Goal: Task Accomplishment & Management: Use online tool/utility

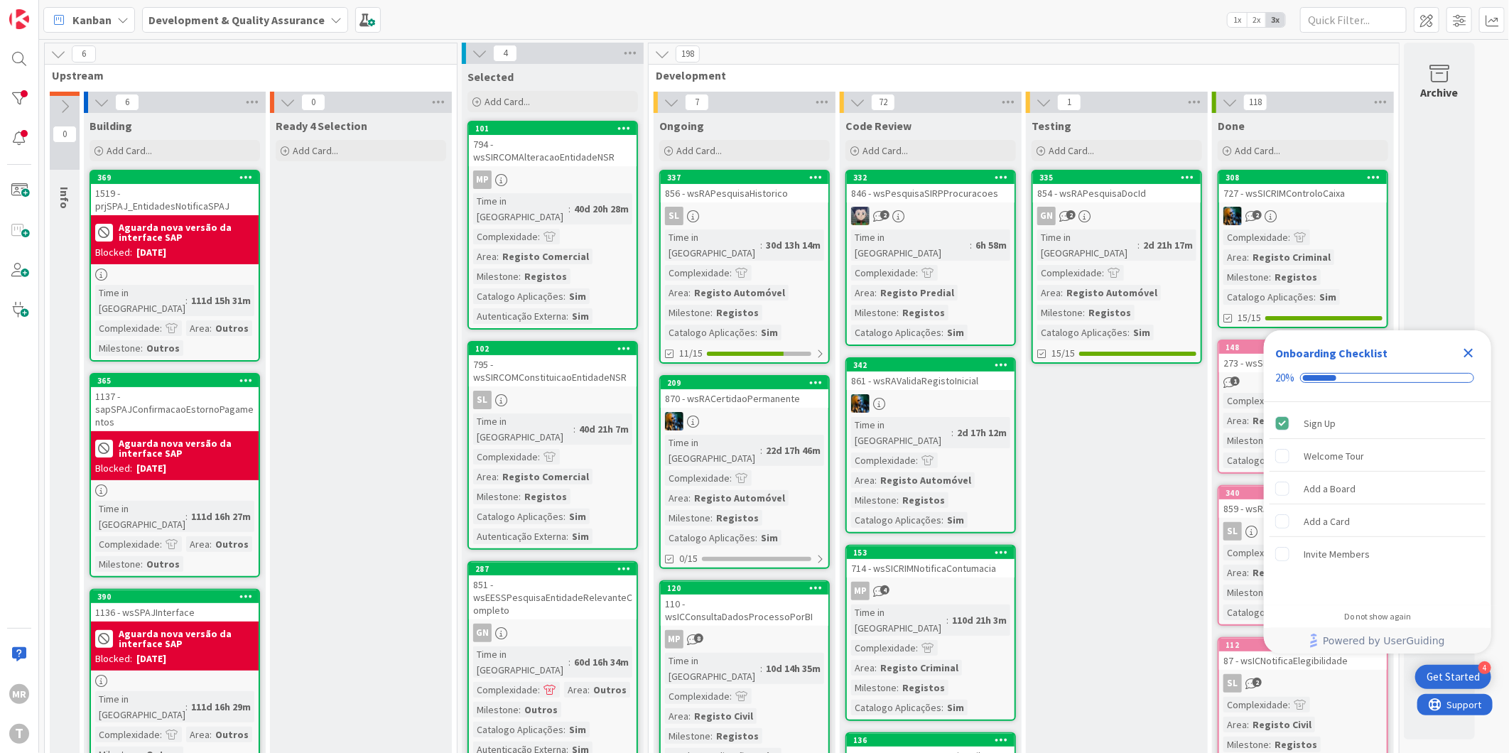
click at [1468, 349] on icon "Close Checklist" at bounding box center [1468, 353] width 17 height 17
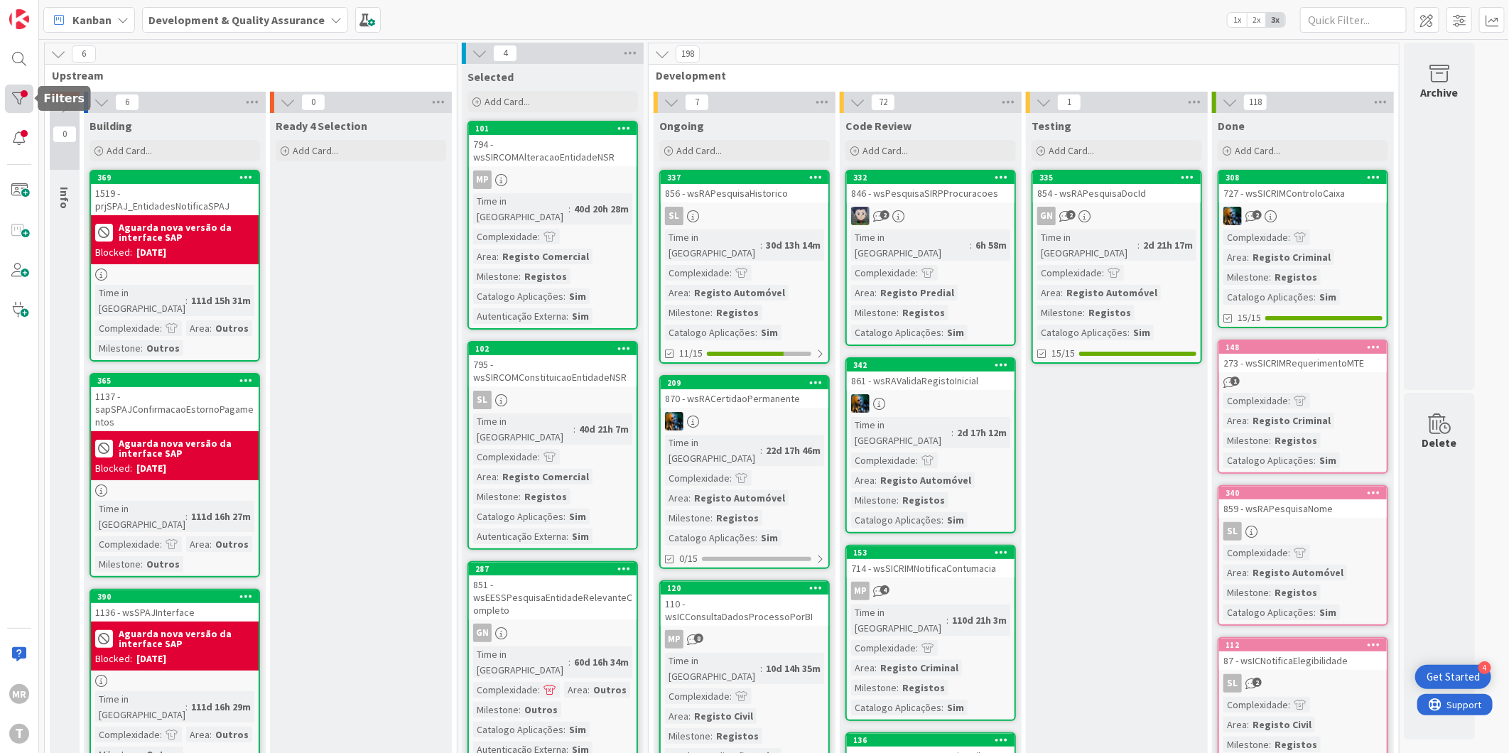
click at [18, 99] on div at bounding box center [19, 99] width 28 height 28
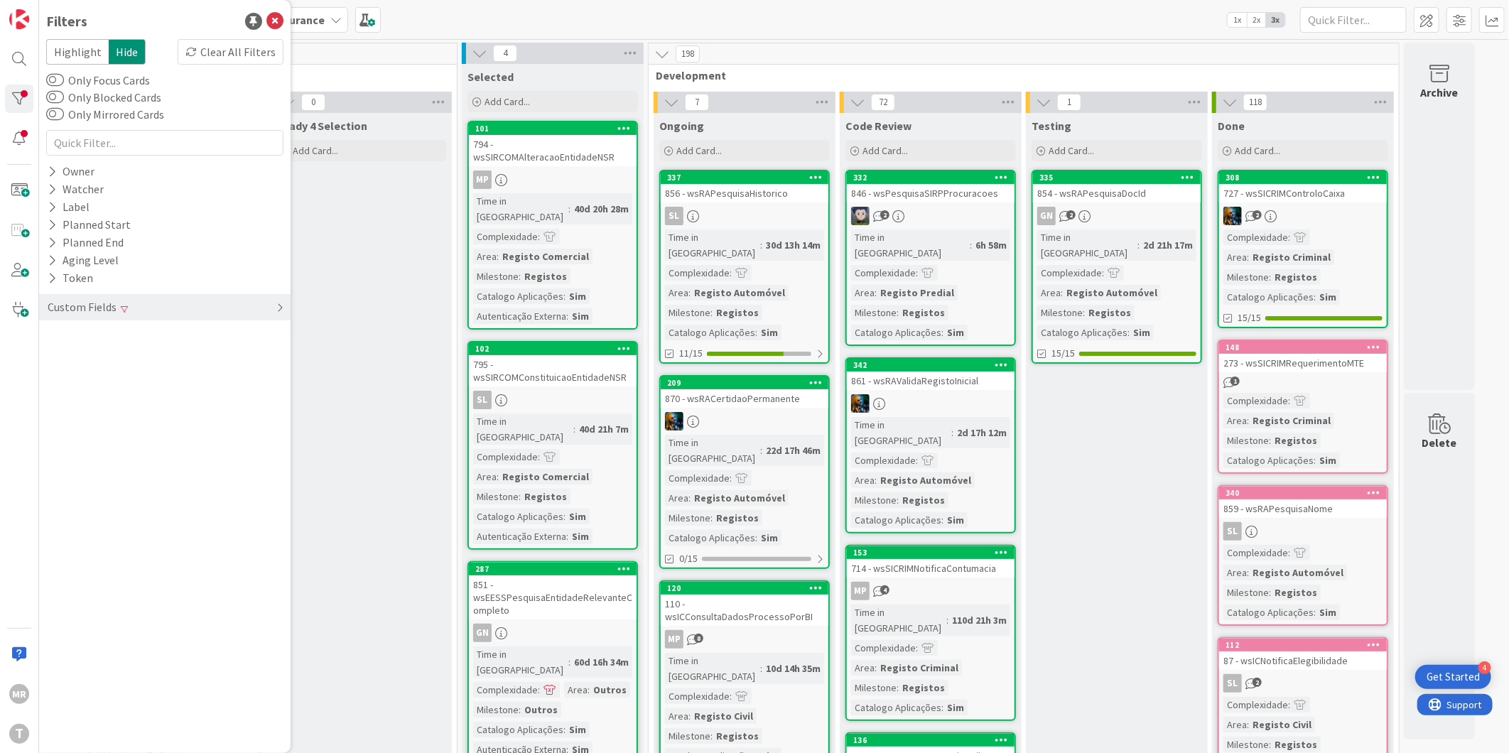
click at [72, 313] on div "Custom Fields" at bounding box center [82, 307] width 72 height 18
click at [53, 391] on icon at bounding box center [52, 390] width 9 height 12
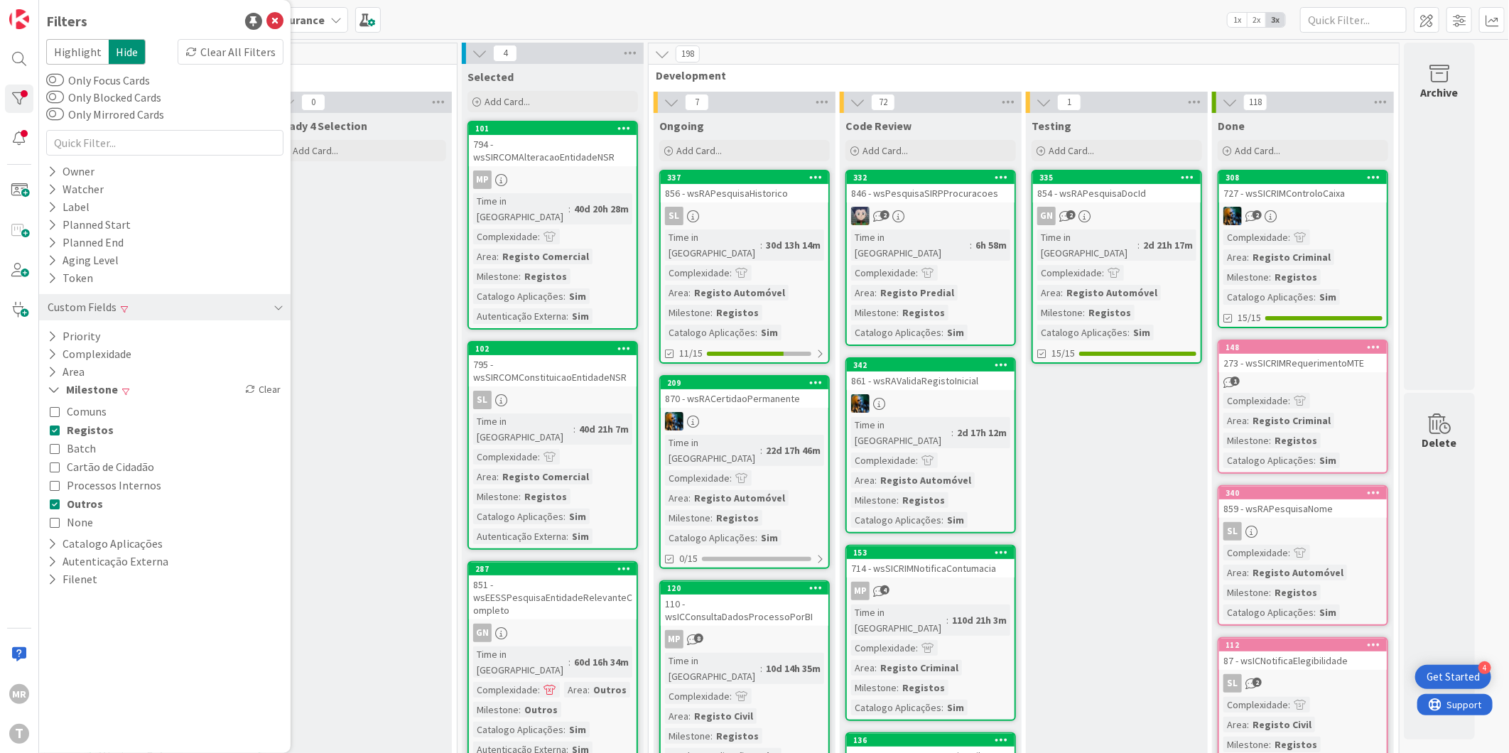
click at [64, 435] on button "Registos" at bounding box center [82, 430] width 64 height 18
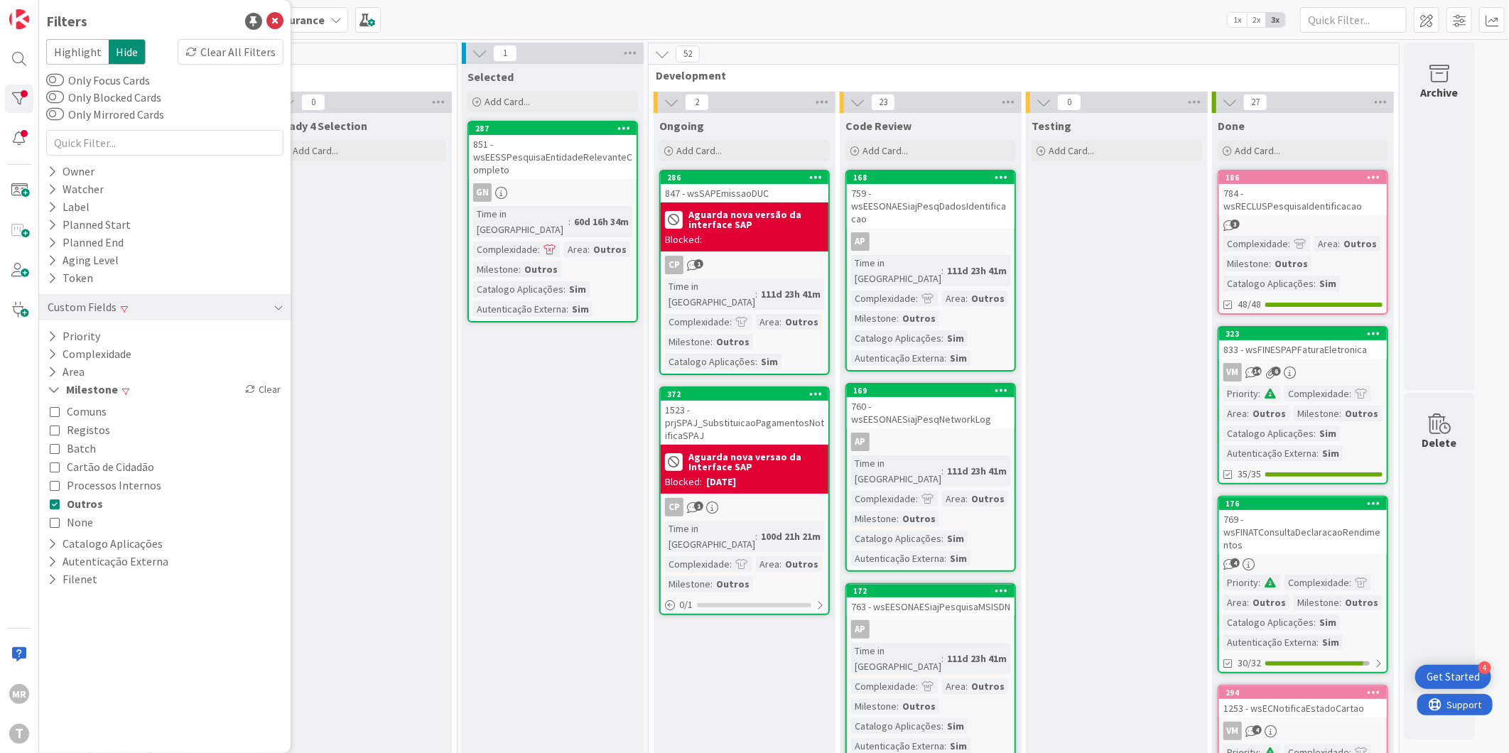
click at [86, 502] on span "Outros" at bounding box center [85, 503] width 36 height 18
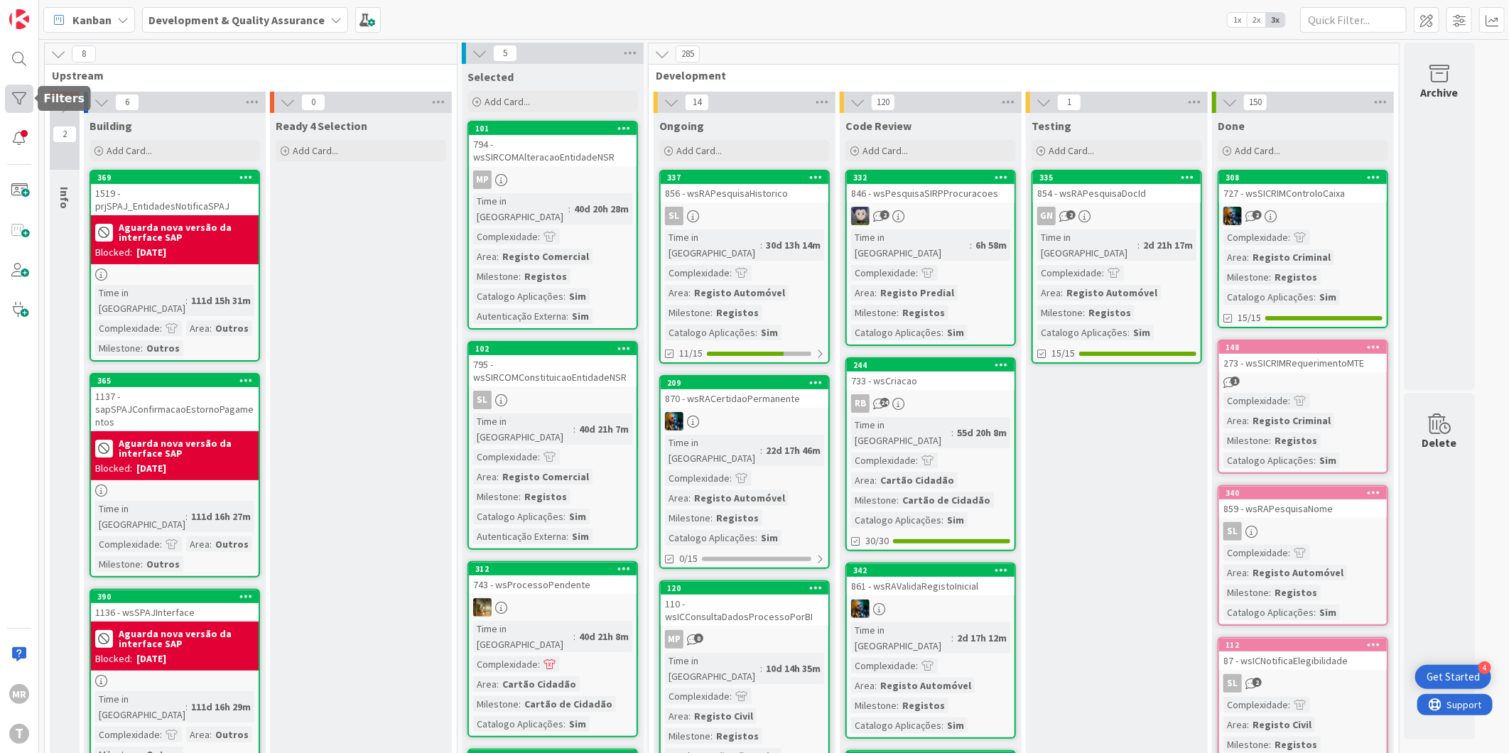
click at [18, 100] on div at bounding box center [19, 99] width 28 height 28
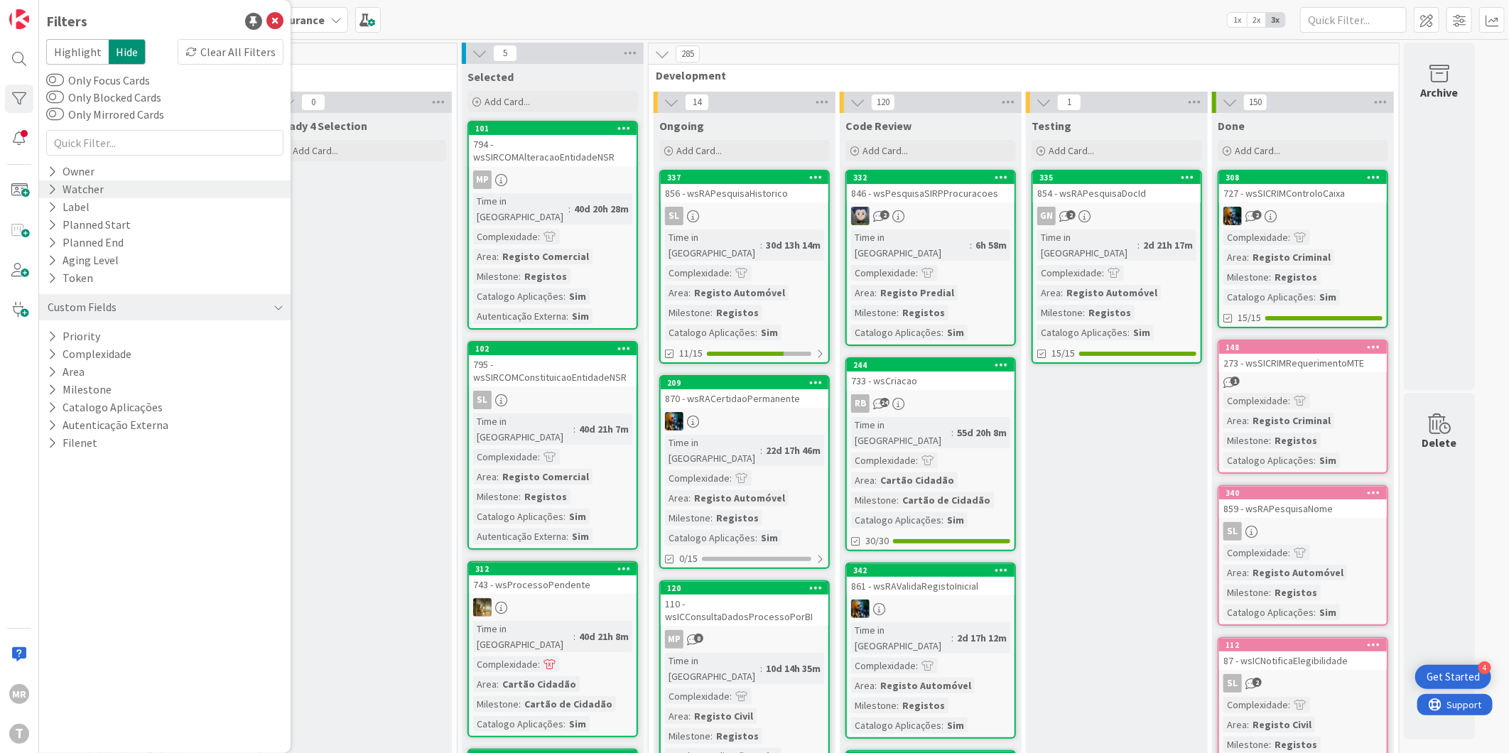
click at [65, 185] on div "Watcher" at bounding box center [75, 189] width 59 height 18
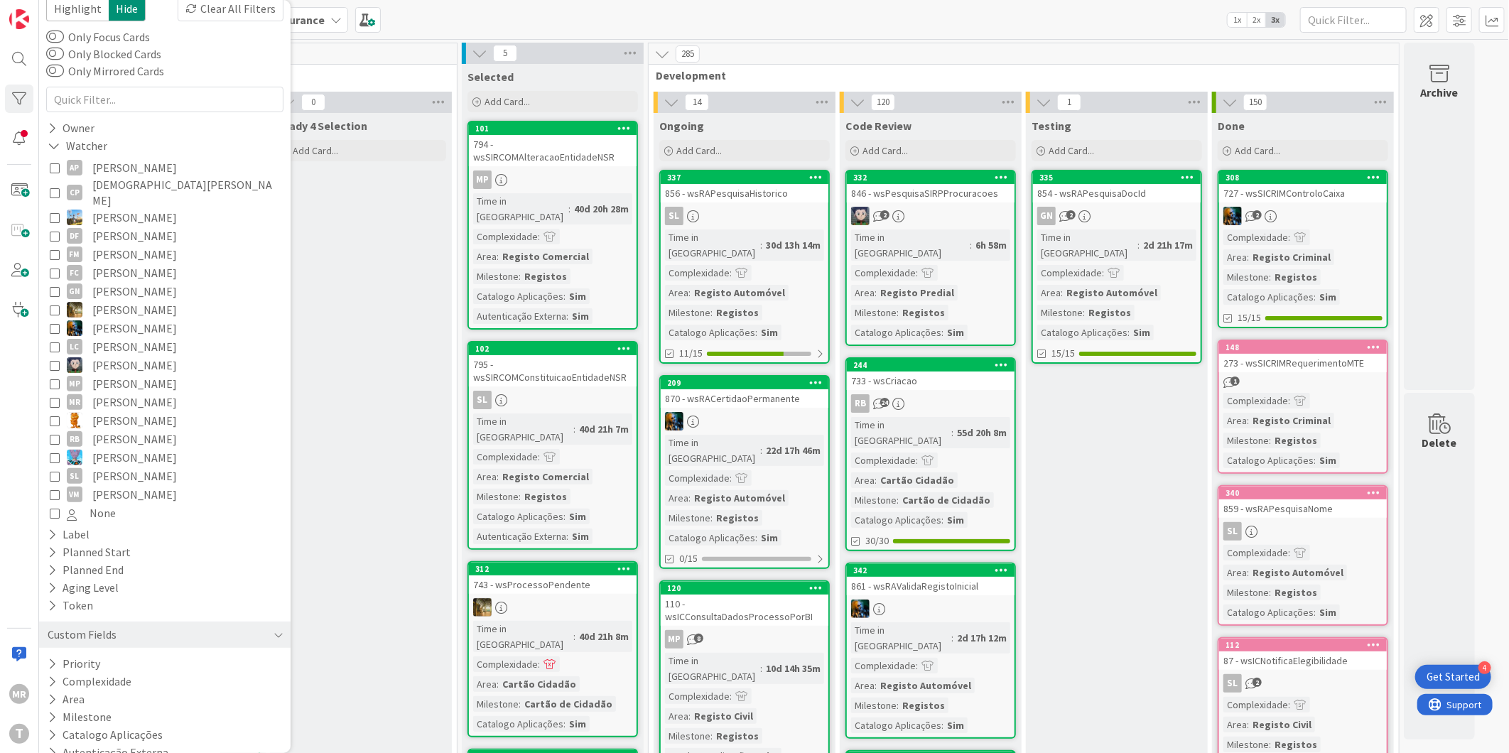
scroll to position [67, 0]
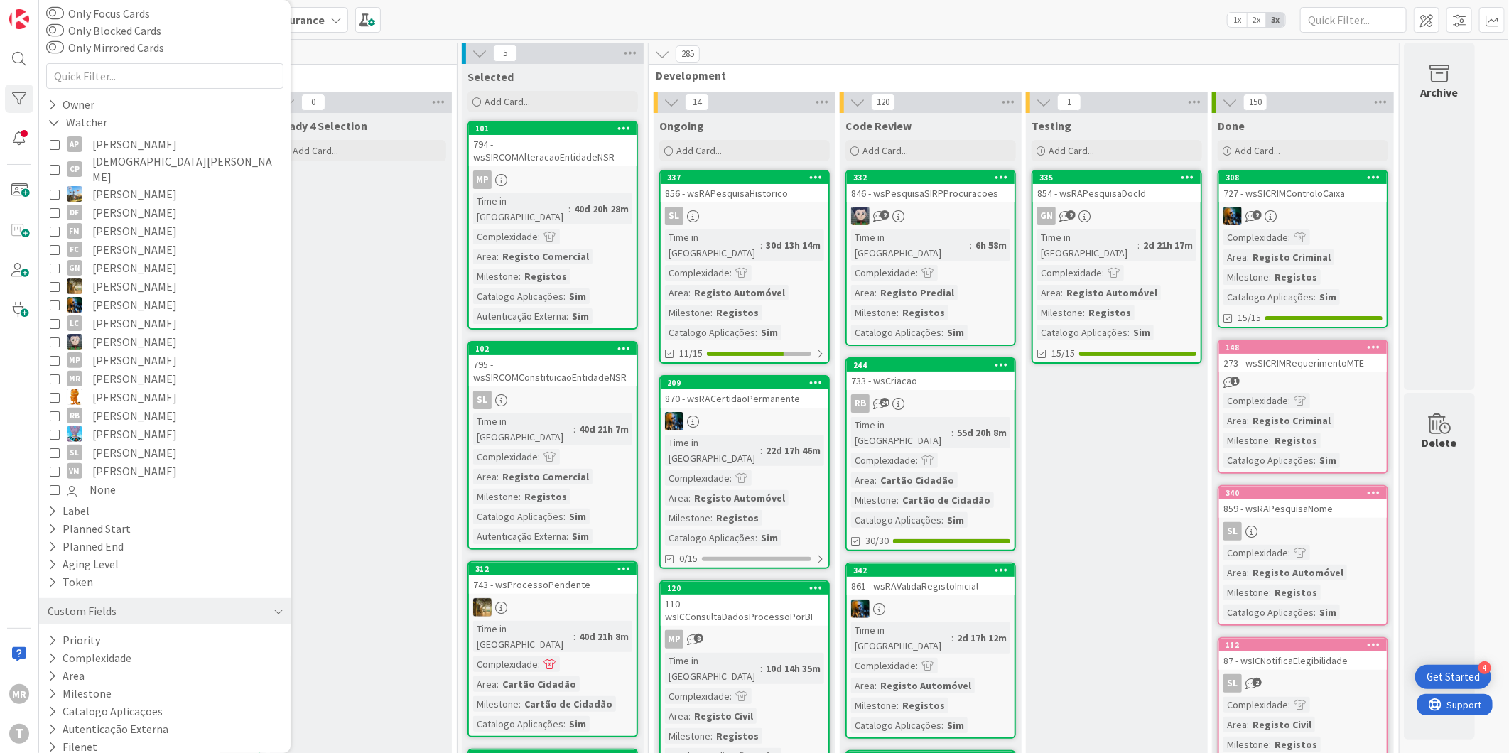
click at [143, 222] on span "[PERSON_NAME]" at bounding box center [134, 231] width 85 height 18
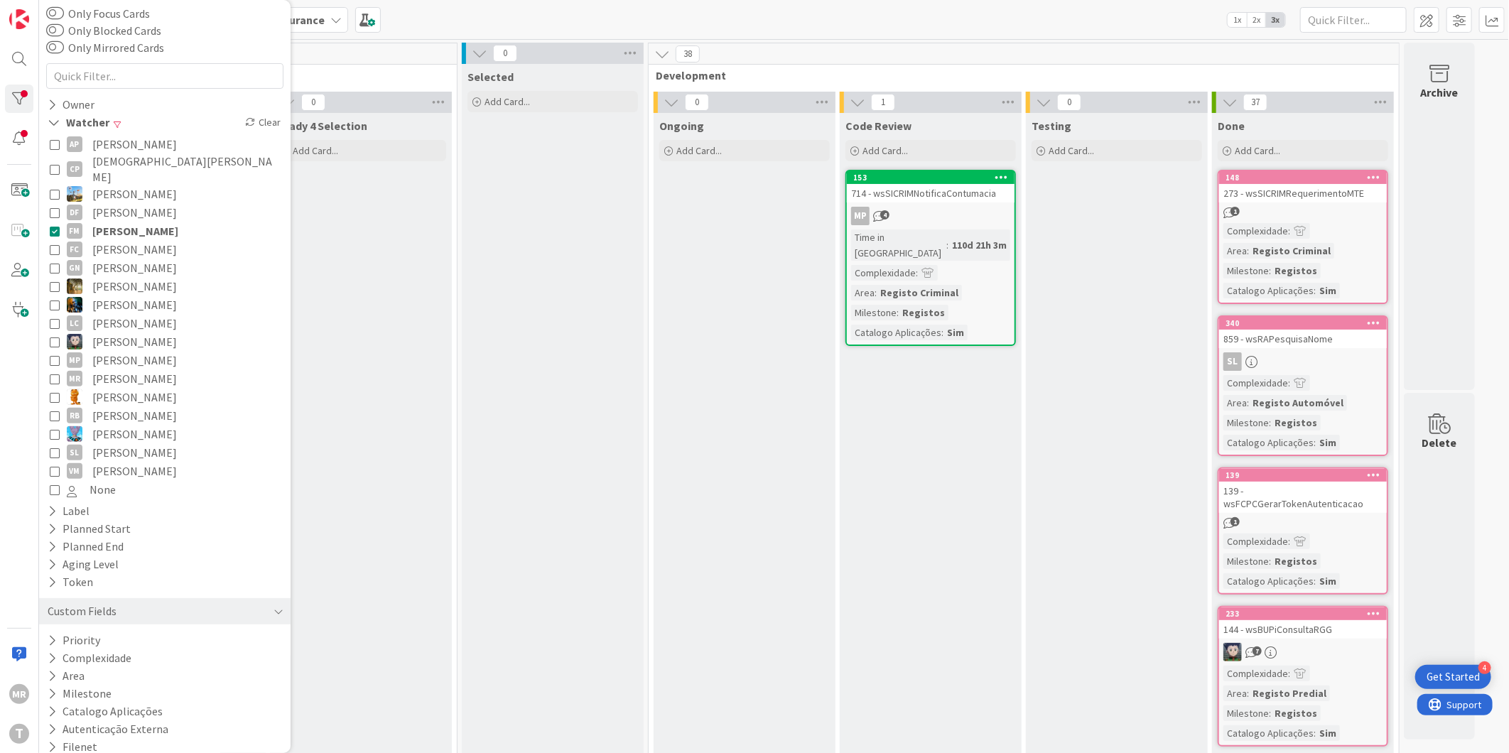
click at [143, 222] on span "[PERSON_NAME]" at bounding box center [135, 231] width 86 height 18
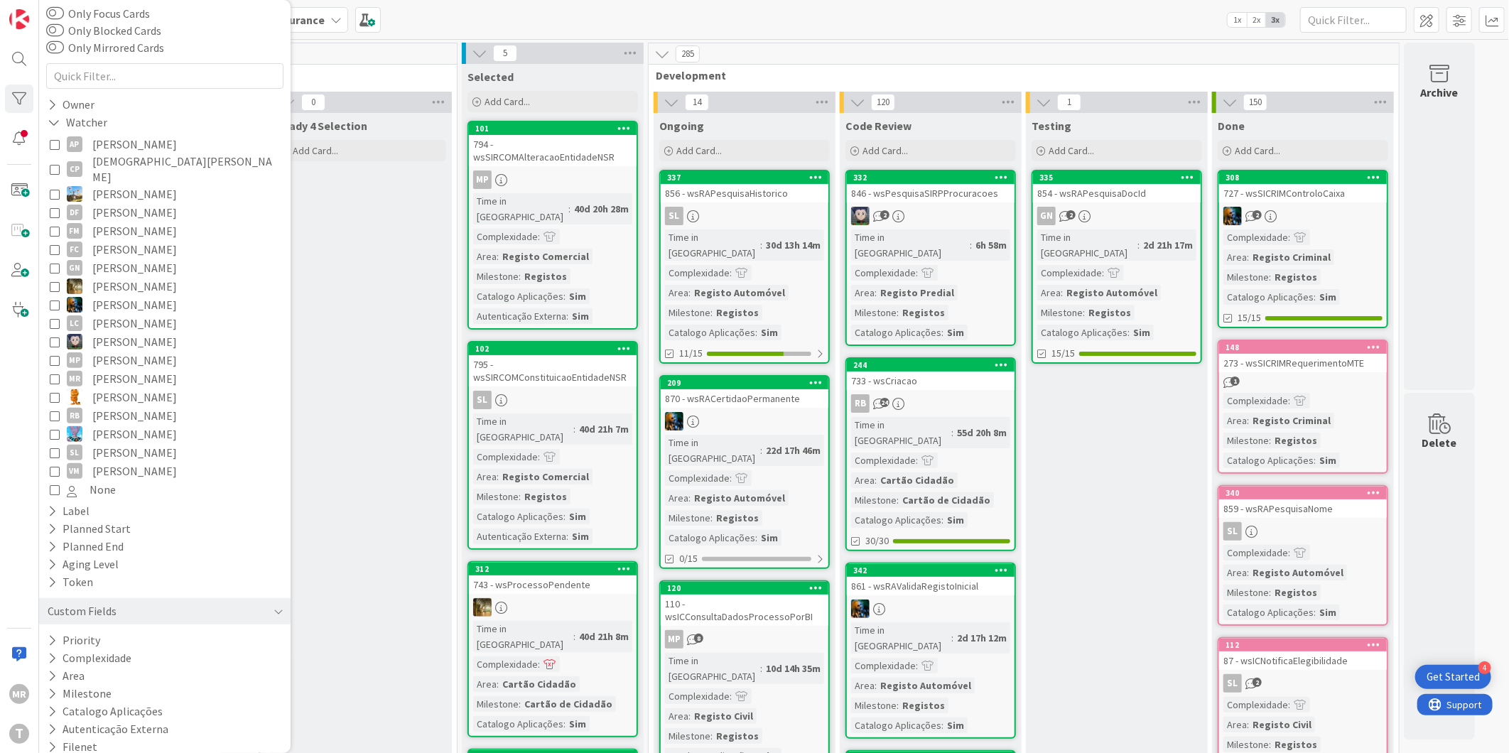
click at [148, 145] on span "[PERSON_NAME]" at bounding box center [134, 144] width 85 height 18
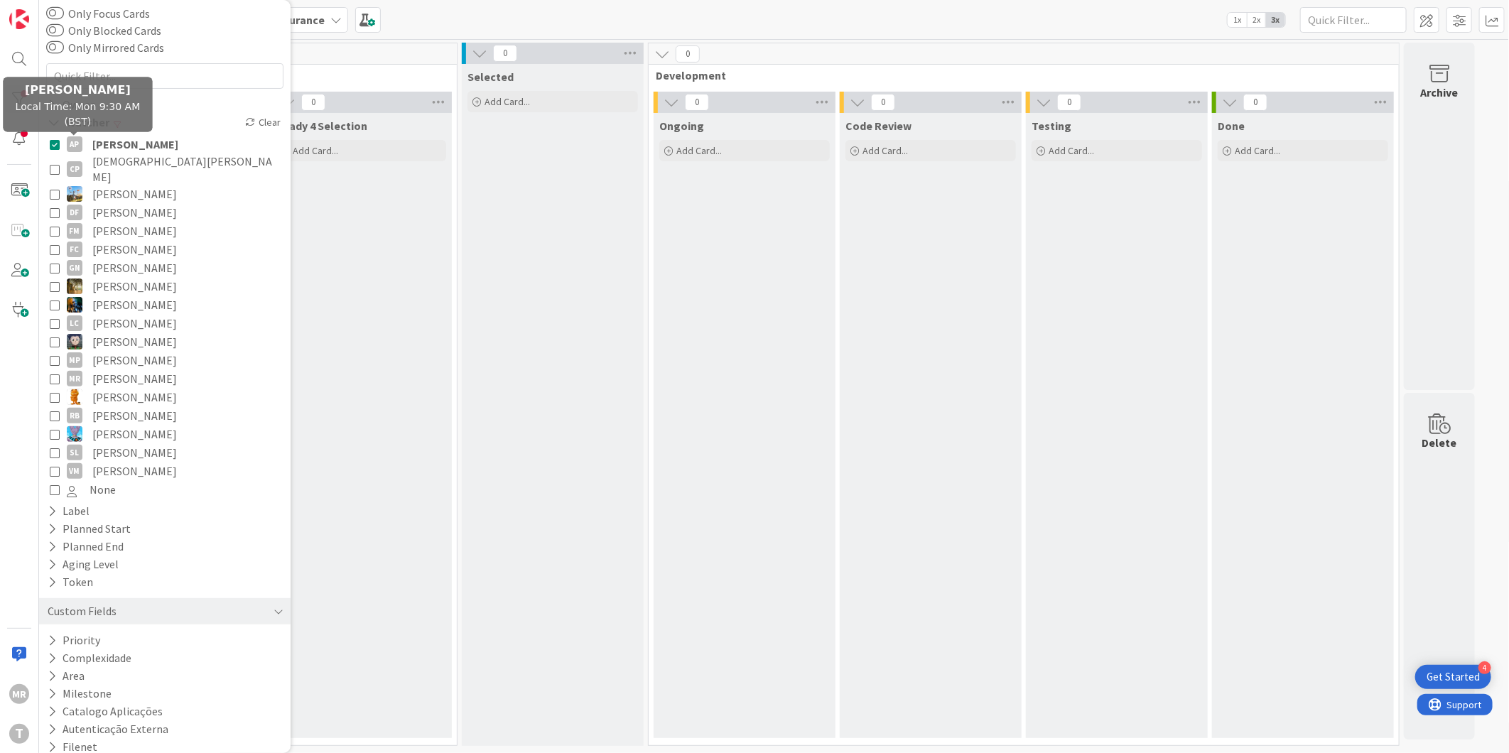
click at [55, 141] on icon at bounding box center [55, 144] width 10 height 10
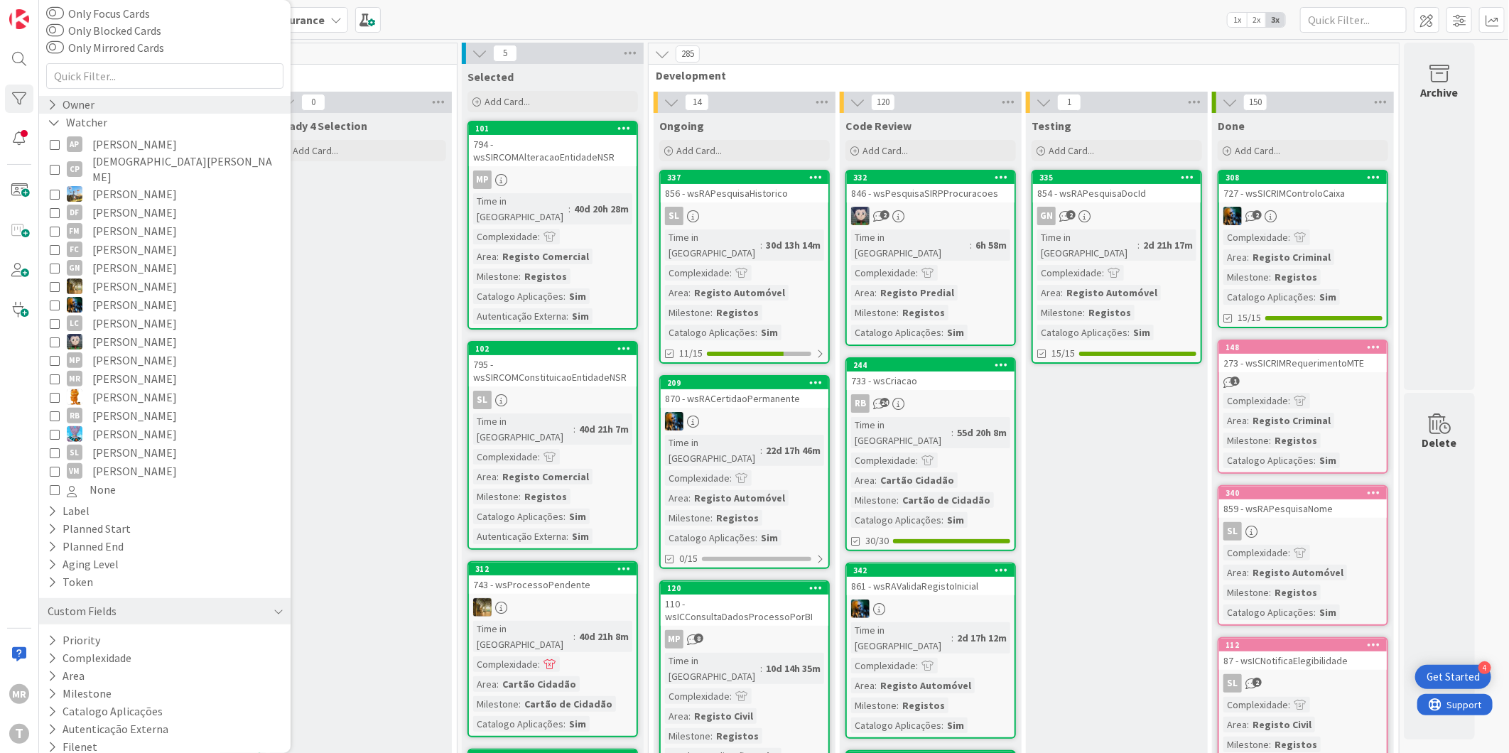
click at [58, 102] on div "Owner" at bounding box center [71, 105] width 50 height 18
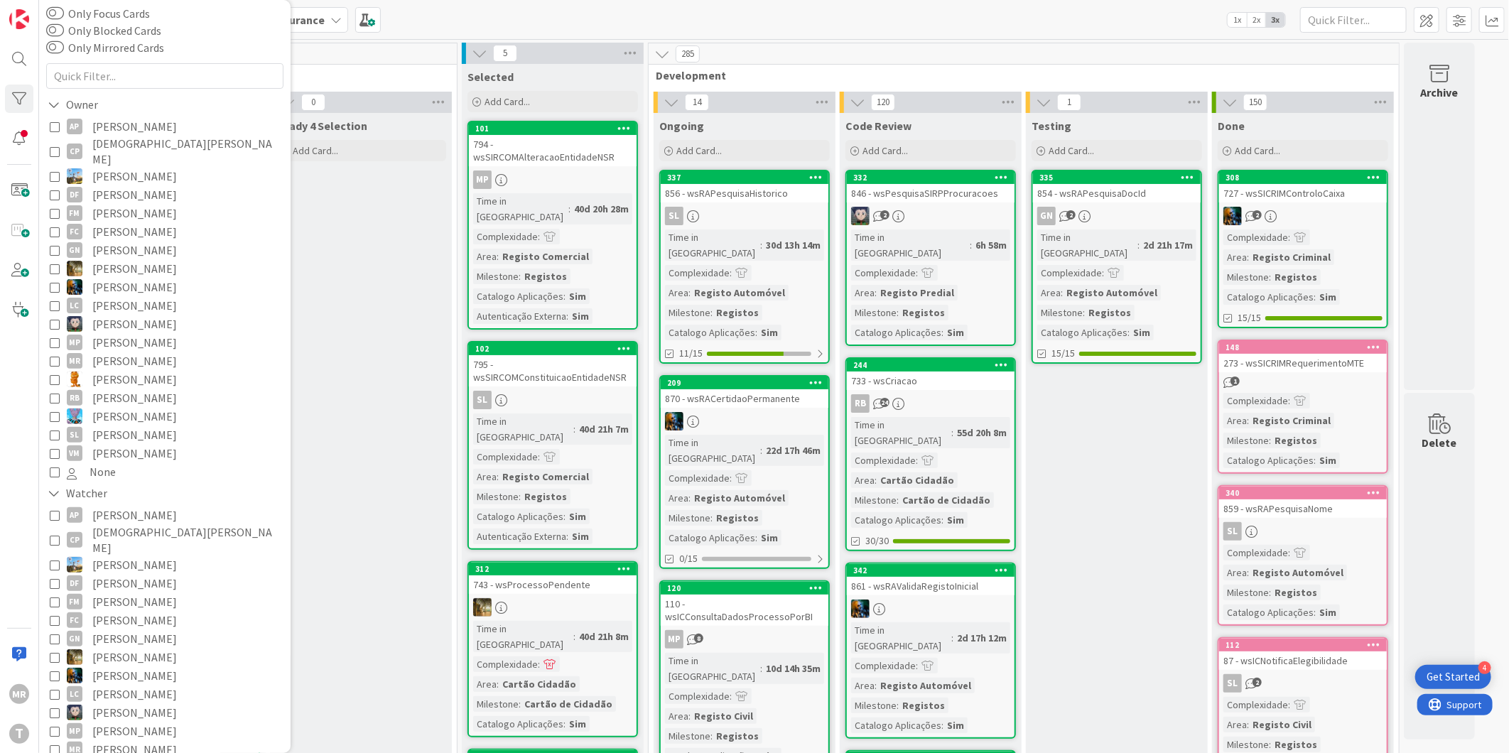
click at [138, 126] on span "[PERSON_NAME]" at bounding box center [134, 126] width 85 height 18
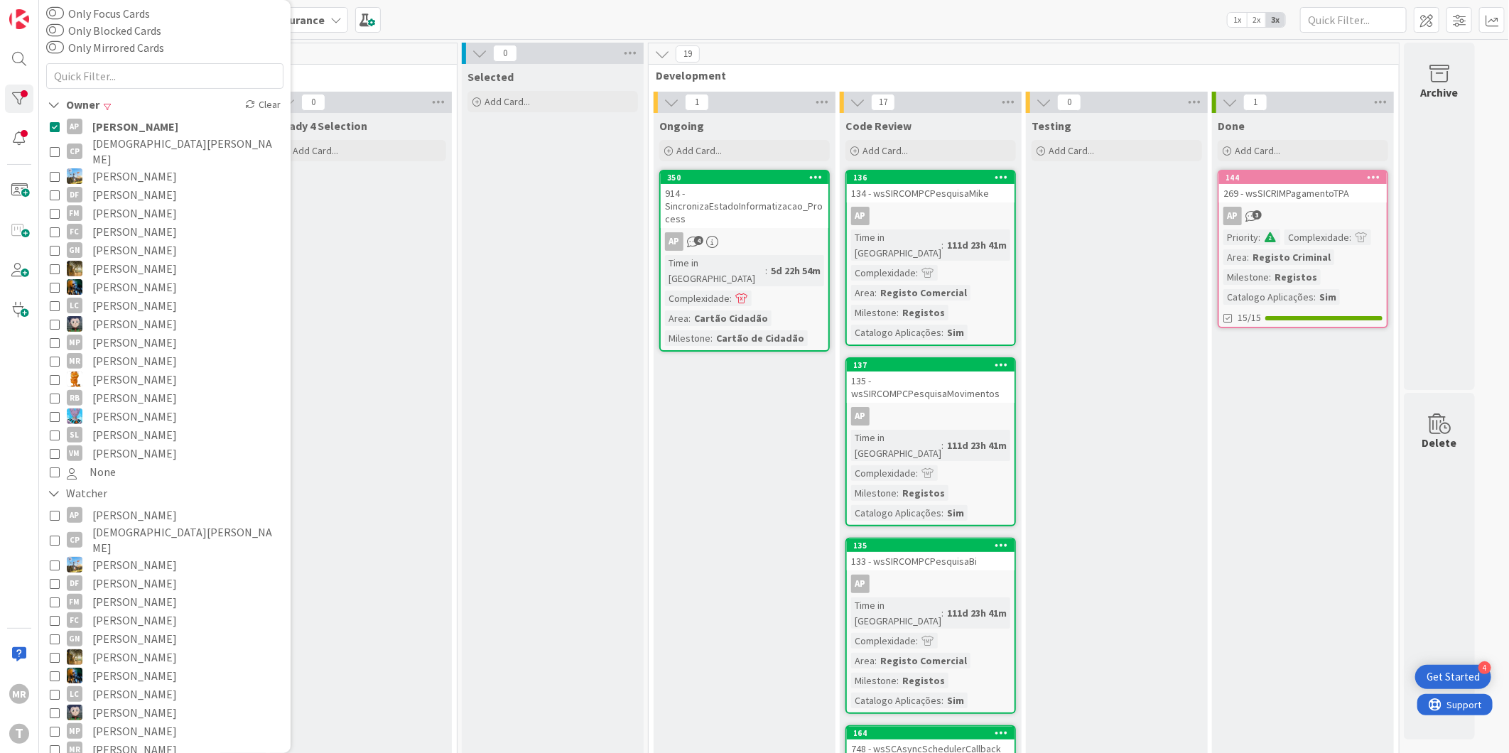
click at [99, 129] on span "[PERSON_NAME]" at bounding box center [135, 126] width 86 height 18
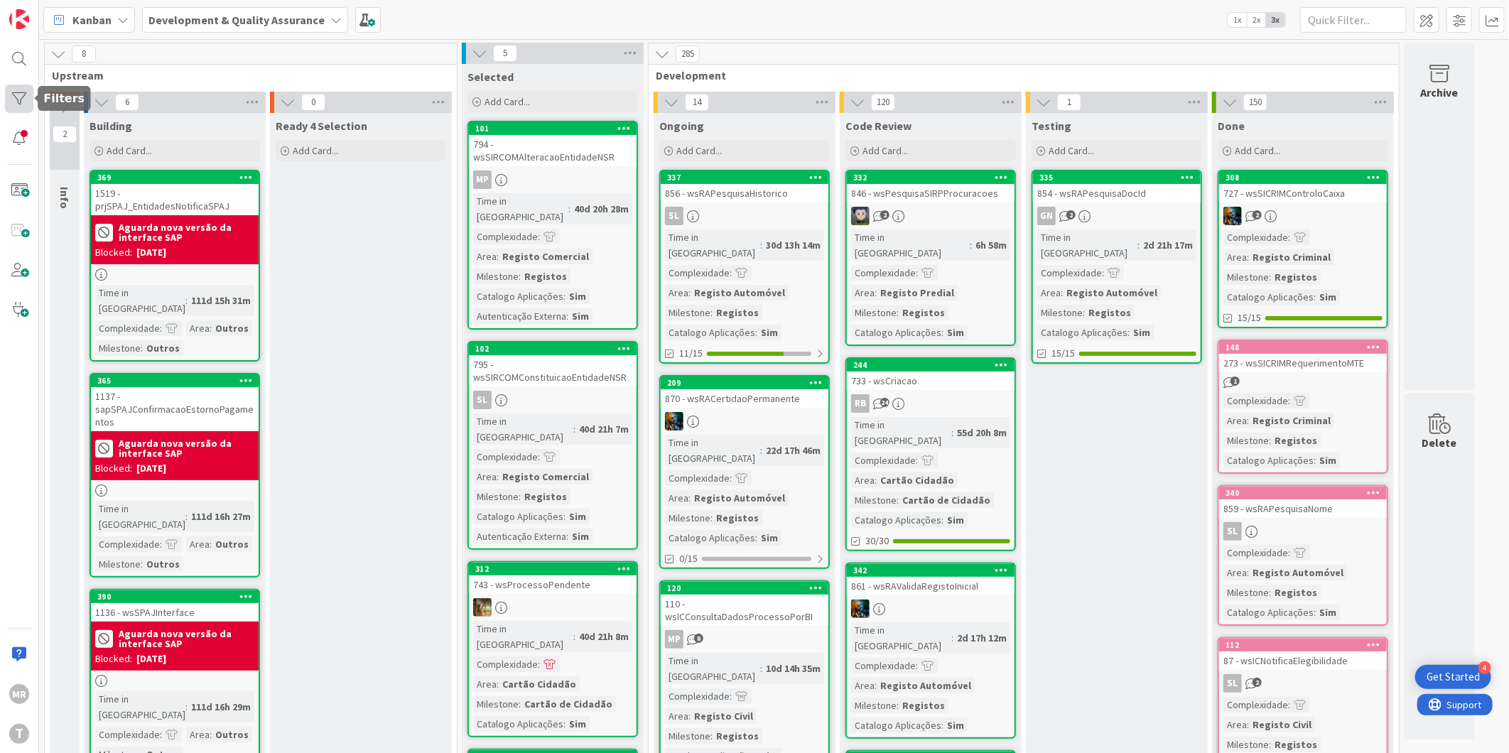
click at [13, 91] on div at bounding box center [19, 99] width 28 height 28
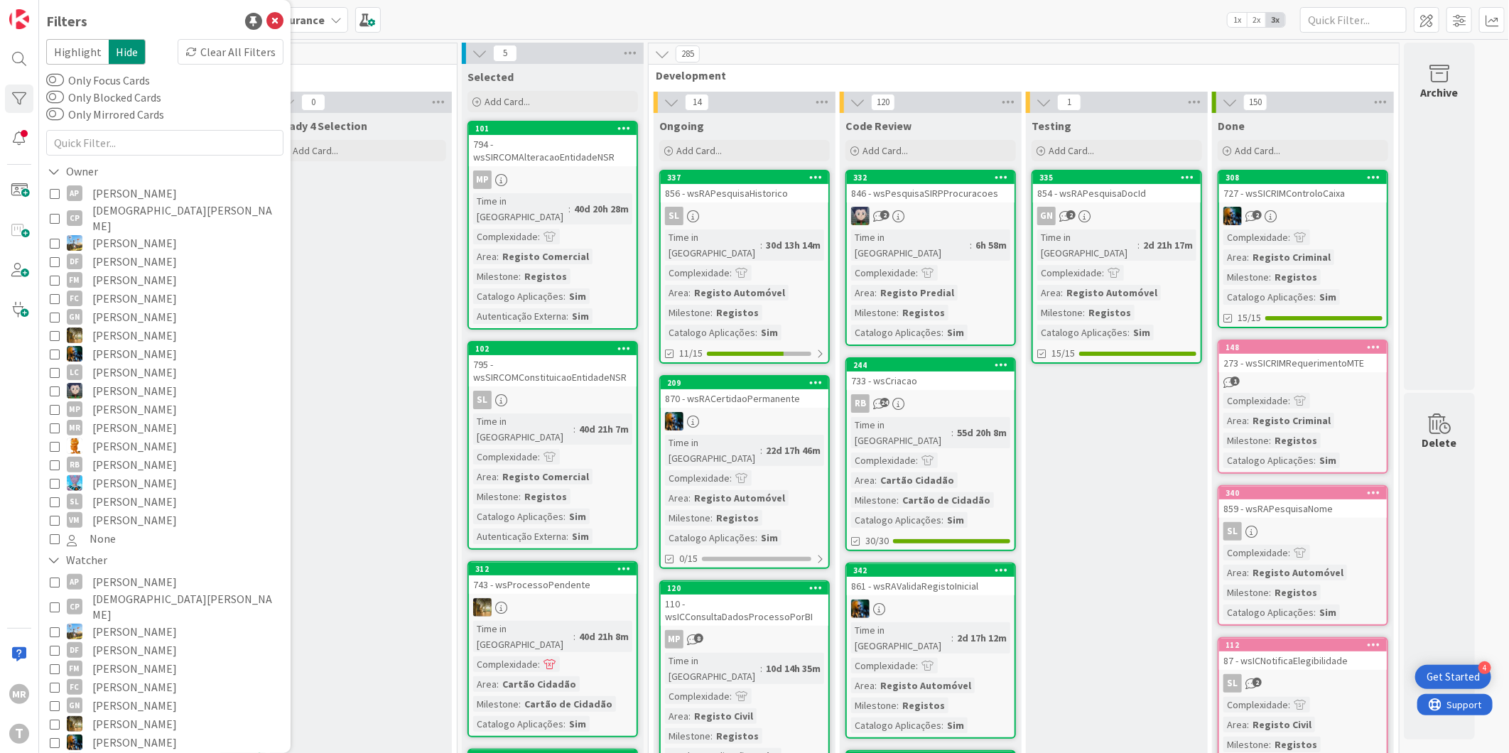
click at [116, 308] on span "[PERSON_NAME]" at bounding box center [134, 317] width 85 height 18
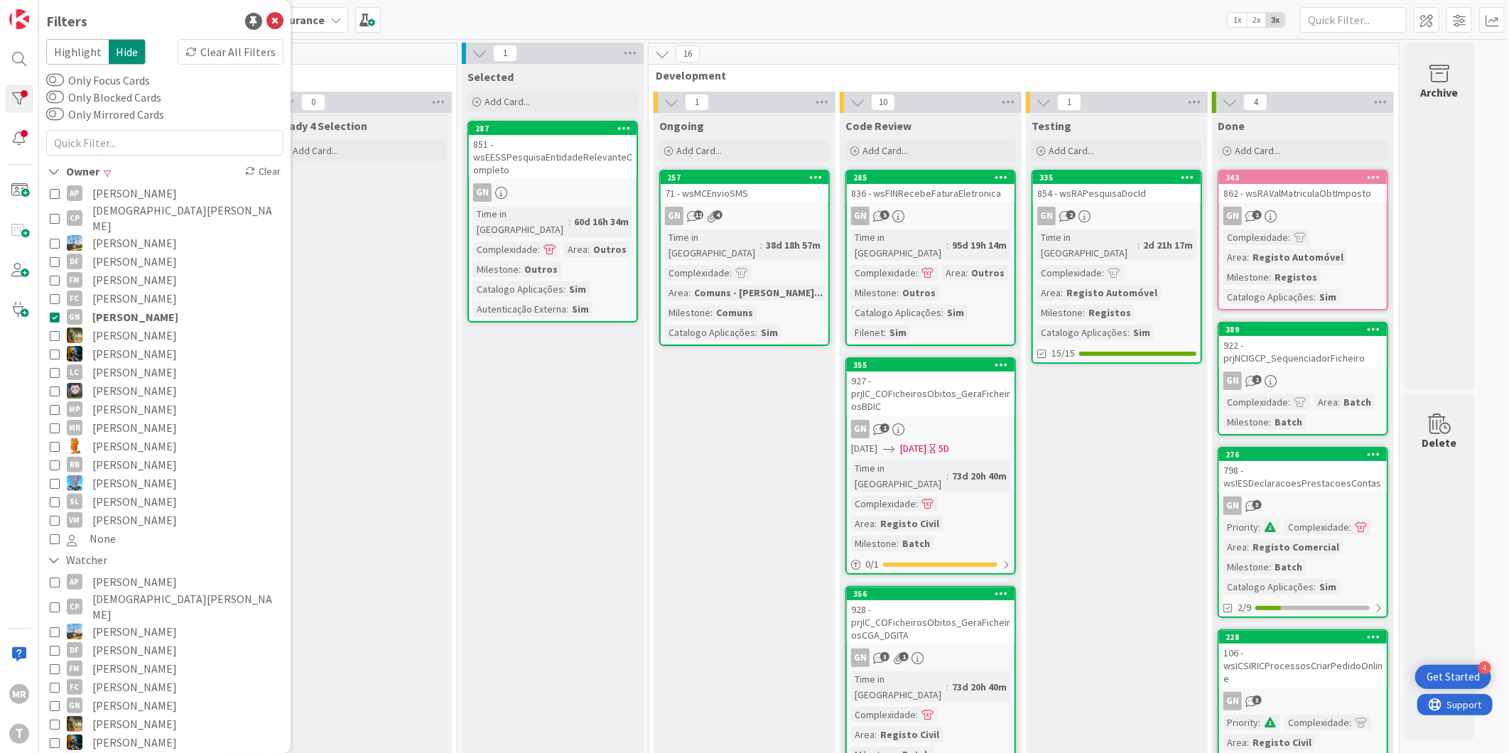
click at [104, 326] on span "[PERSON_NAME]" at bounding box center [134, 335] width 85 height 18
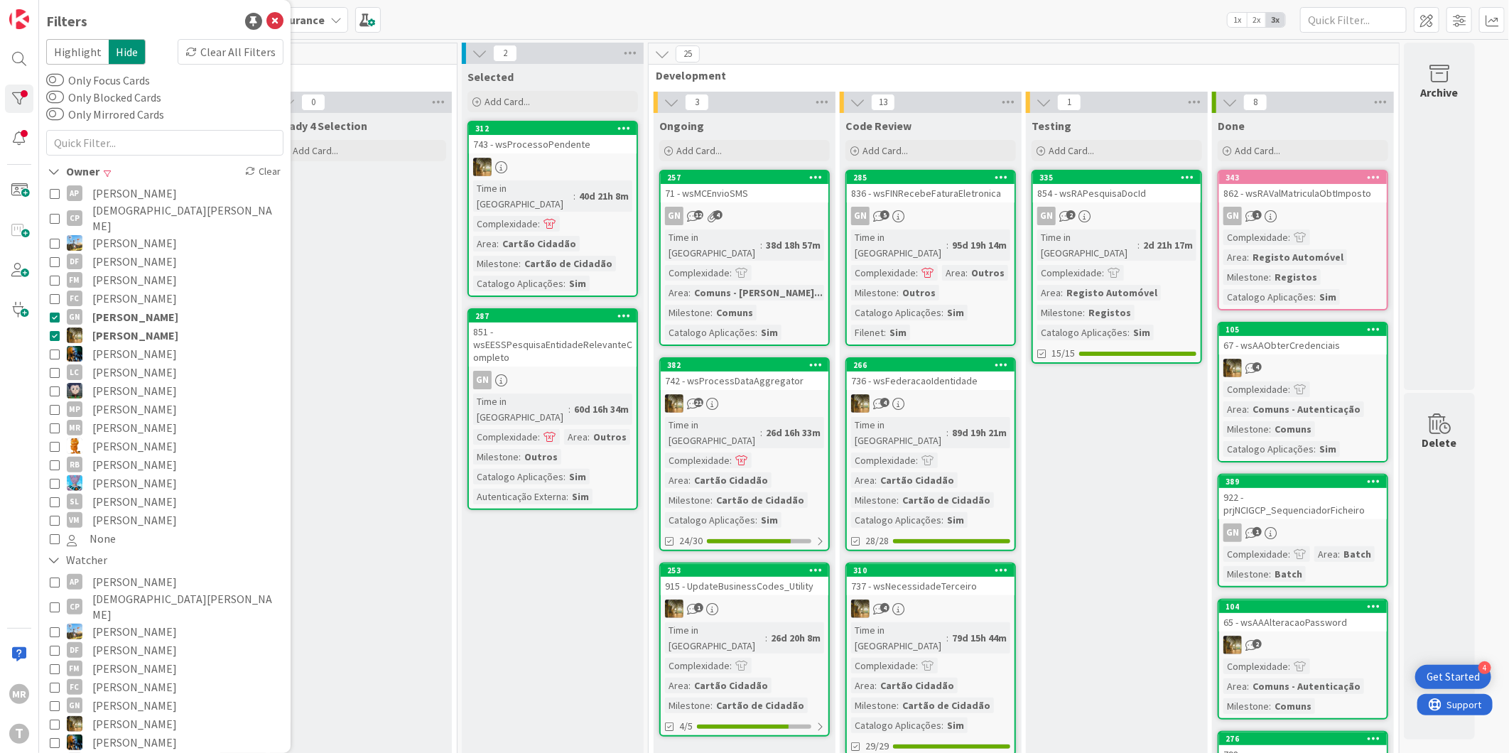
click at [139, 308] on span "[PERSON_NAME]" at bounding box center [135, 317] width 86 height 18
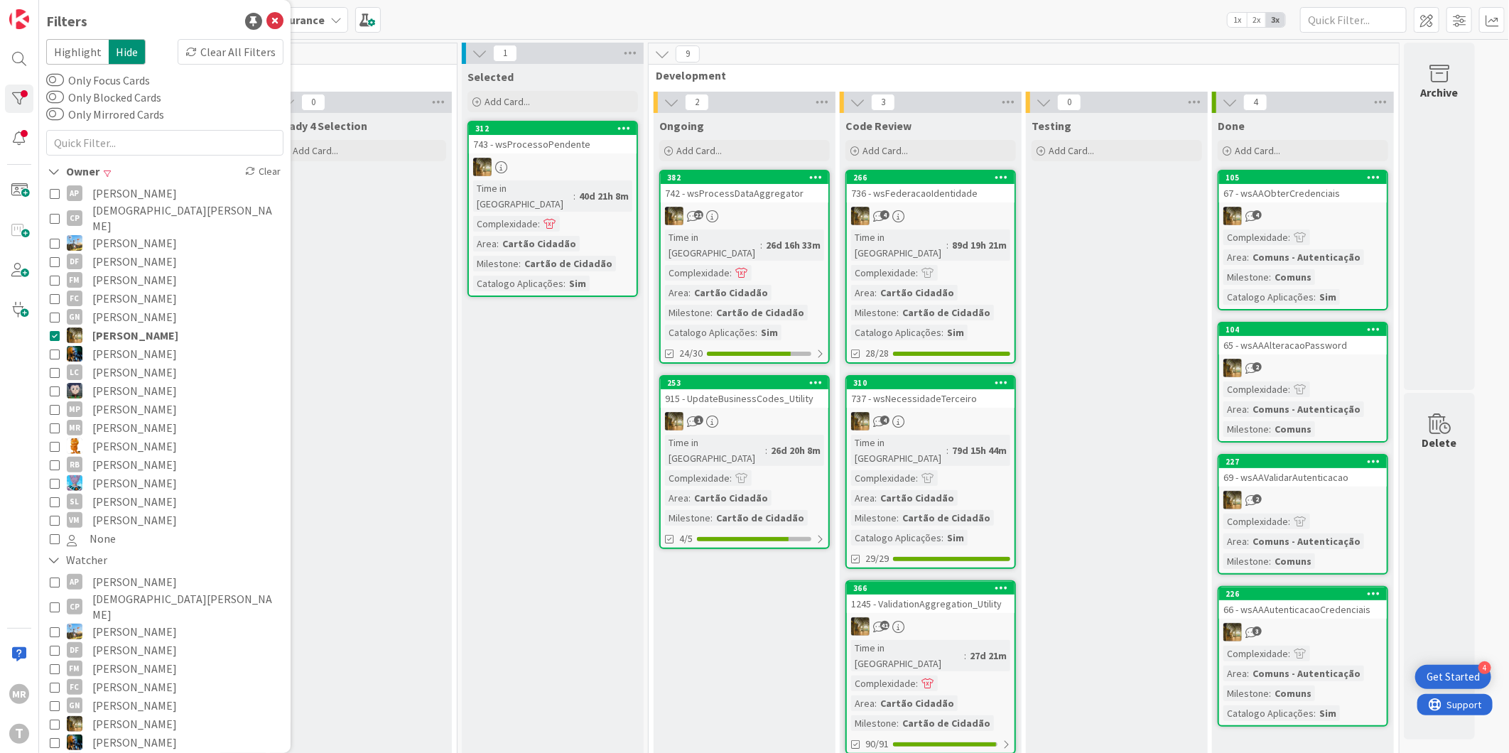
click at [142, 308] on span "[PERSON_NAME]" at bounding box center [134, 317] width 85 height 18
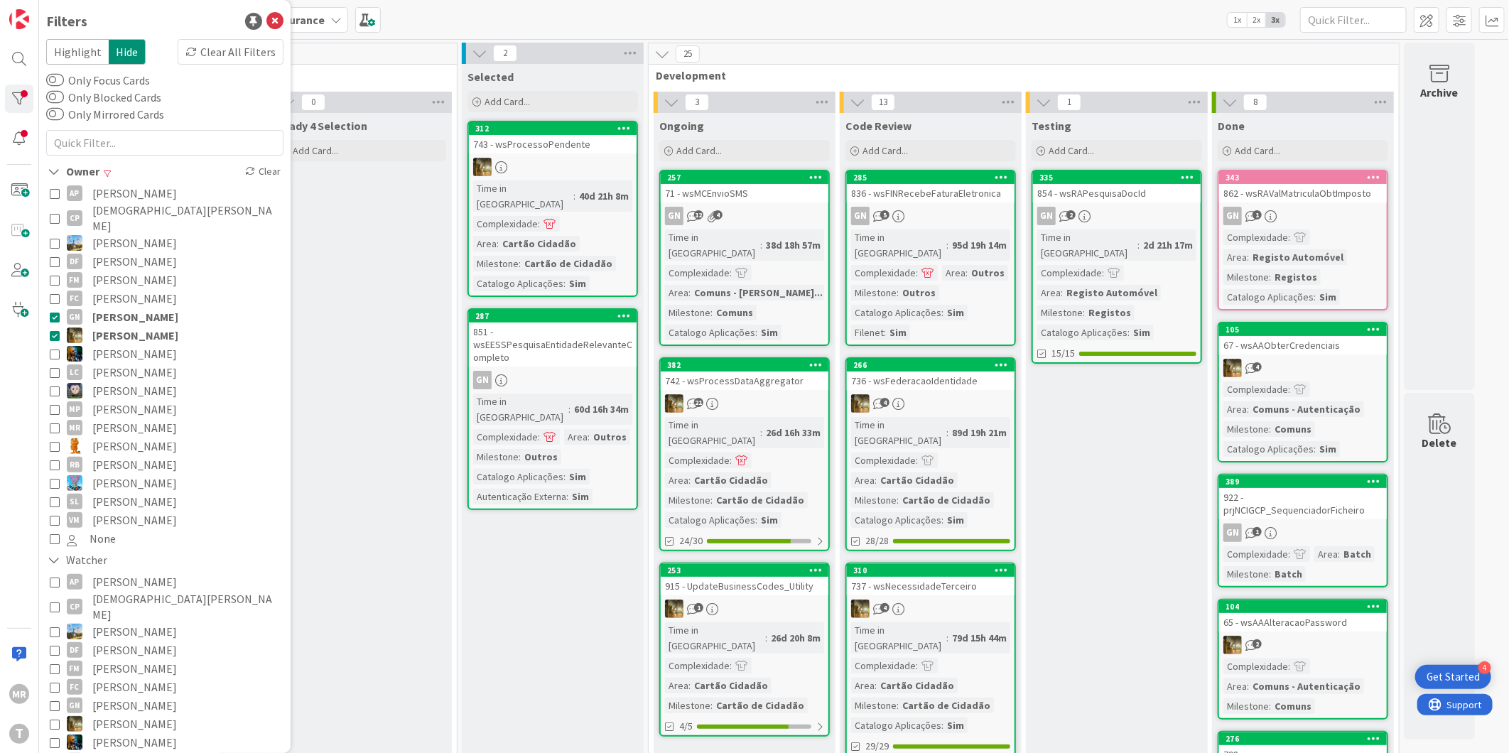
click at [149, 326] on span "[PERSON_NAME]" at bounding box center [135, 335] width 86 height 18
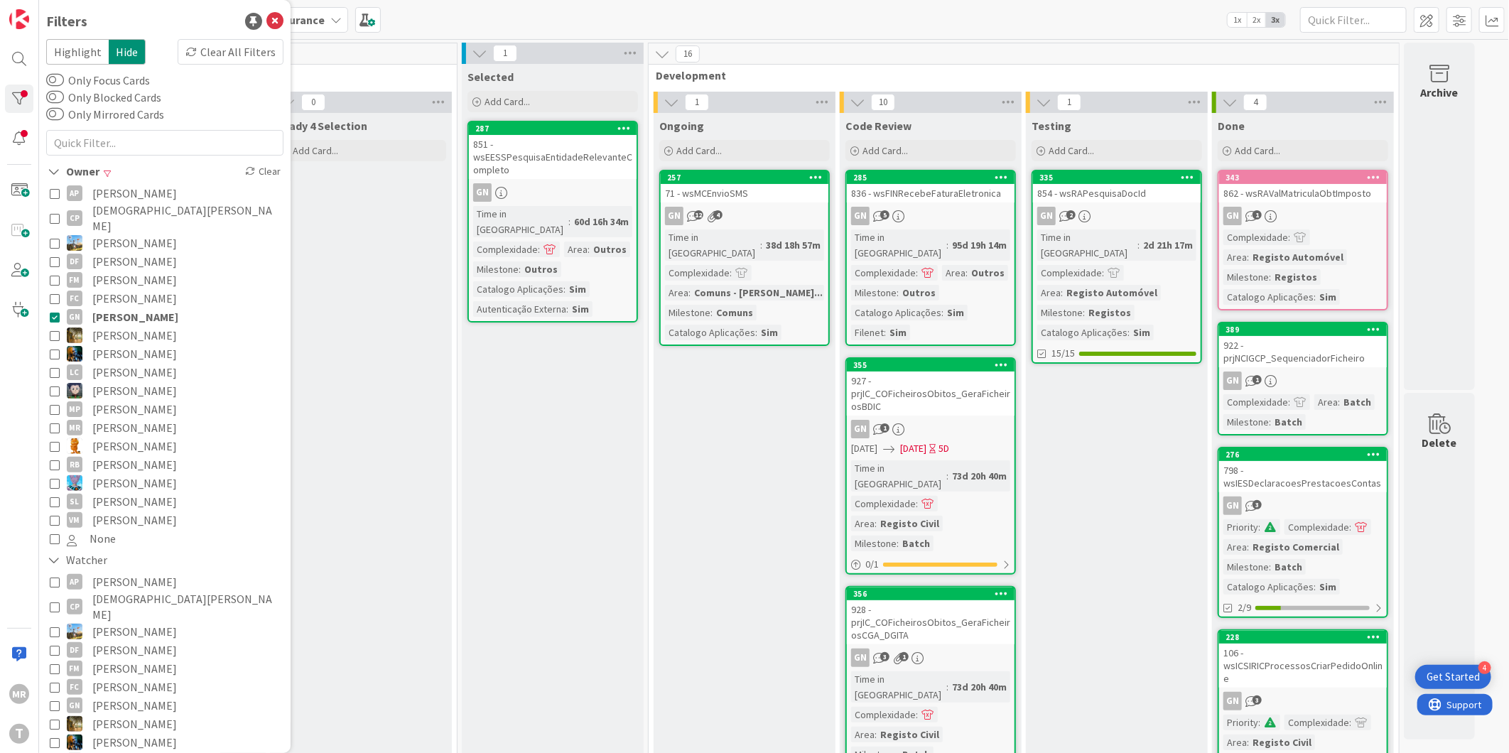
click at [157, 308] on span "[PERSON_NAME]" at bounding box center [135, 317] width 86 height 18
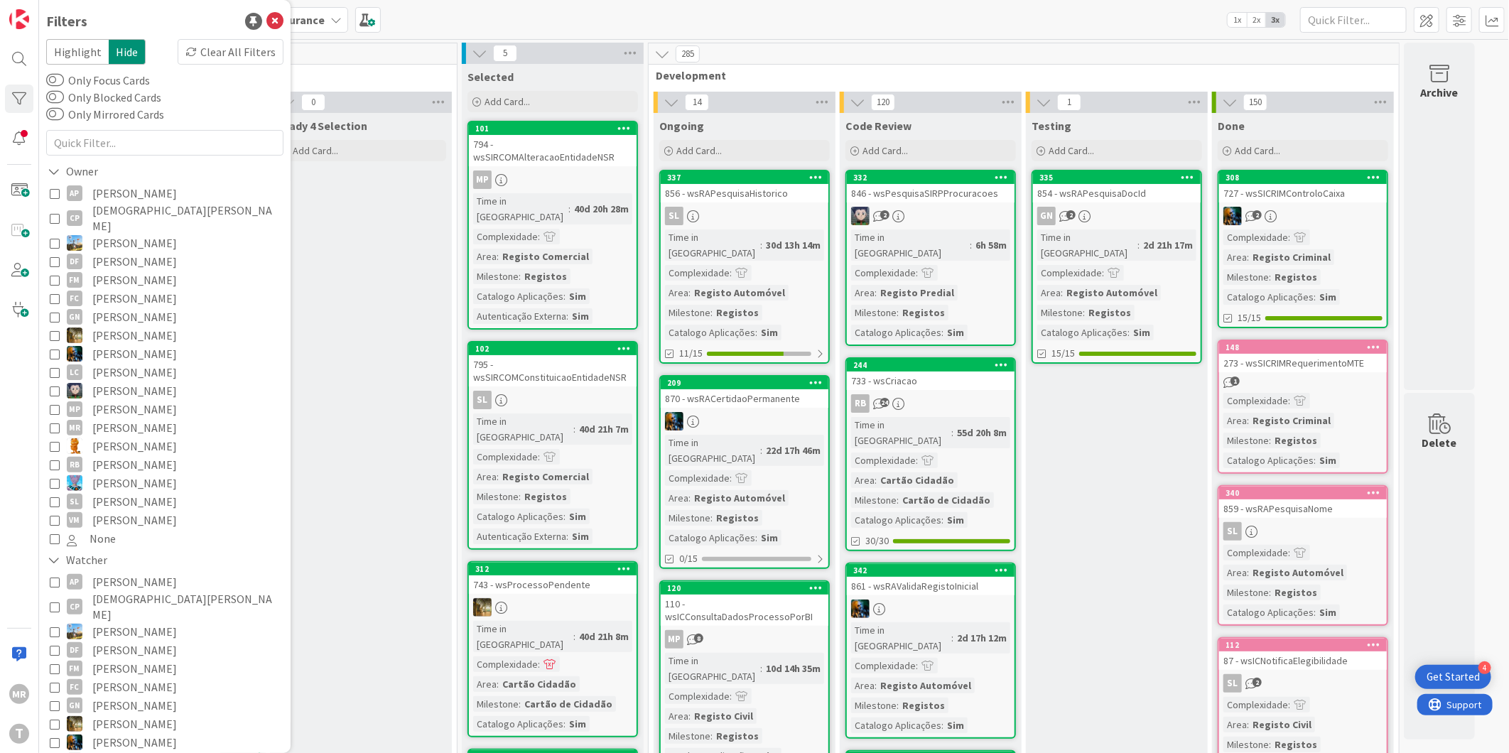
click at [139, 326] on span "[PERSON_NAME]" at bounding box center [134, 335] width 85 height 18
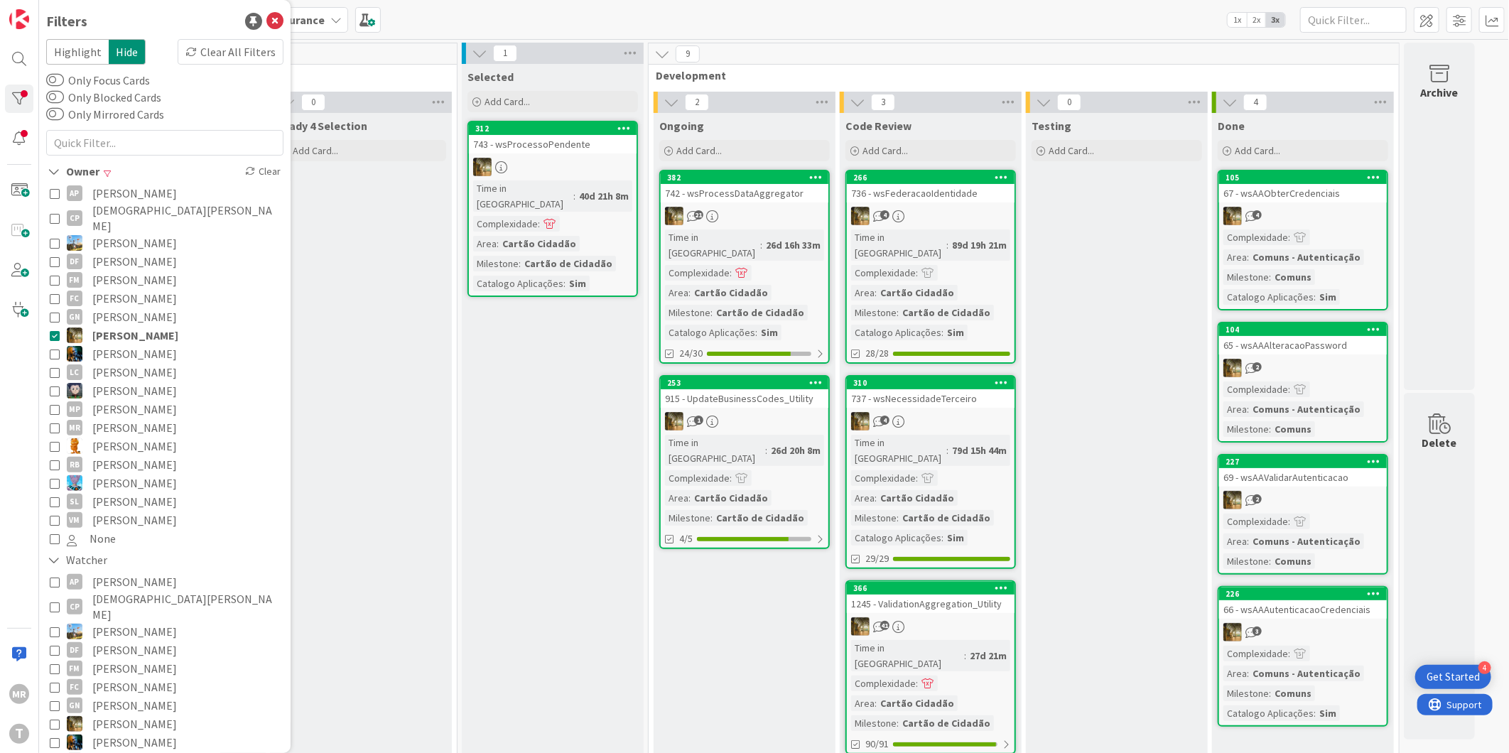
click at [131, 363] on span "[PERSON_NAME]" at bounding box center [134, 372] width 85 height 18
click at [138, 326] on span "[PERSON_NAME]" at bounding box center [135, 335] width 86 height 18
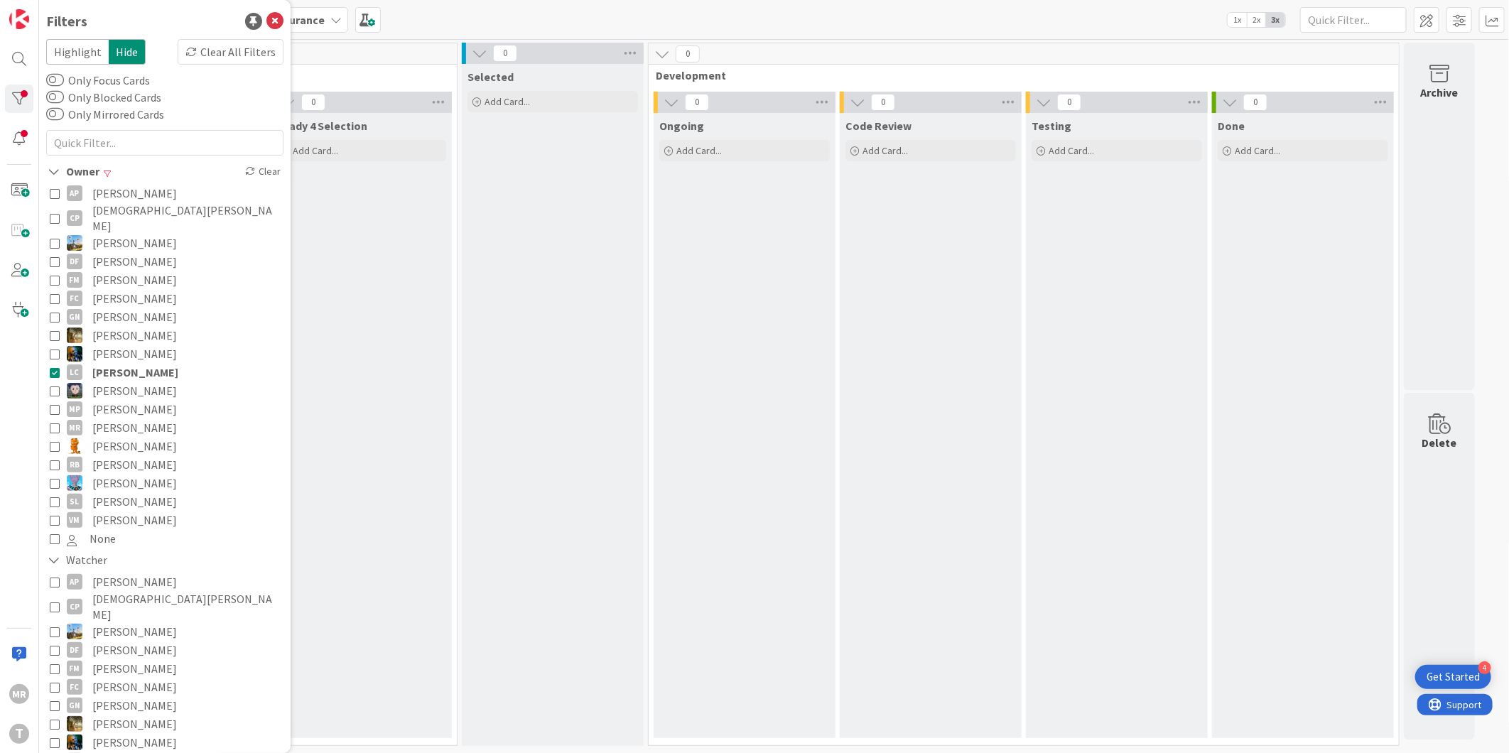
click at [131, 363] on span "[PERSON_NAME]" at bounding box center [135, 372] width 86 height 18
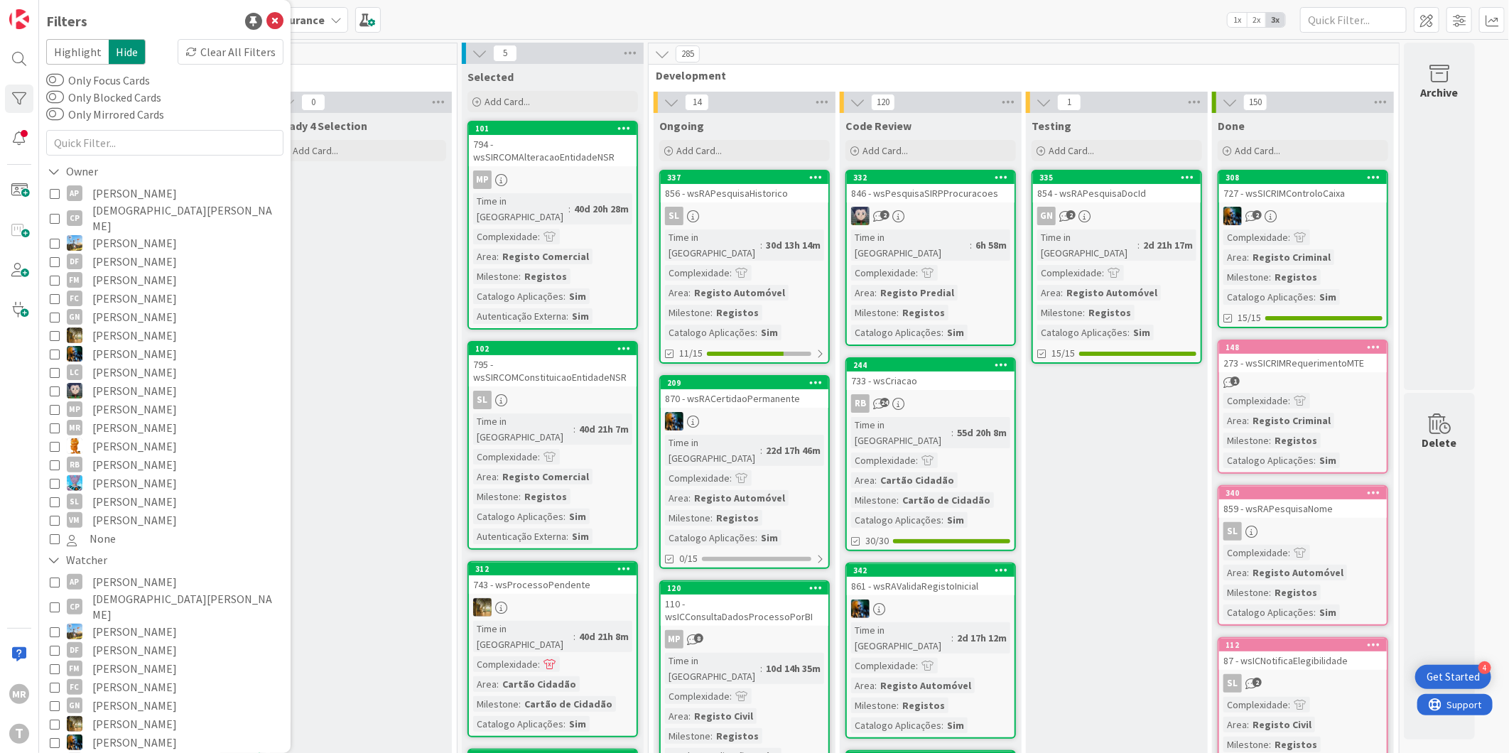
click at [110, 382] on span "[PERSON_NAME]" at bounding box center [134, 391] width 85 height 18
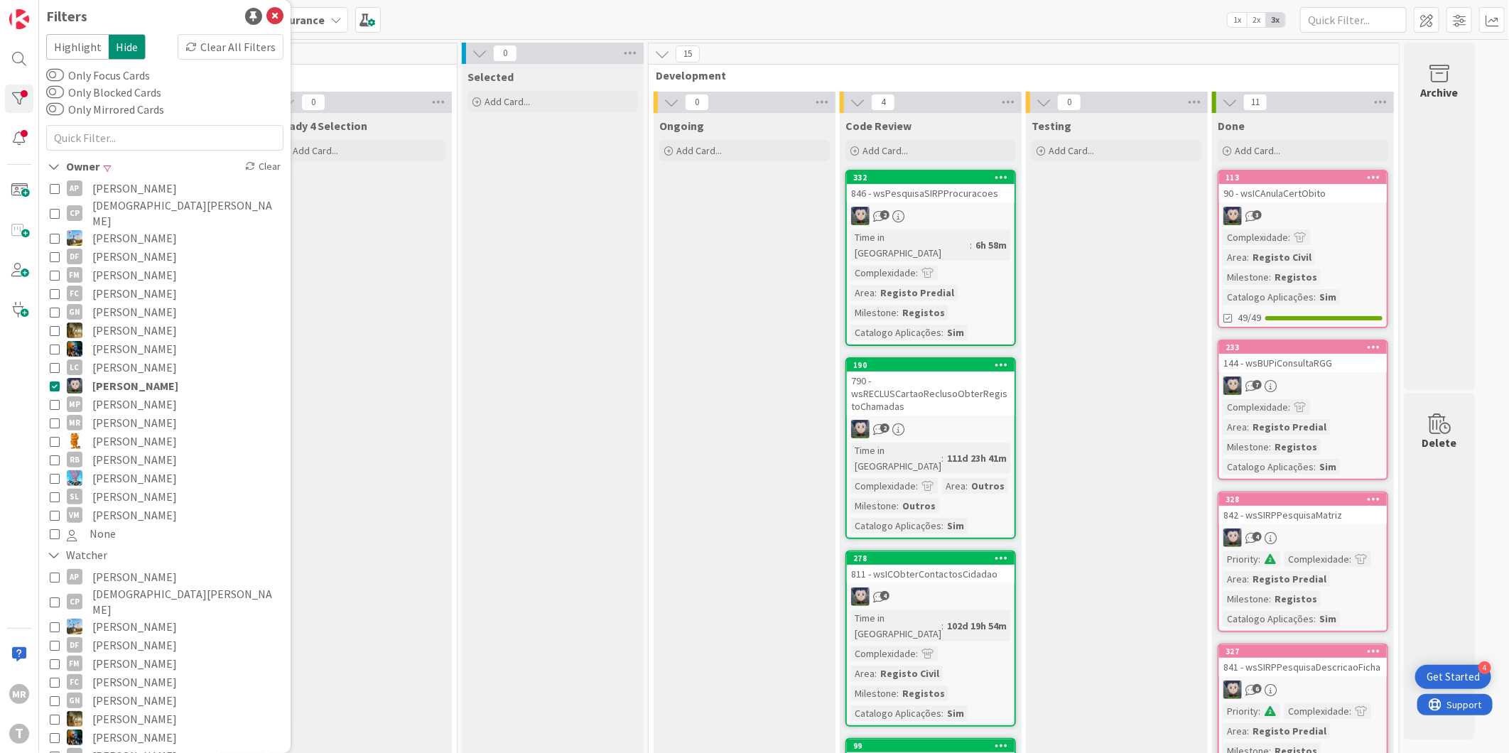
scroll to position [0, 0]
click at [122, 382] on span "[PERSON_NAME]" at bounding box center [135, 391] width 86 height 18
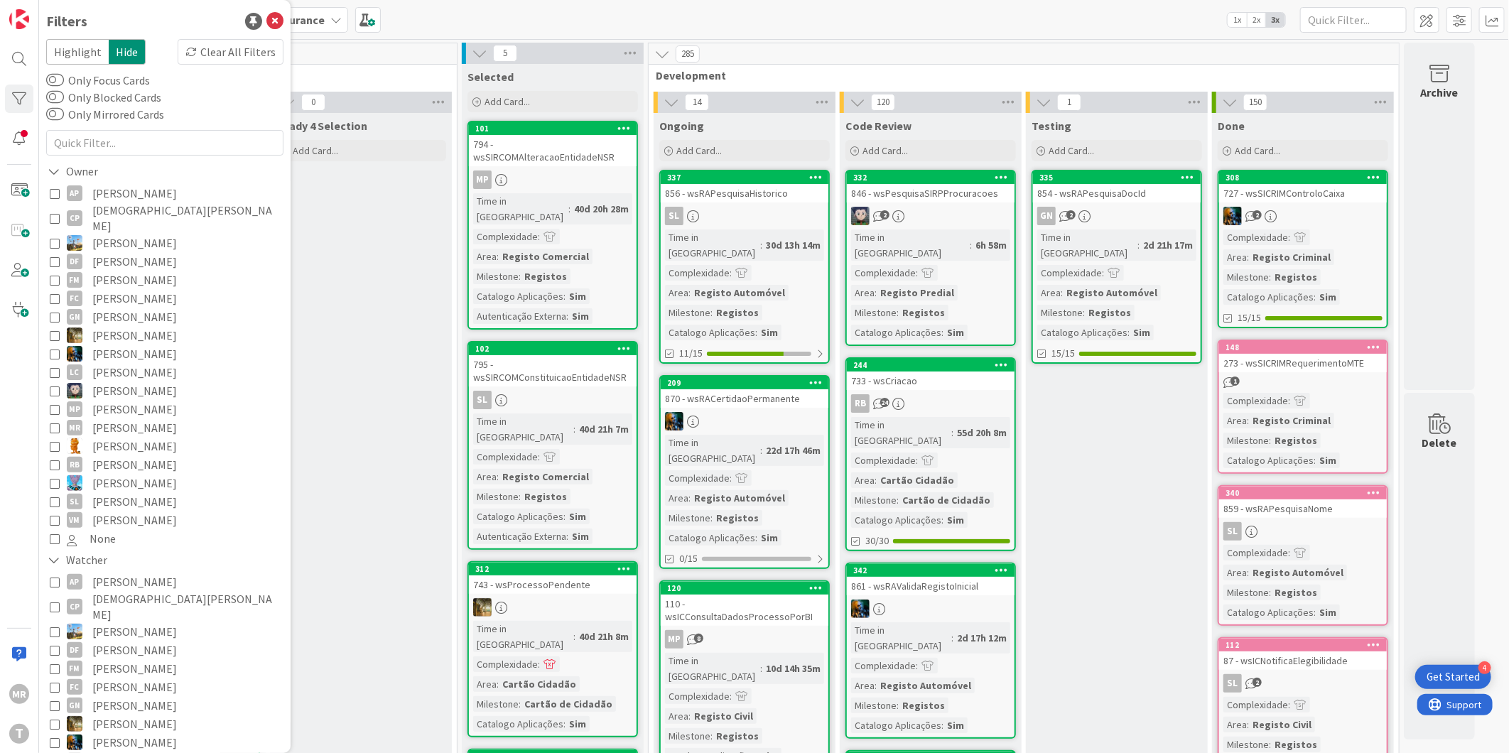
click at [117, 511] on span "[PERSON_NAME]" at bounding box center [134, 520] width 85 height 18
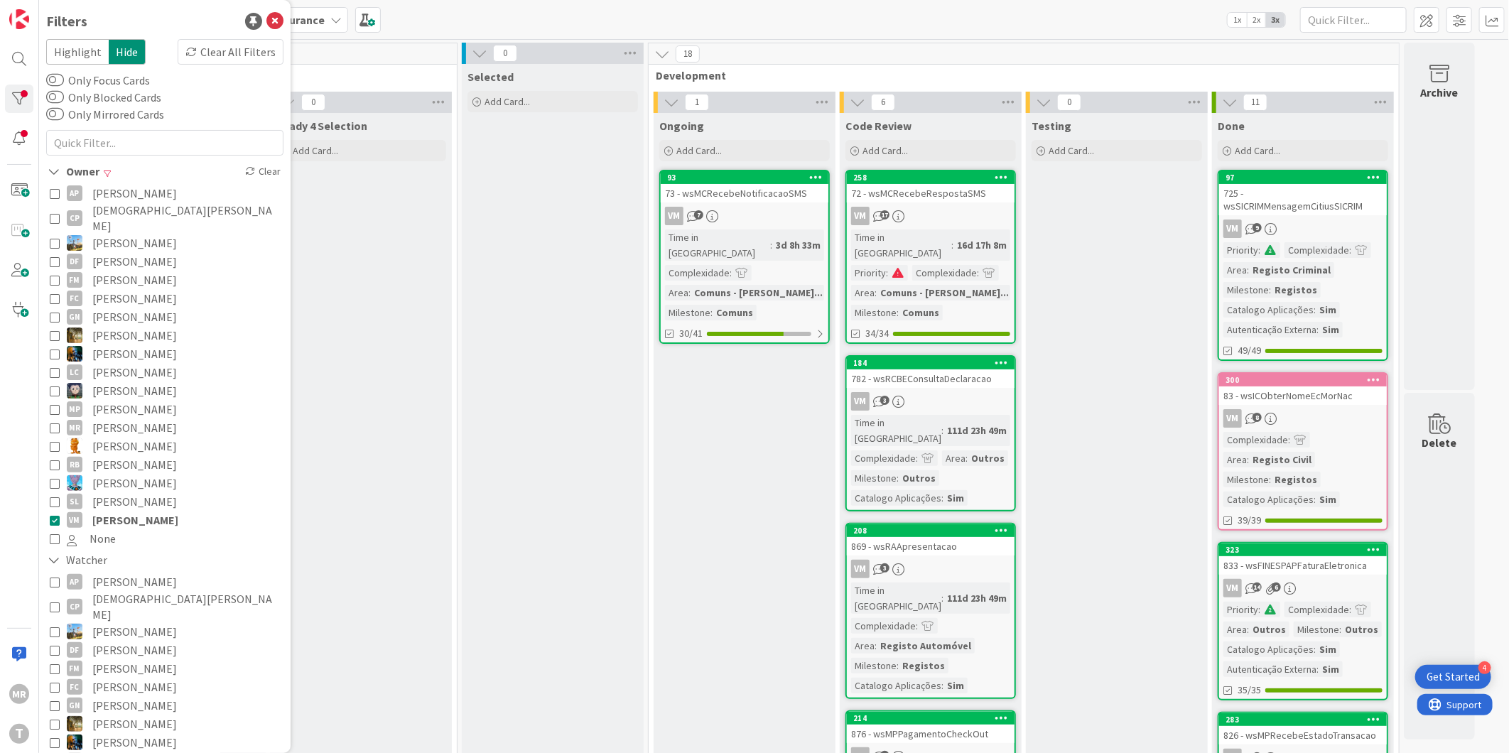
click at [117, 511] on span "[PERSON_NAME]" at bounding box center [135, 520] width 86 height 18
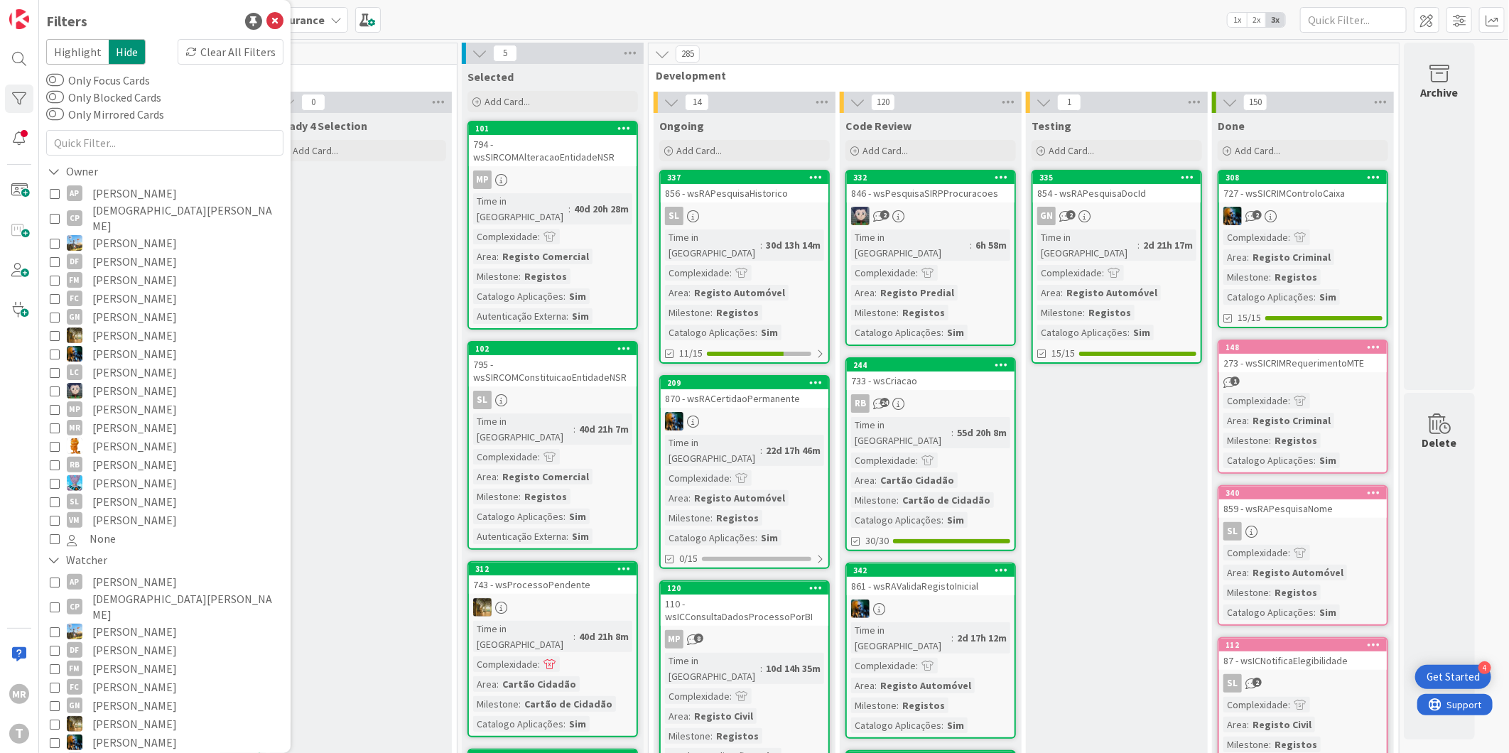
click at [117, 492] on span "[PERSON_NAME]" at bounding box center [134, 501] width 85 height 18
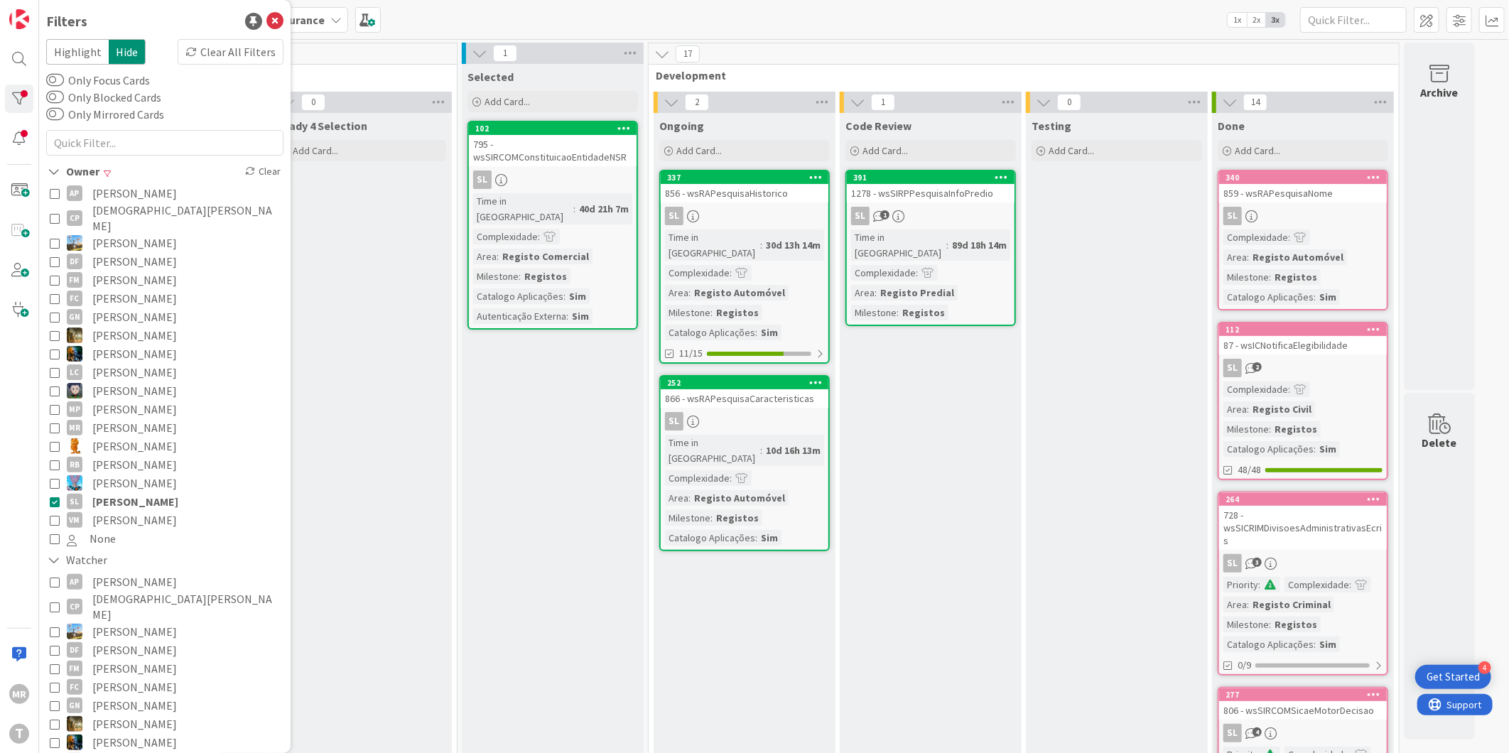
click at [118, 474] on span "[PERSON_NAME]" at bounding box center [134, 483] width 85 height 18
click at [118, 474] on span "[PERSON_NAME]" at bounding box center [135, 483] width 86 height 18
click at [114, 492] on span "[PERSON_NAME]" at bounding box center [135, 501] width 86 height 18
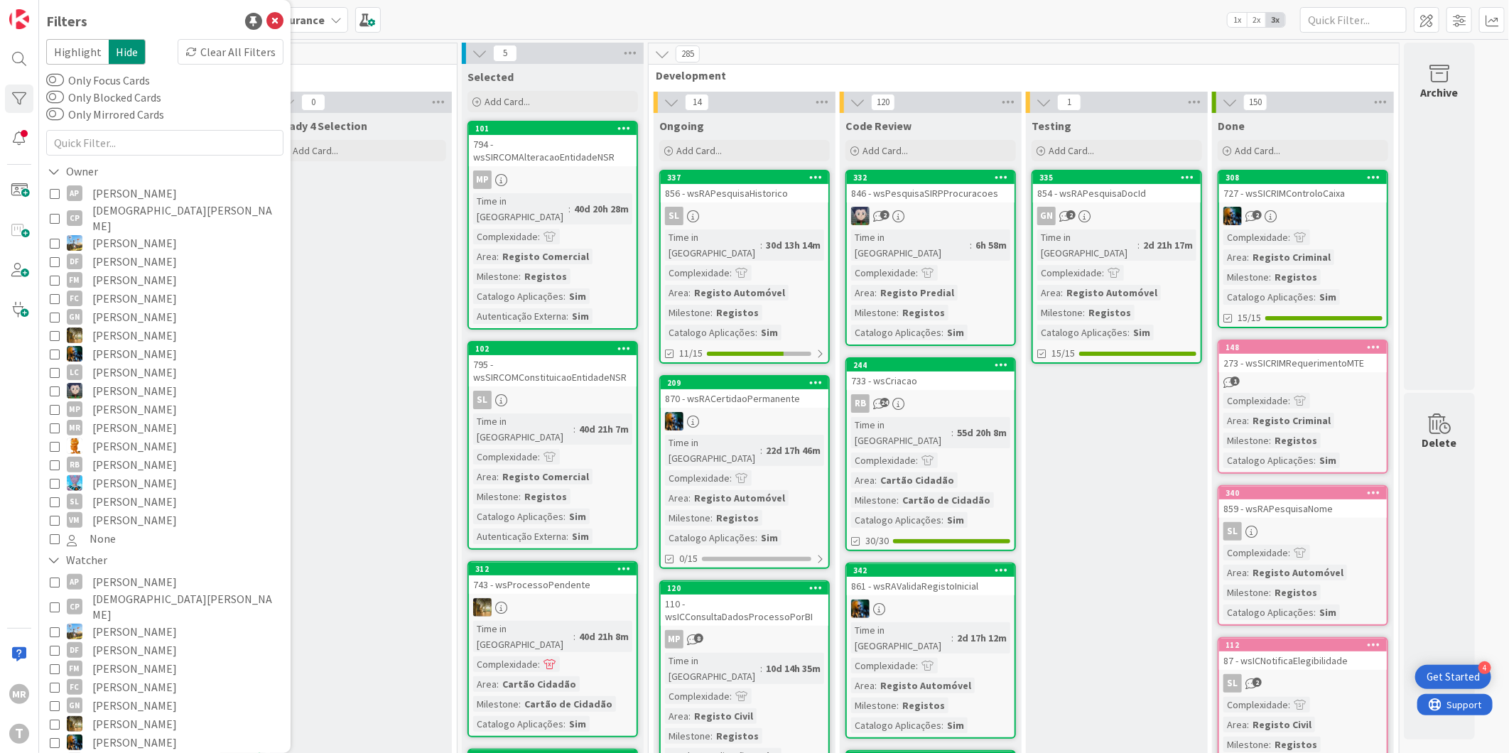
click at [115, 455] on span "[PERSON_NAME]" at bounding box center [134, 464] width 85 height 18
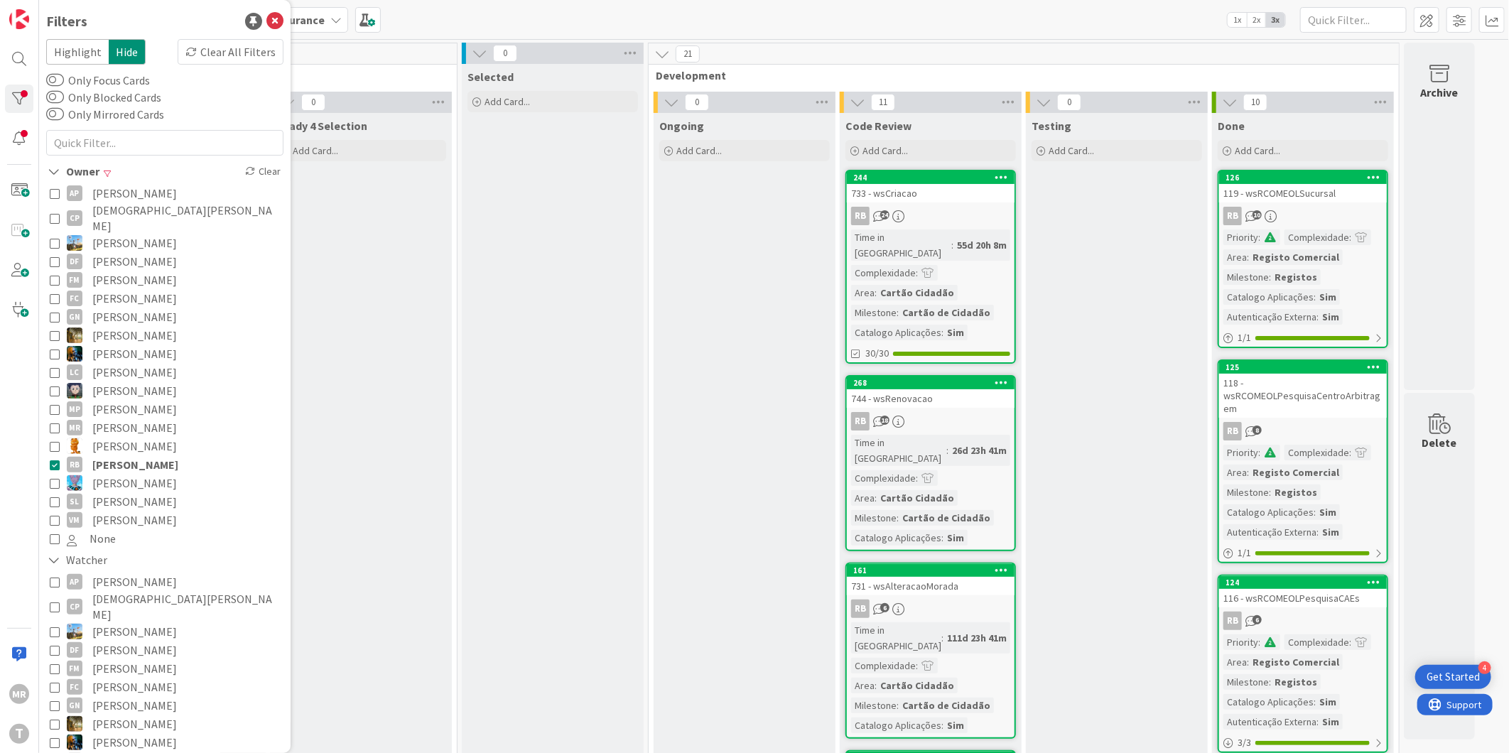
click at [115, 455] on span "[PERSON_NAME]" at bounding box center [135, 464] width 86 height 18
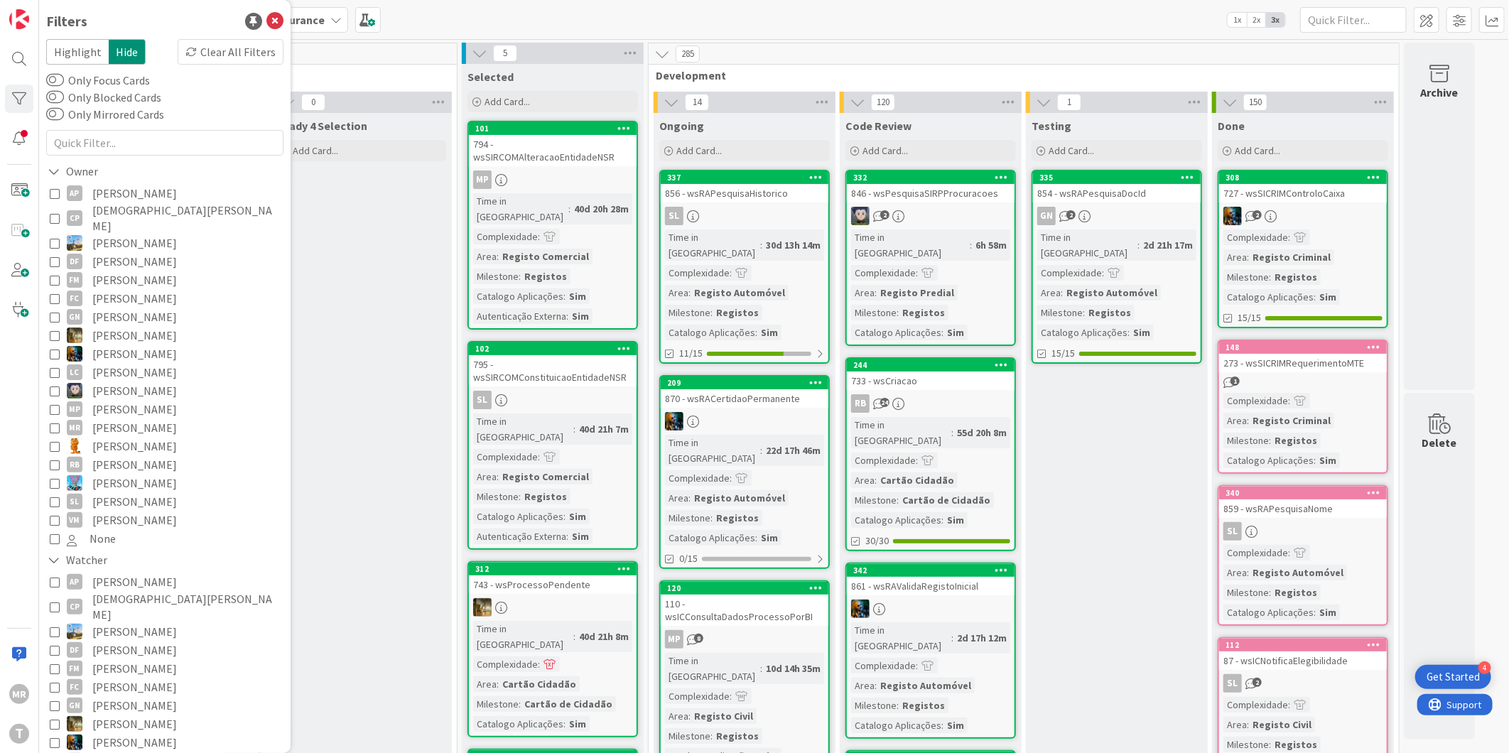
click at [115, 455] on span "[PERSON_NAME]" at bounding box center [134, 464] width 85 height 18
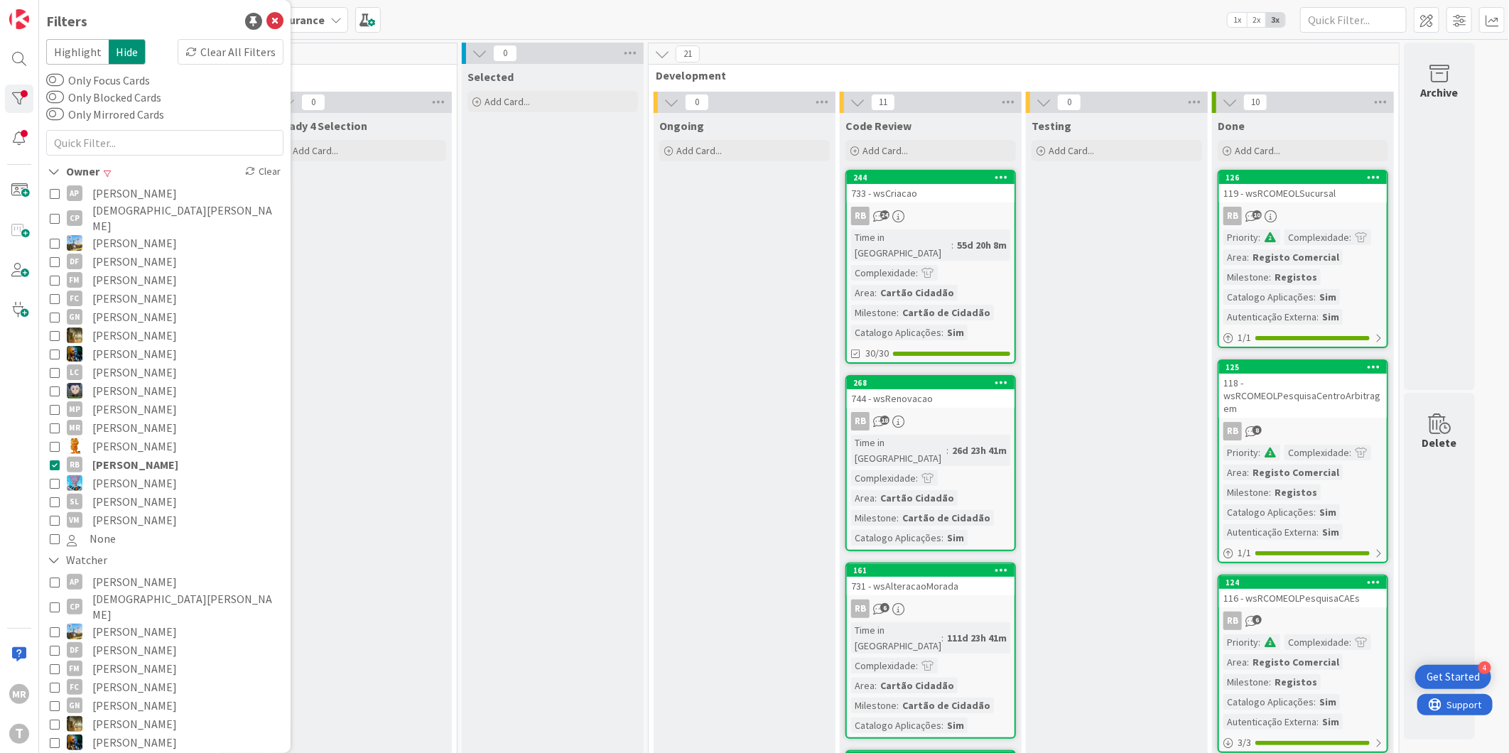
click at [122, 400] on span "[PERSON_NAME]" at bounding box center [134, 409] width 85 height 18
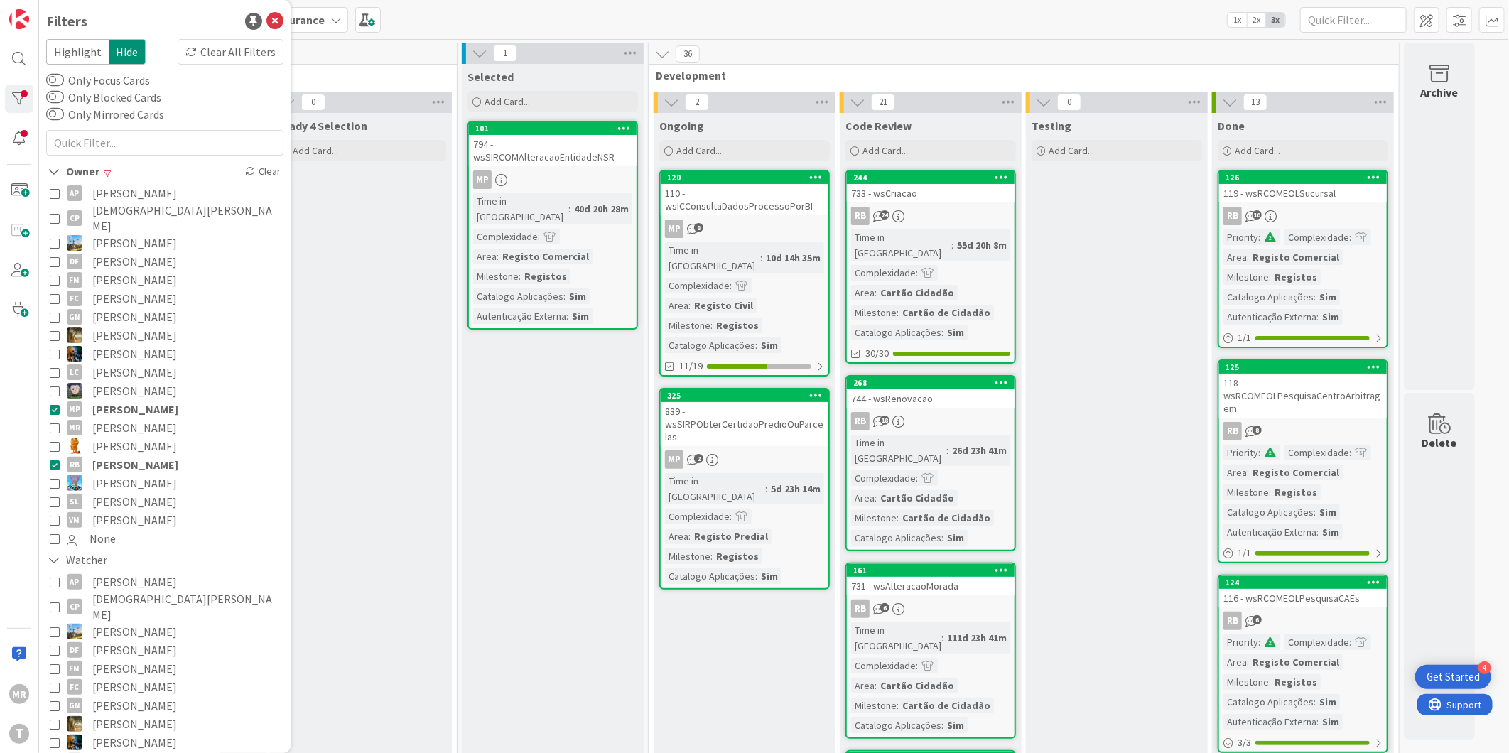
click at [130, 455] on span "[PERSON_NAME]" at bounding box center [135, 464] width 86 height 18
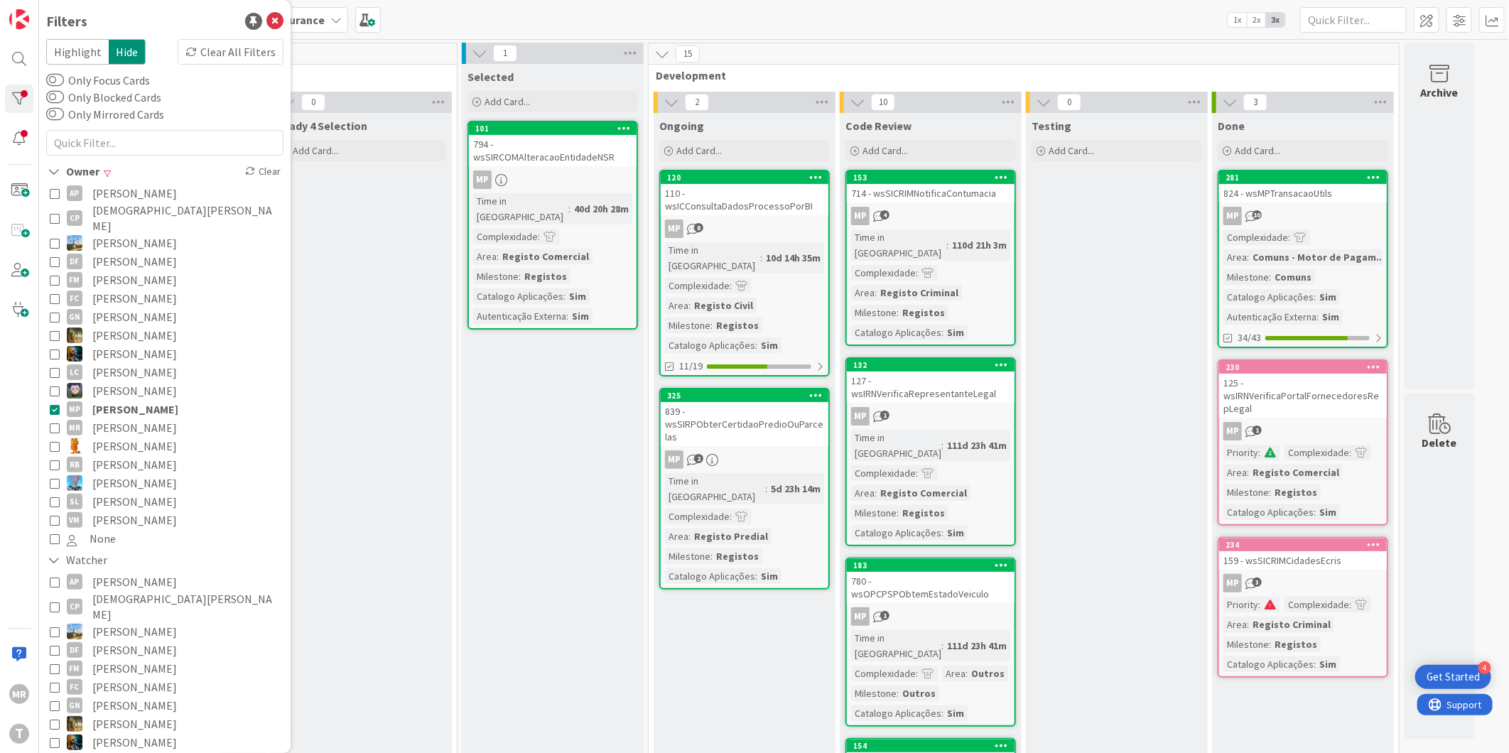
click at [126, 345] on span "[PERSON_NAME]" at bounding box center [134, 354] width 85 height 18
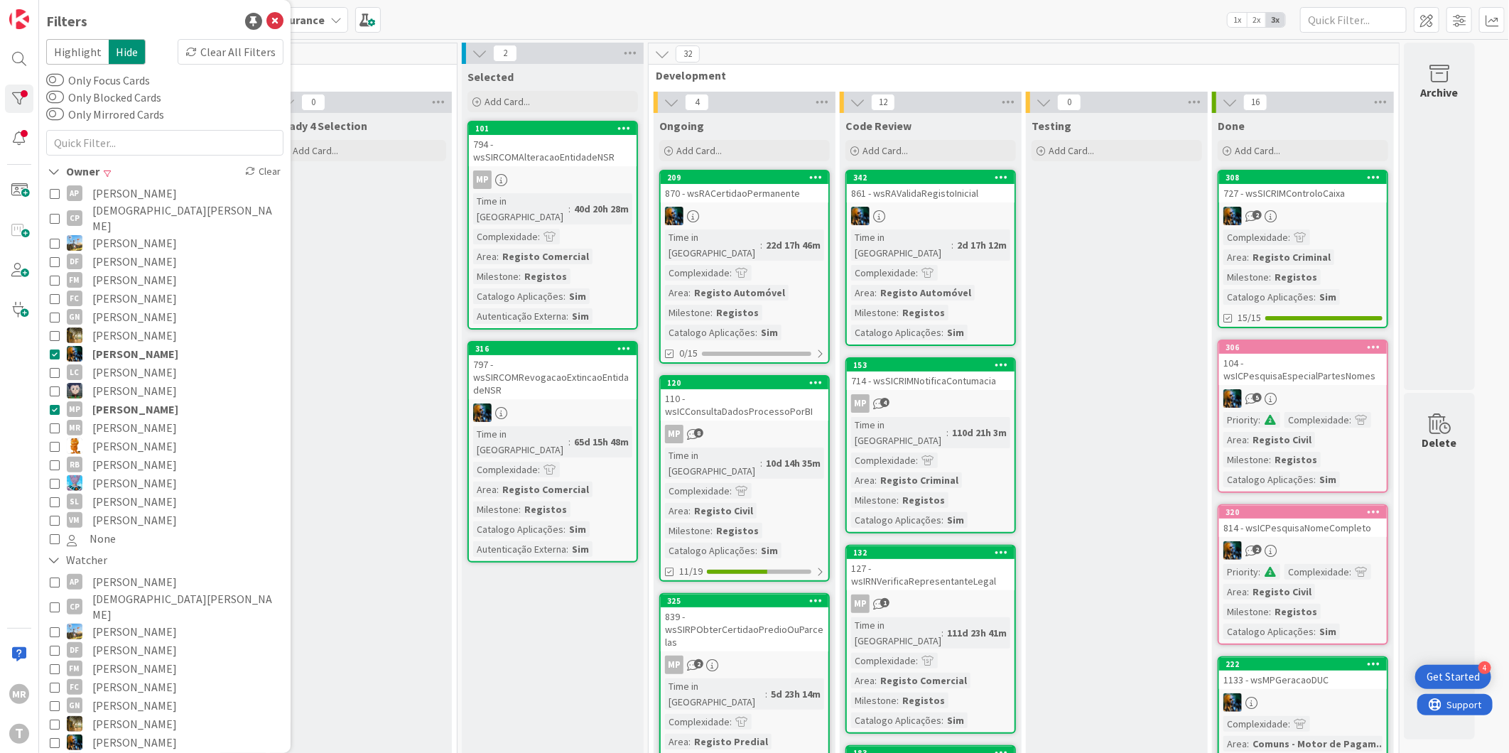
click at [129, 400] on span "[PERSON_NAME]" at bounding box center [135, 409] width 86 height 18
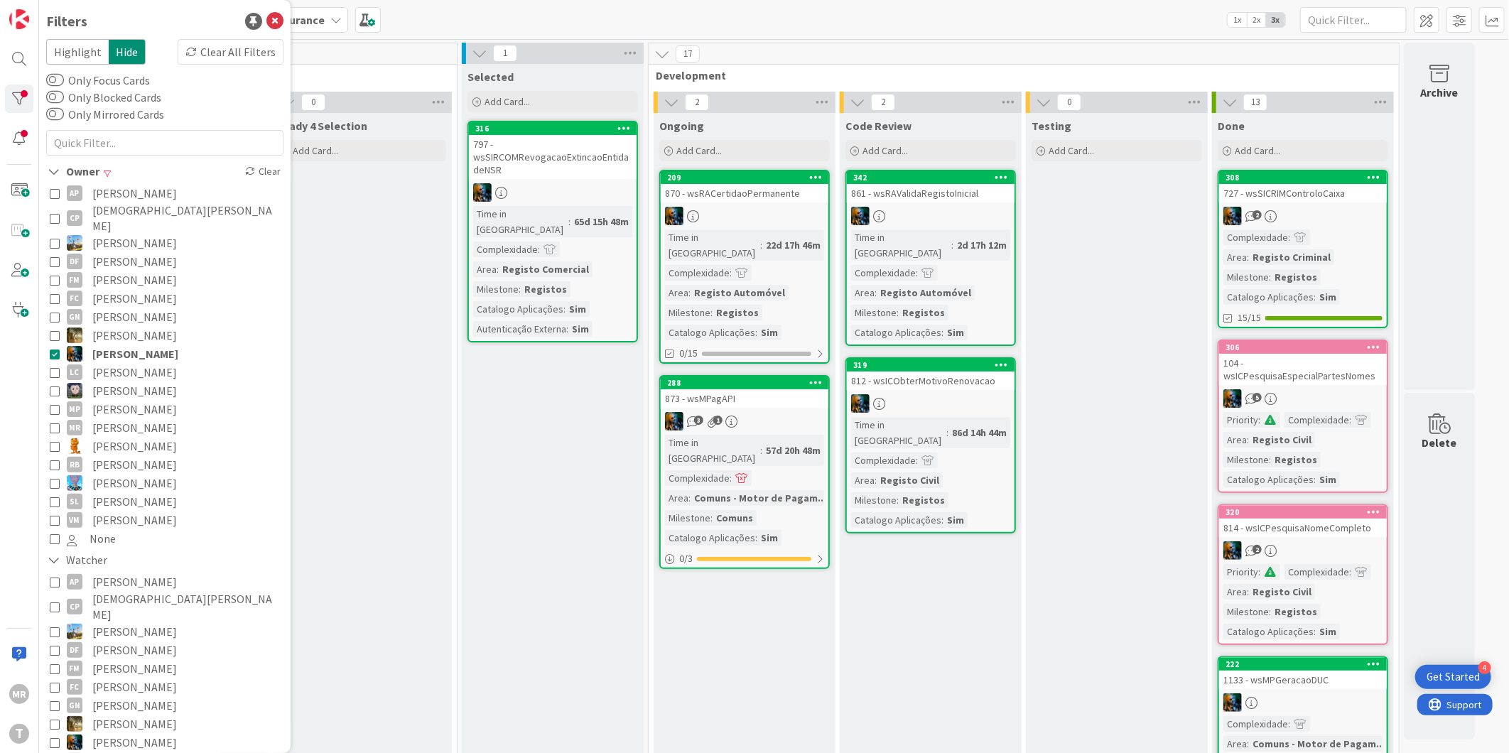
click at [133, 346] on span "[PERSON_NAME]" at bounding box center [135, 354] width 86 height 18
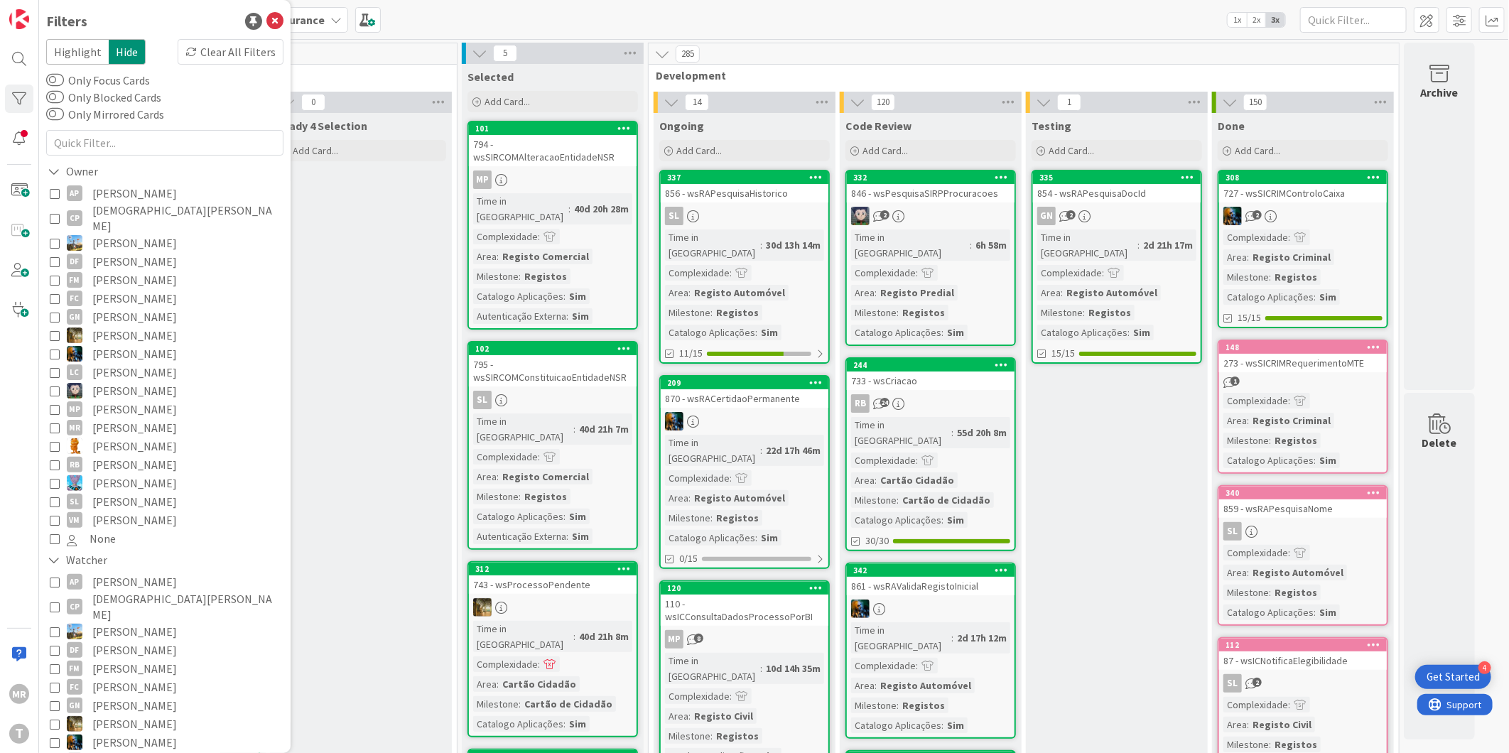
click at [123, 400] on span "[PERSON_NAME]" at bounding box center [134, 409] width 85 height 18
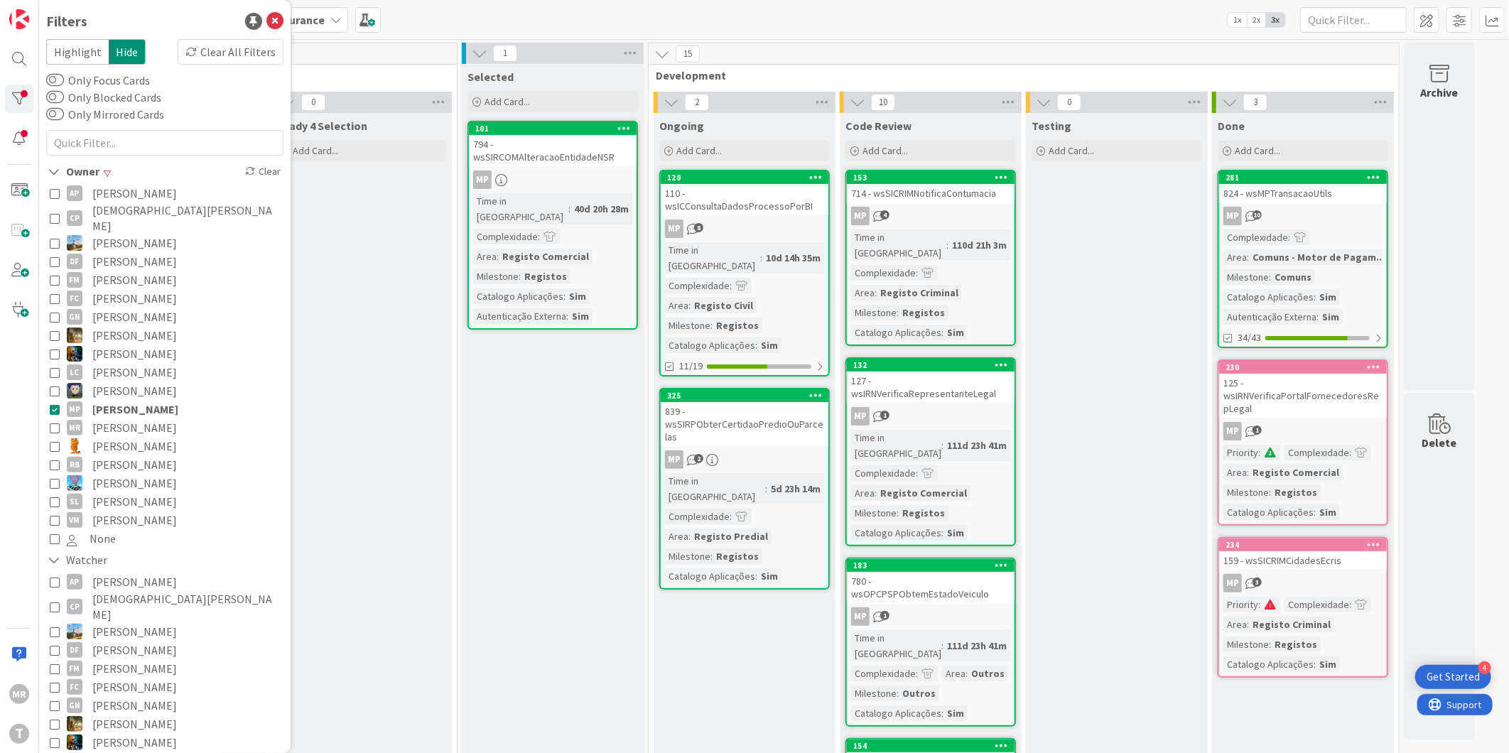
click at [136, 400] on span "[PERSON_NAME]" at bounding box center [135, 409] width 86 height 18
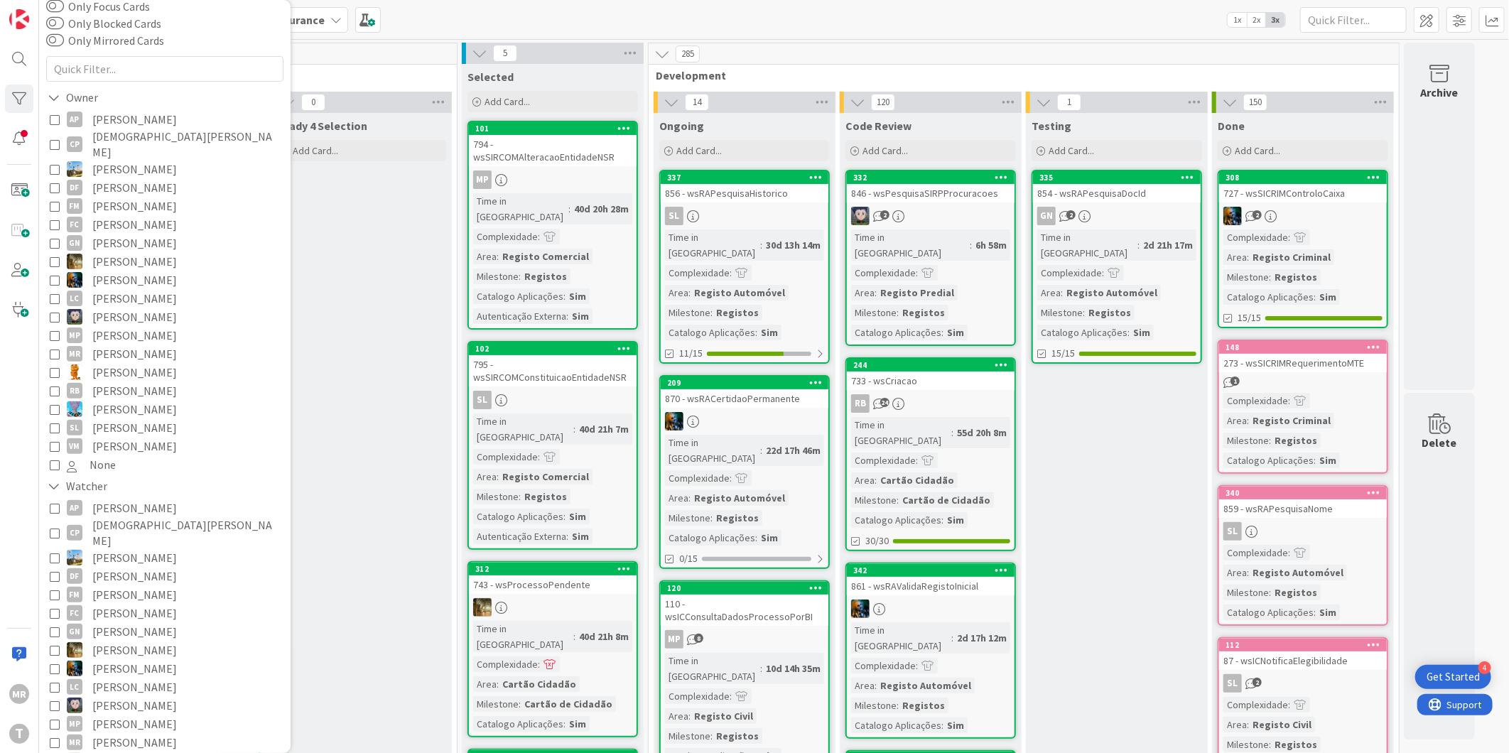
scroll to position [158, 0]
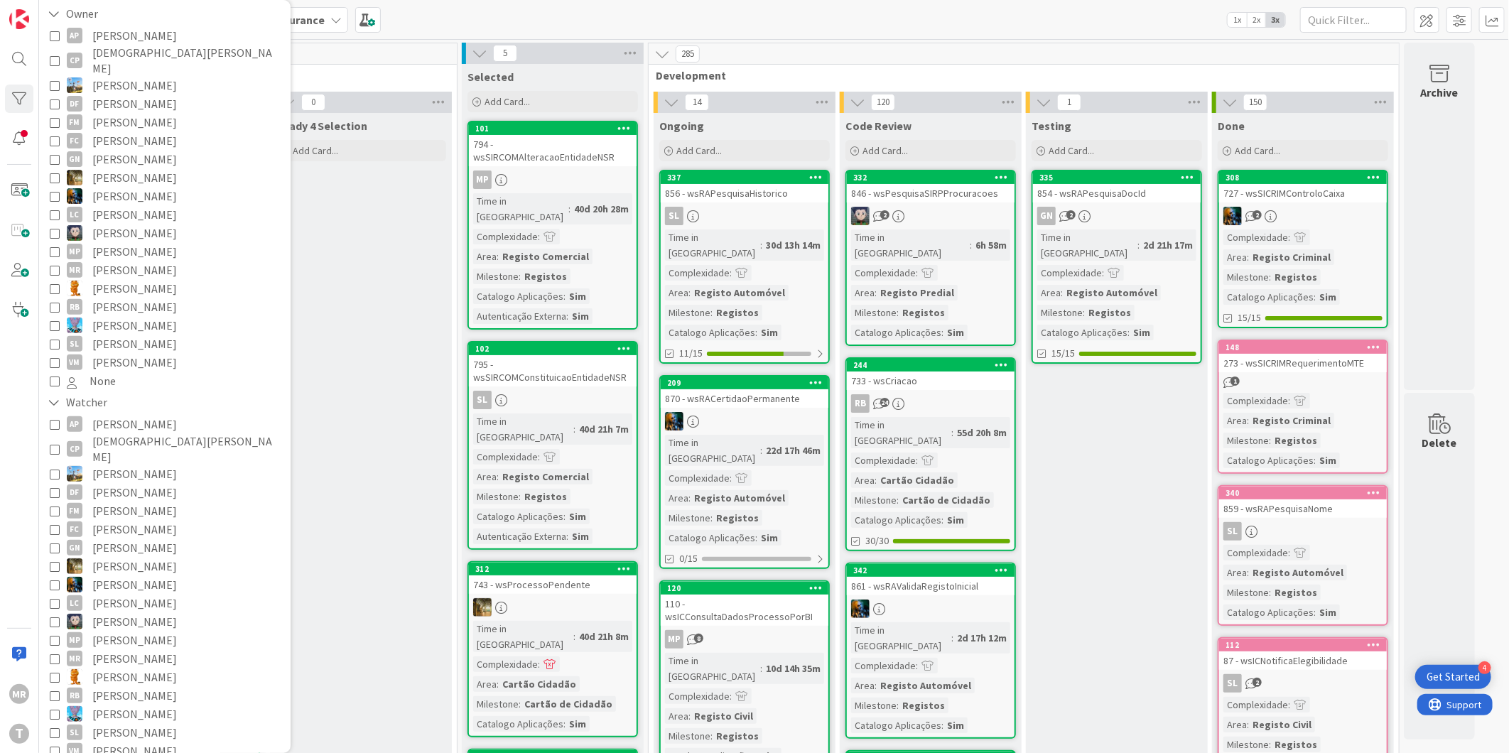
click at [140, 668] on span "[PERSON_NAME]" at bounding box center [134, 677] width 85 height 18
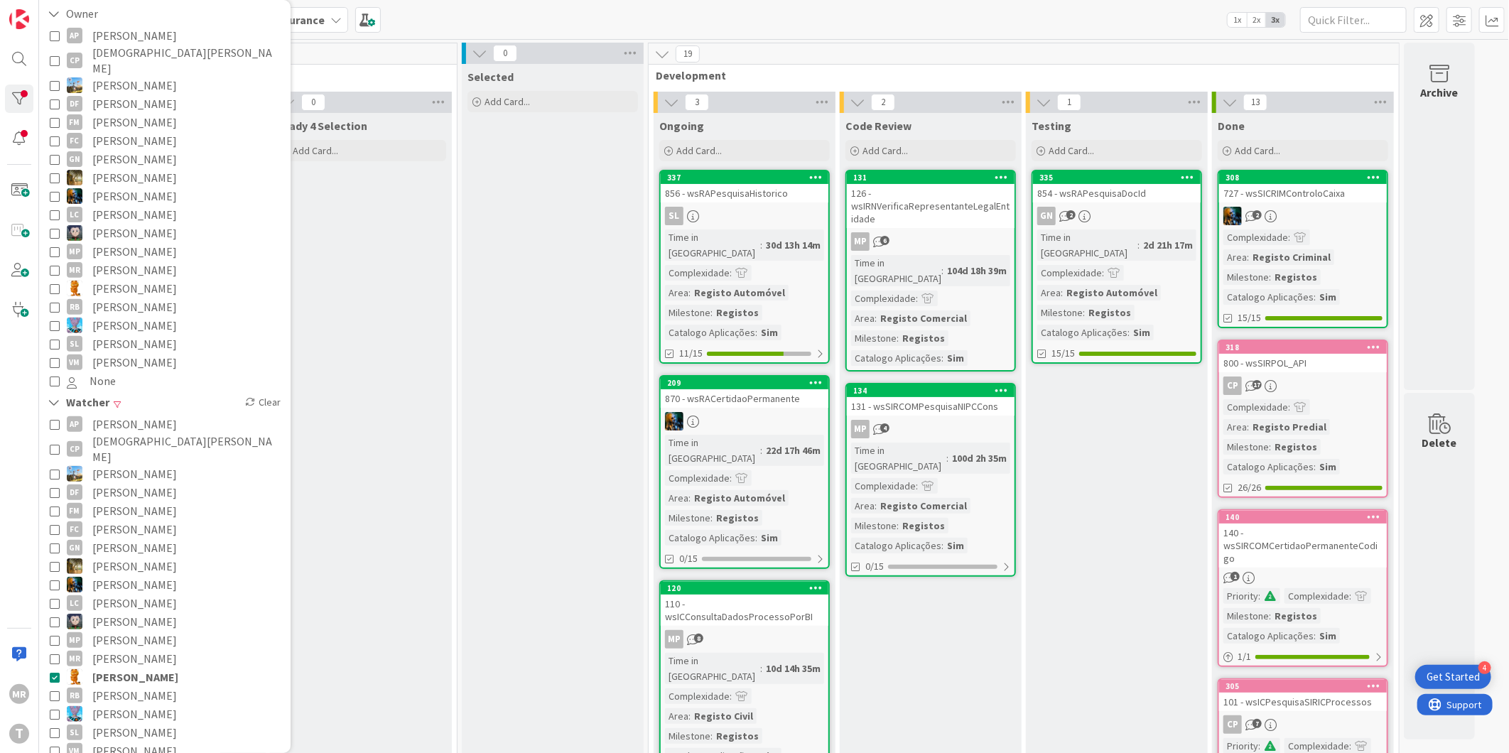
scroll to position [79, 0]
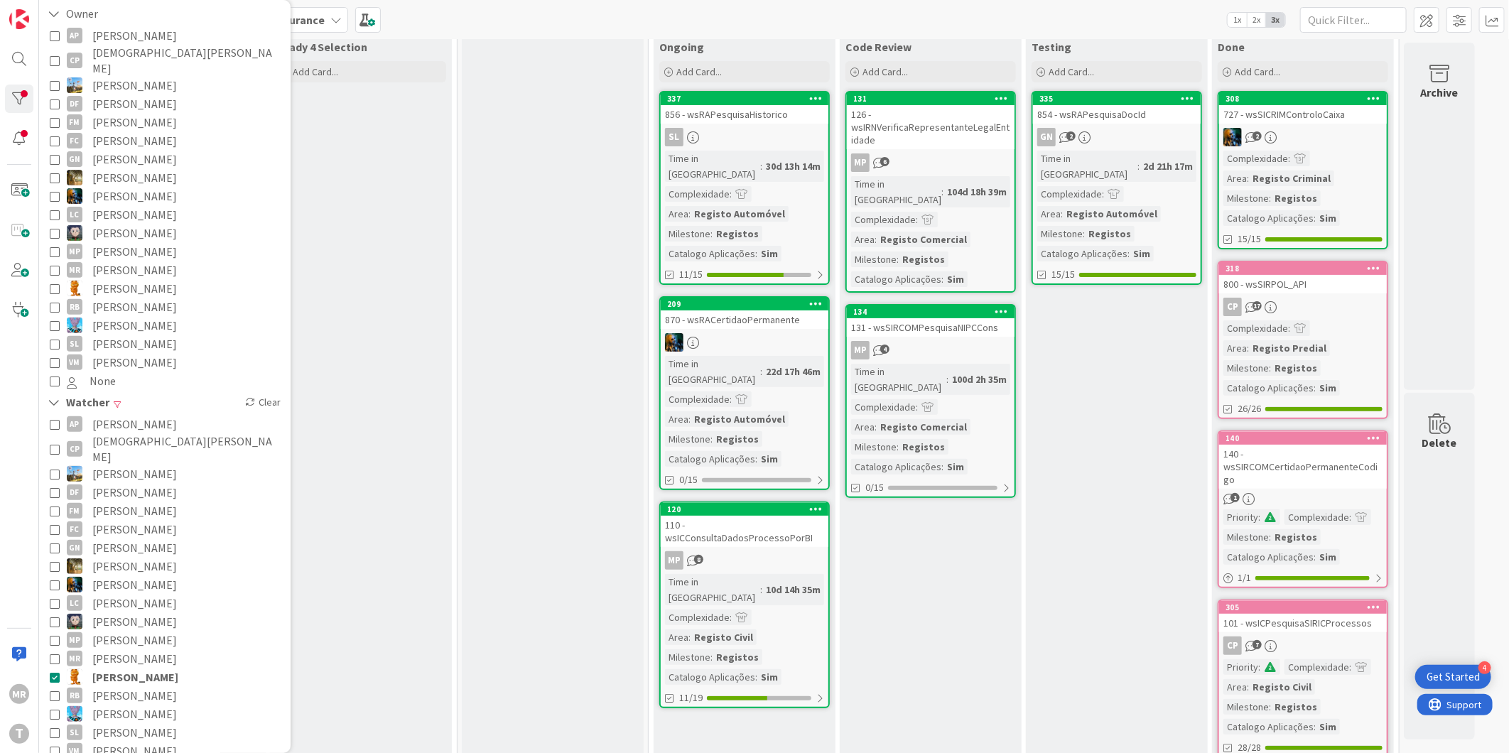
click at [124, 668] on span "[PERSON_NAME]" at bounding box center [135, 677] width 86 height 18
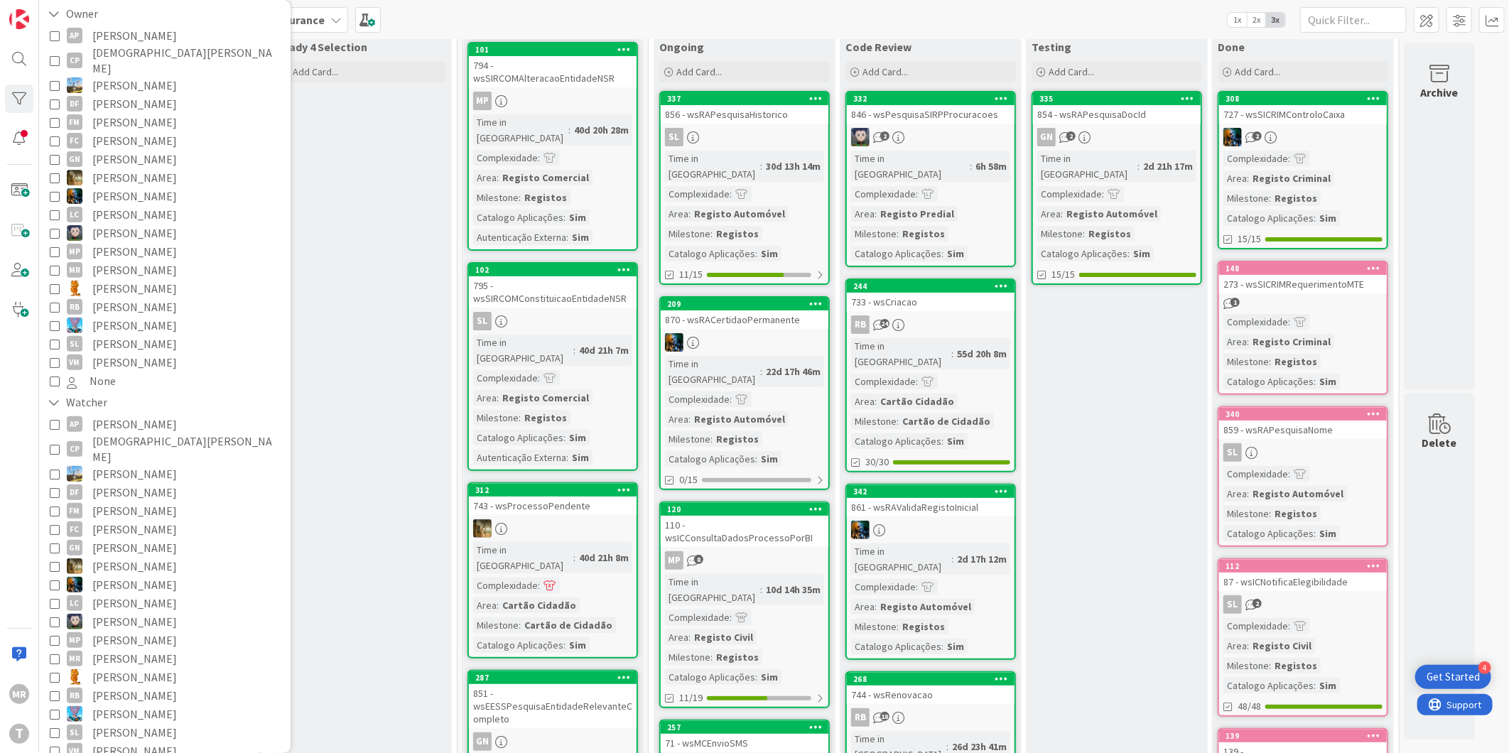
click at [124, 668] on span "[PERSON_NAME]" at bounding box center [134, 677] width 85 height 18
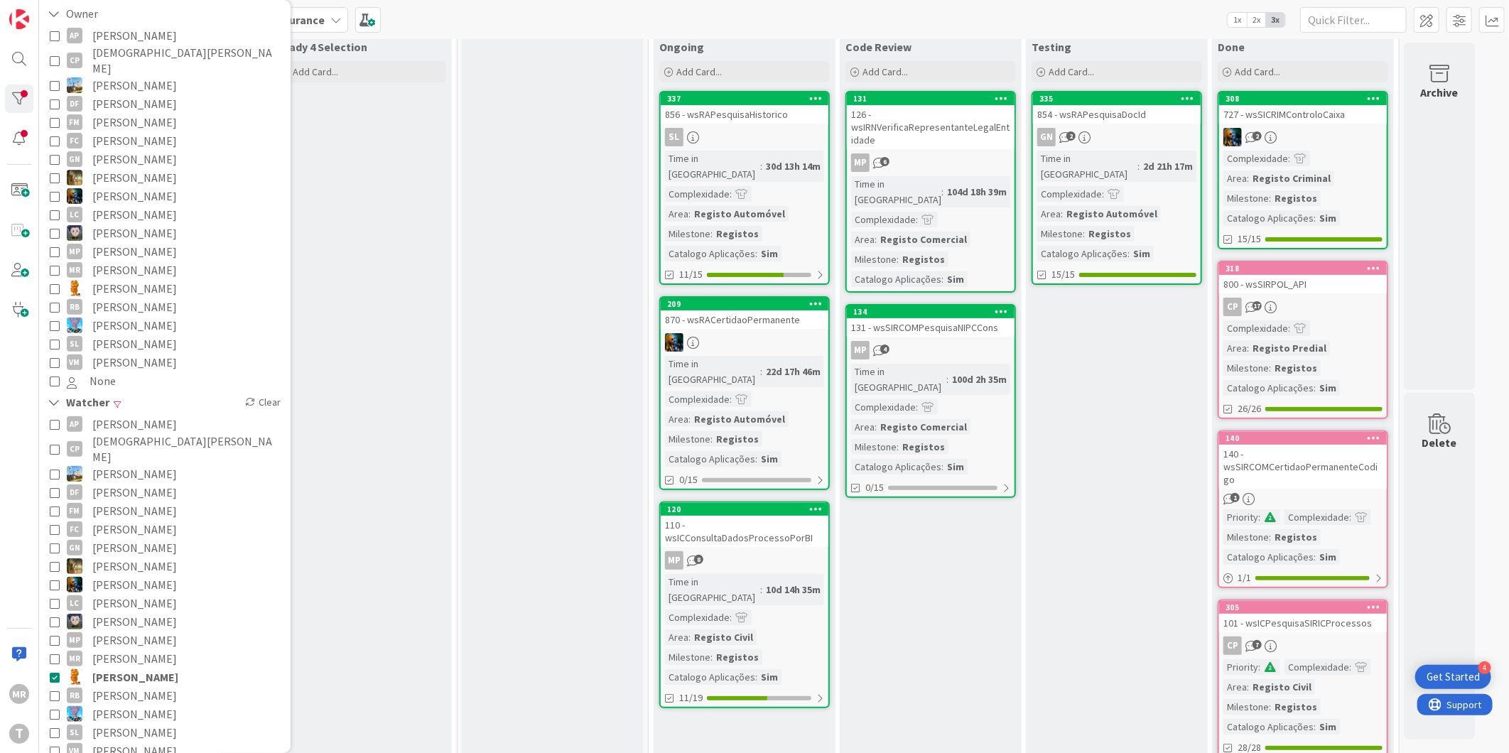
click at [125, 686] on span "[PERSON_NAME]" at bounding box center [134, 695] width 85 height 18
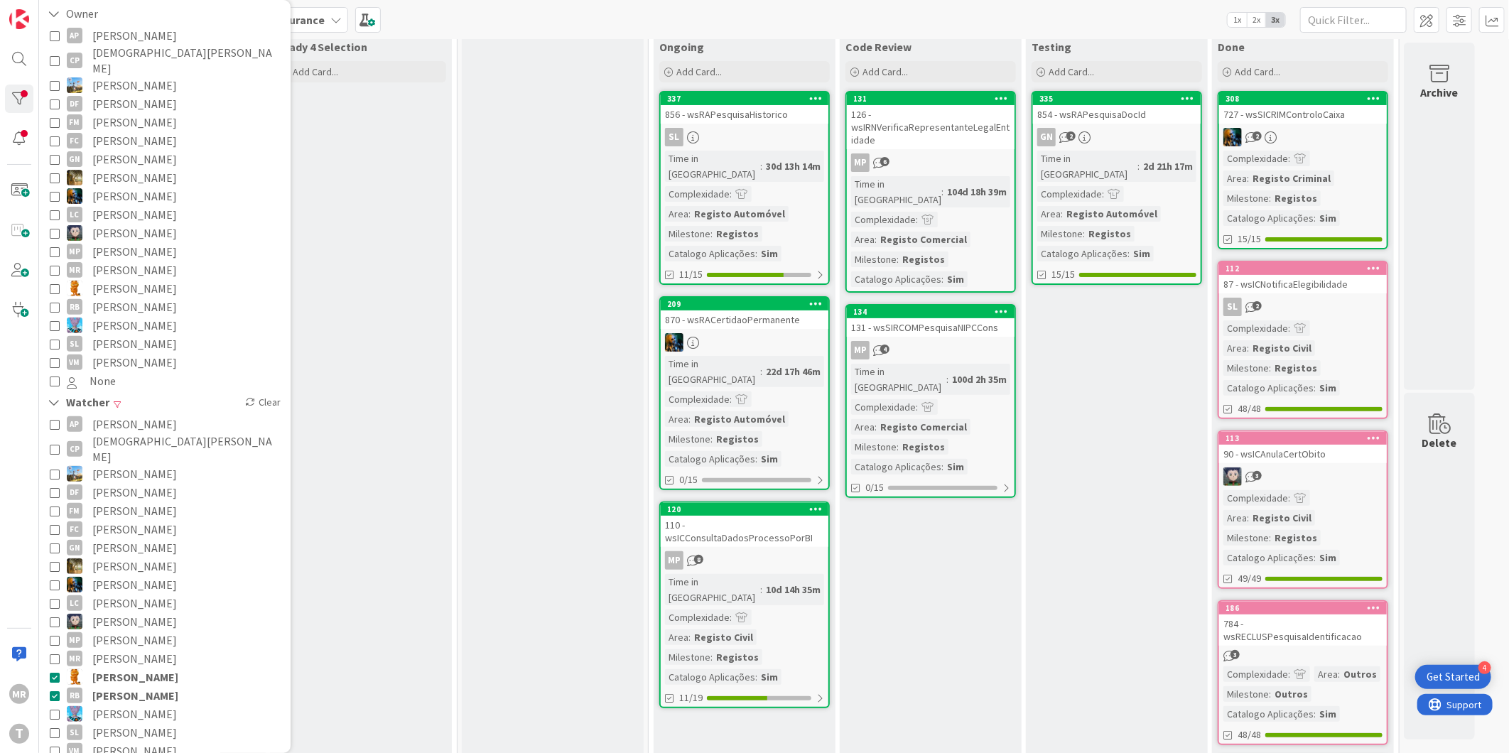
click at [126, 668] on span "[PERSON_NAME]" at bounding box center [135, 677] width 86 height 18
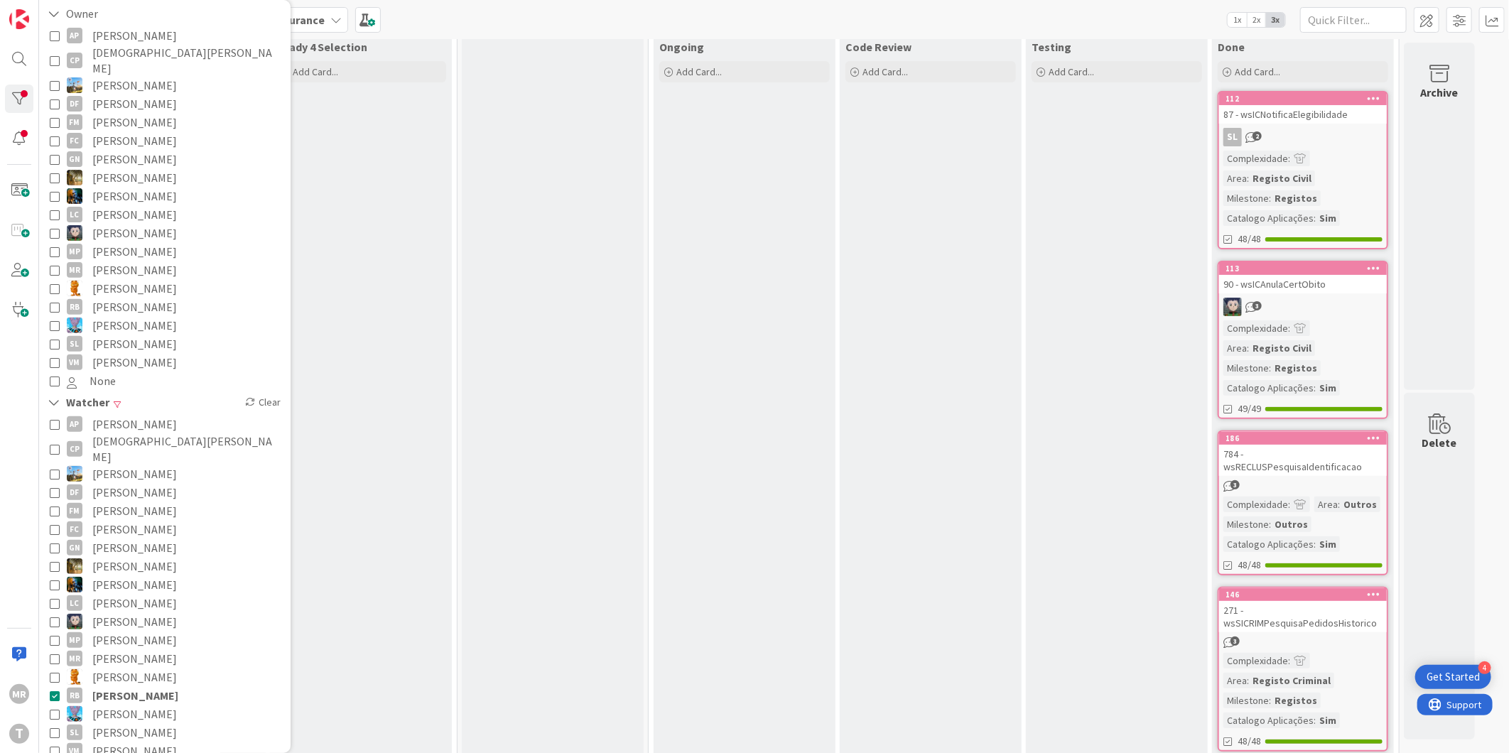
click at [125, 686] on span "[PERSON_NAME]" at bounding box center [135, 695] width 86 height 18
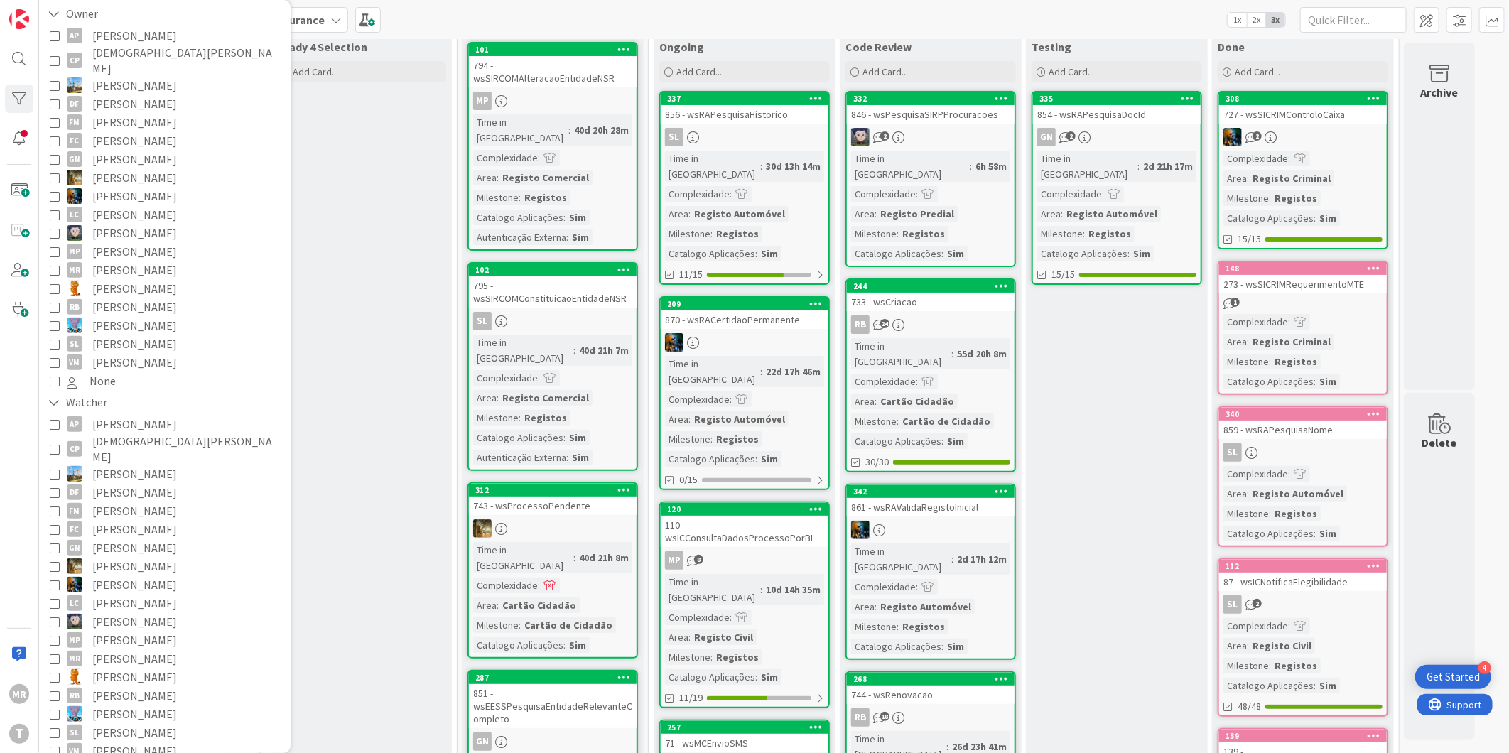
click at [126, 298] on span "[PERSON_NAME]" at bounding box center [134, 307] width 85 height 18
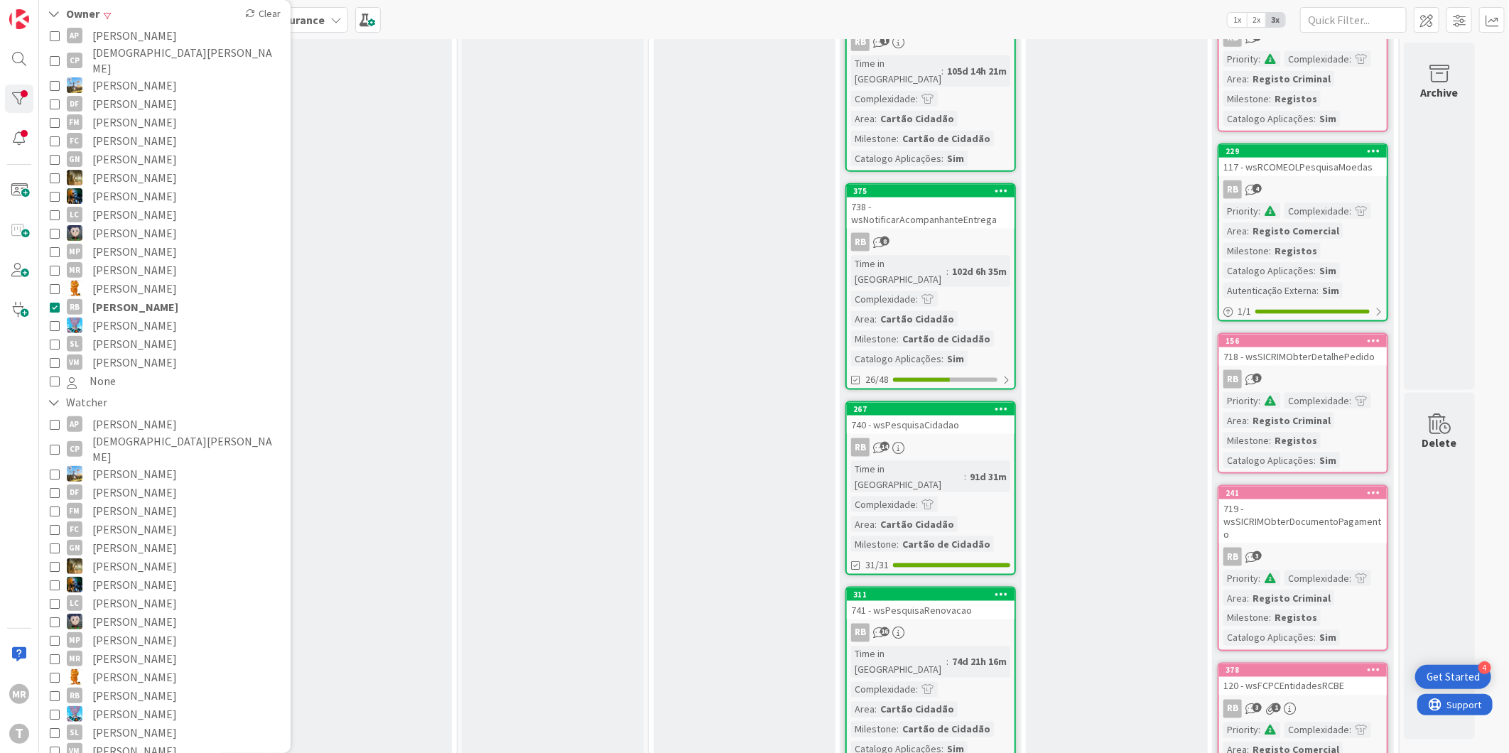
scroll to position [1243, 0]
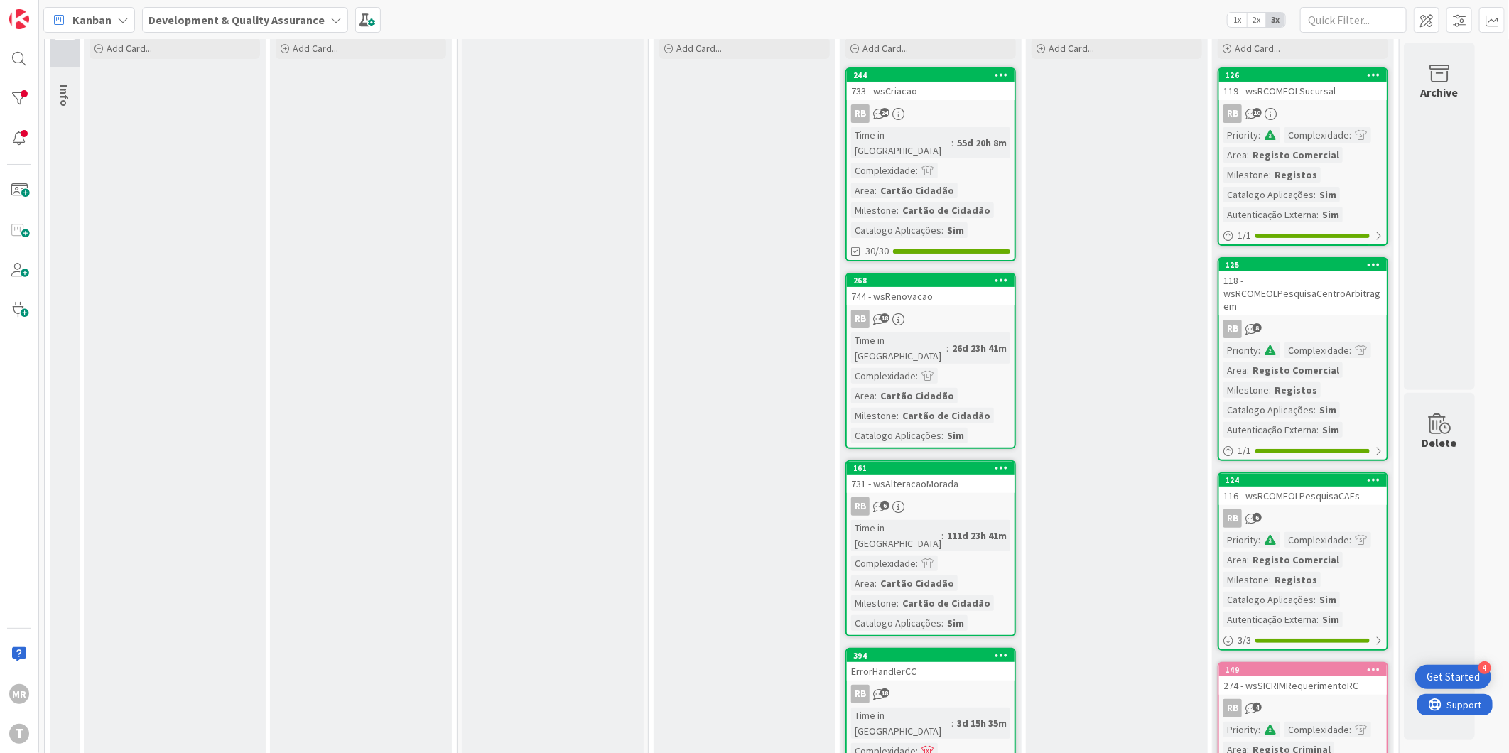
scroll to position [0, 0]
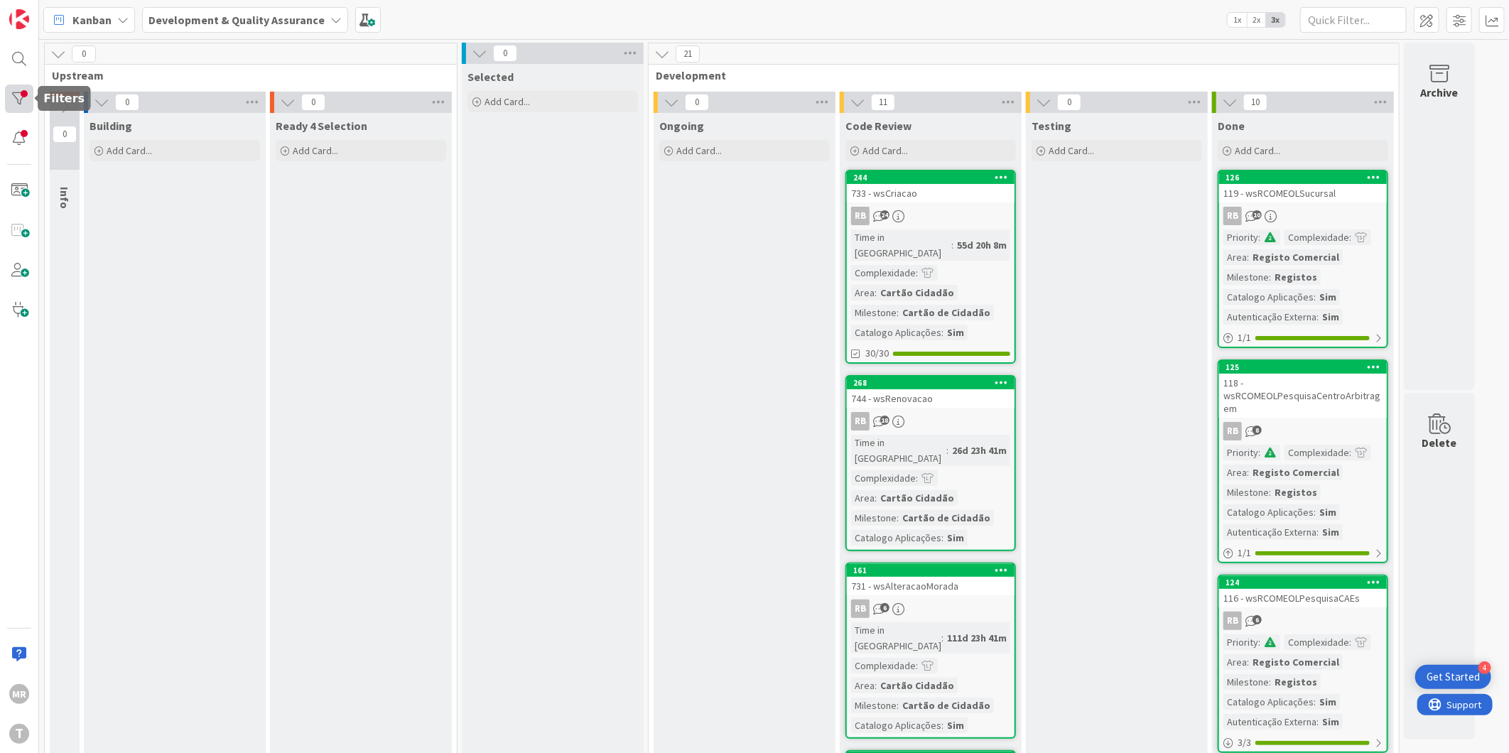
click at [11, 89] on div at bounding box center [19, 99] width 28 height 28
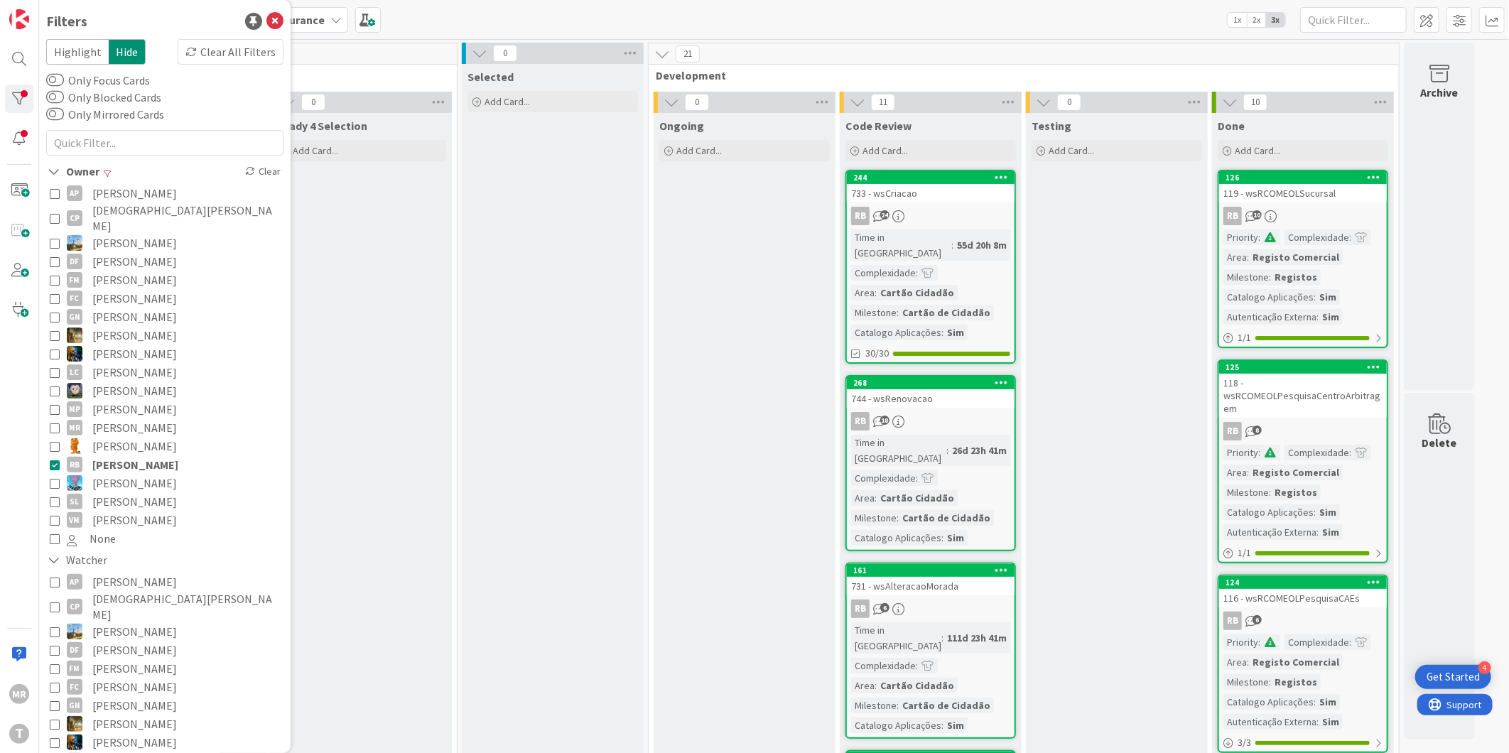
click at [123, 455] on span "[PERSON_NAME]" at bounding box center [135, 464] width 86 height 18
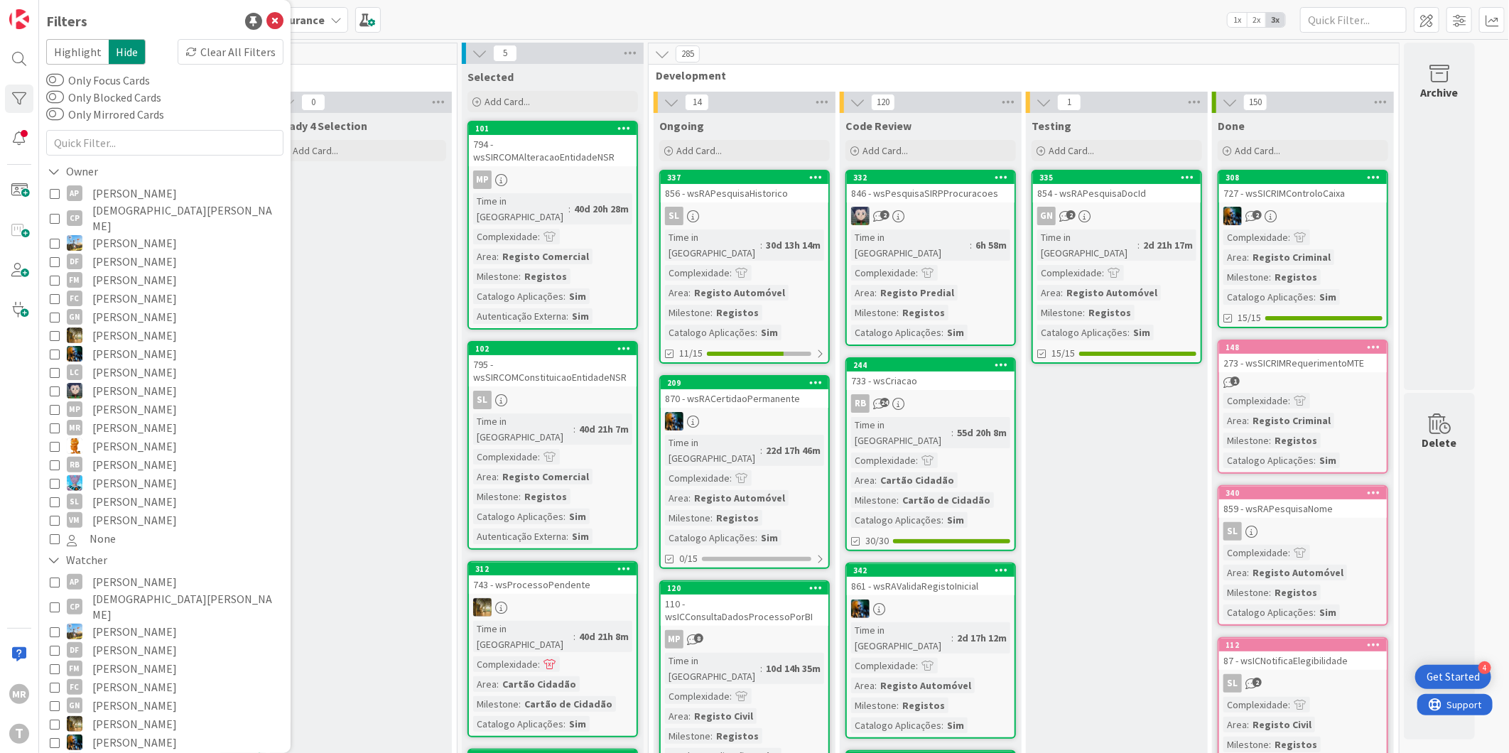
click at [128, 455] on span "[PERSON_NAME]" at bounding box center [134, 464] width 85 height 18
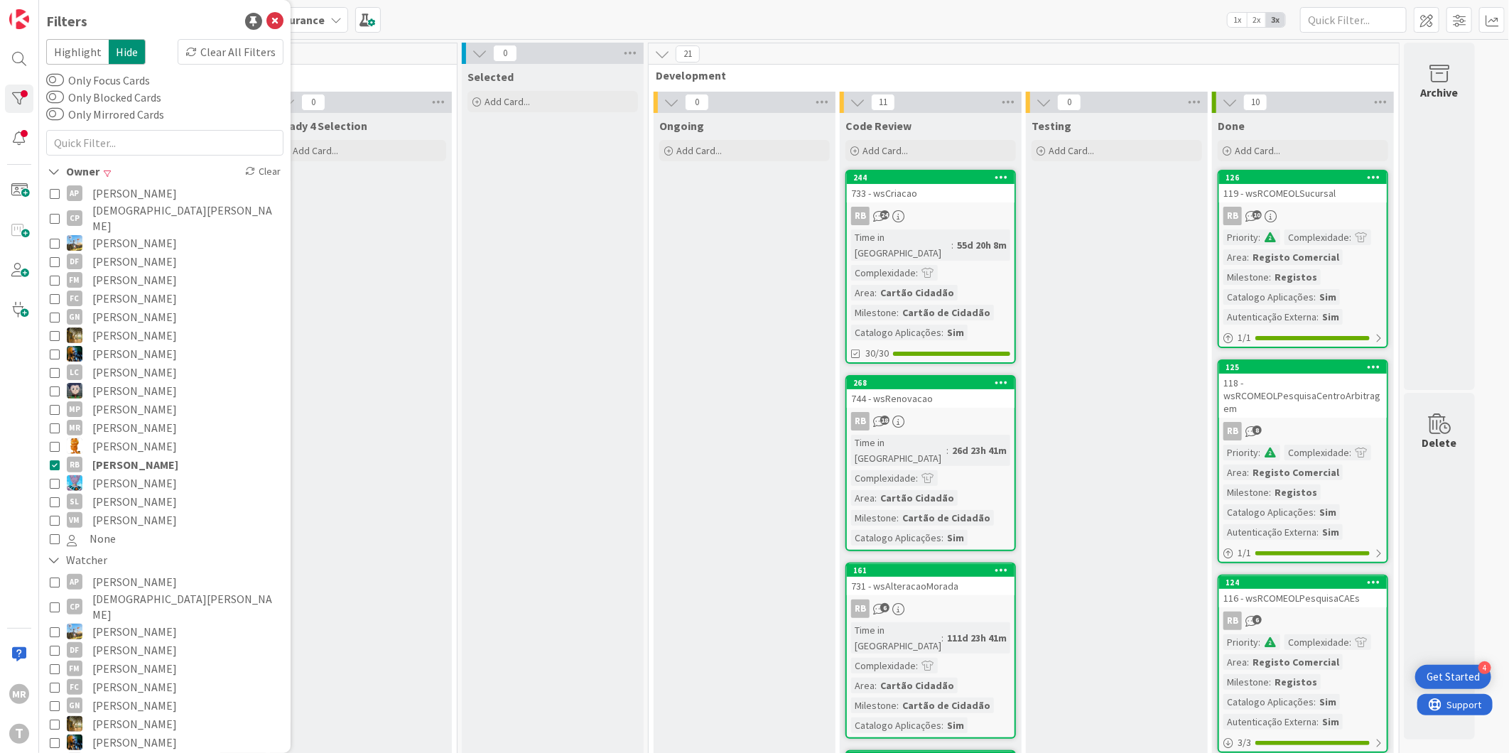
drag, startPoint x: 139, startPoint y: 448, endPoint x: 149, endPoint y: 451, distance: 10.6
click at [139, 455] on span "[PERSON_NAME]" at bounding box center [135, 464] width 86 height 18
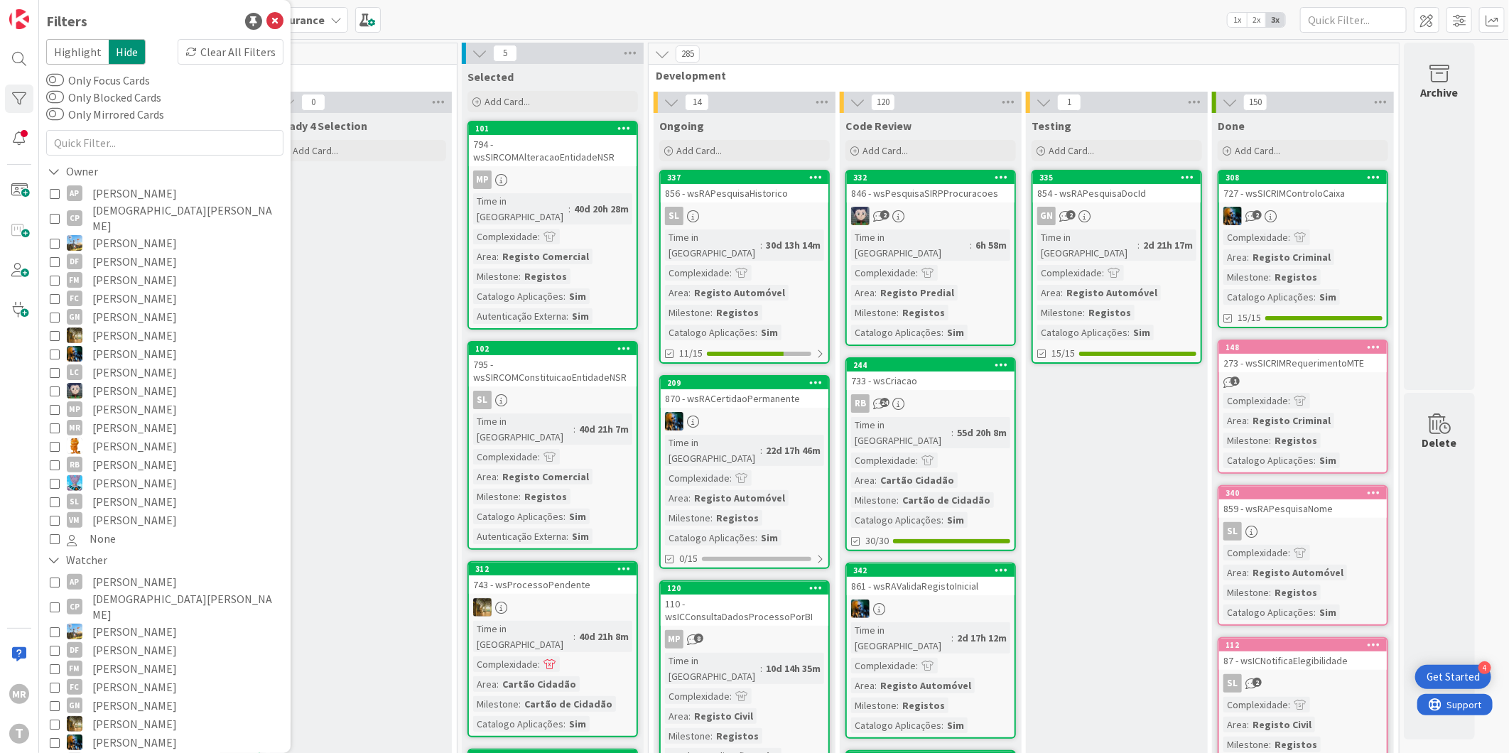
click at [124, 492] on span "[PERSON_NAME]" at bounding box center [134, 501] width 85 height 18
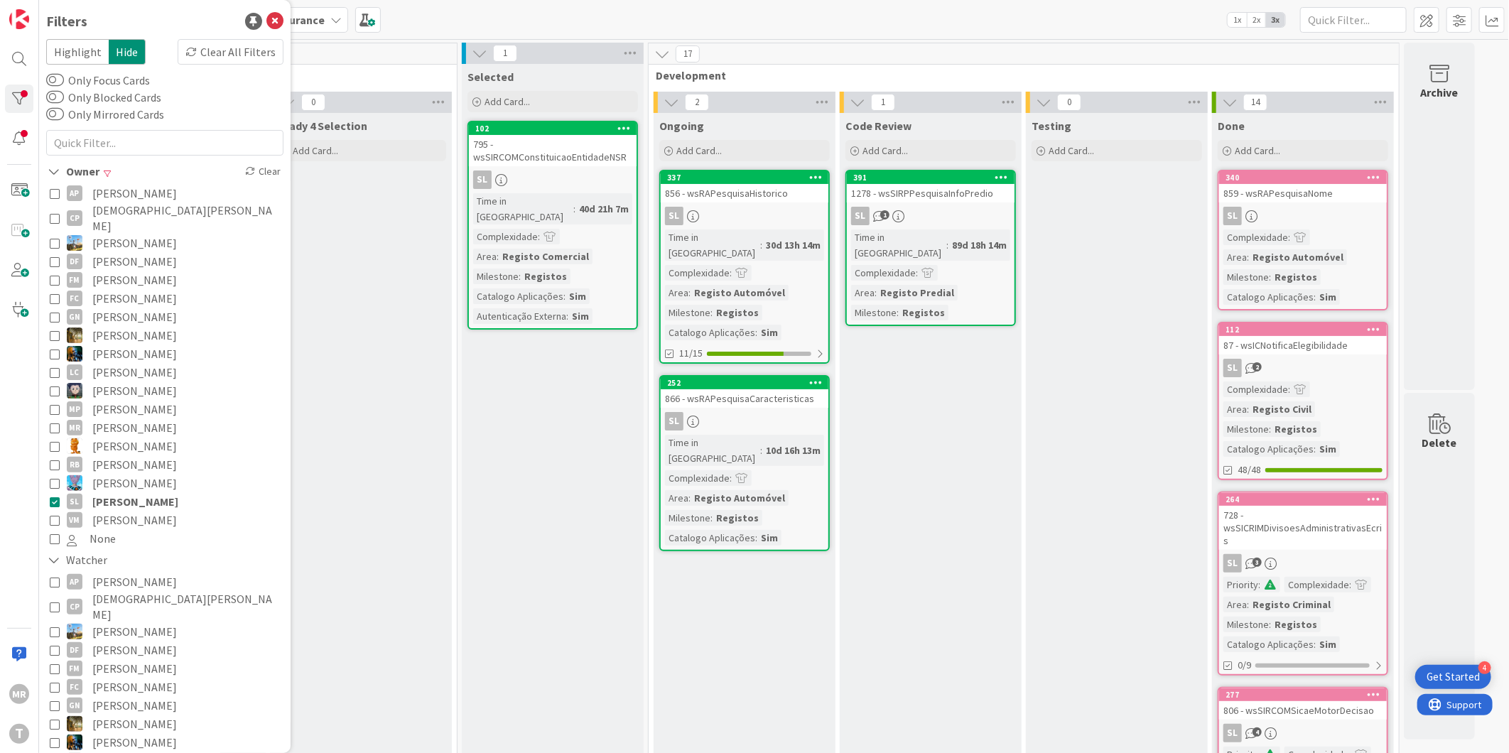
click at [137, 511] on span "[PERSON_NAME]" at bounding box center [134, 520] width 85 height 18
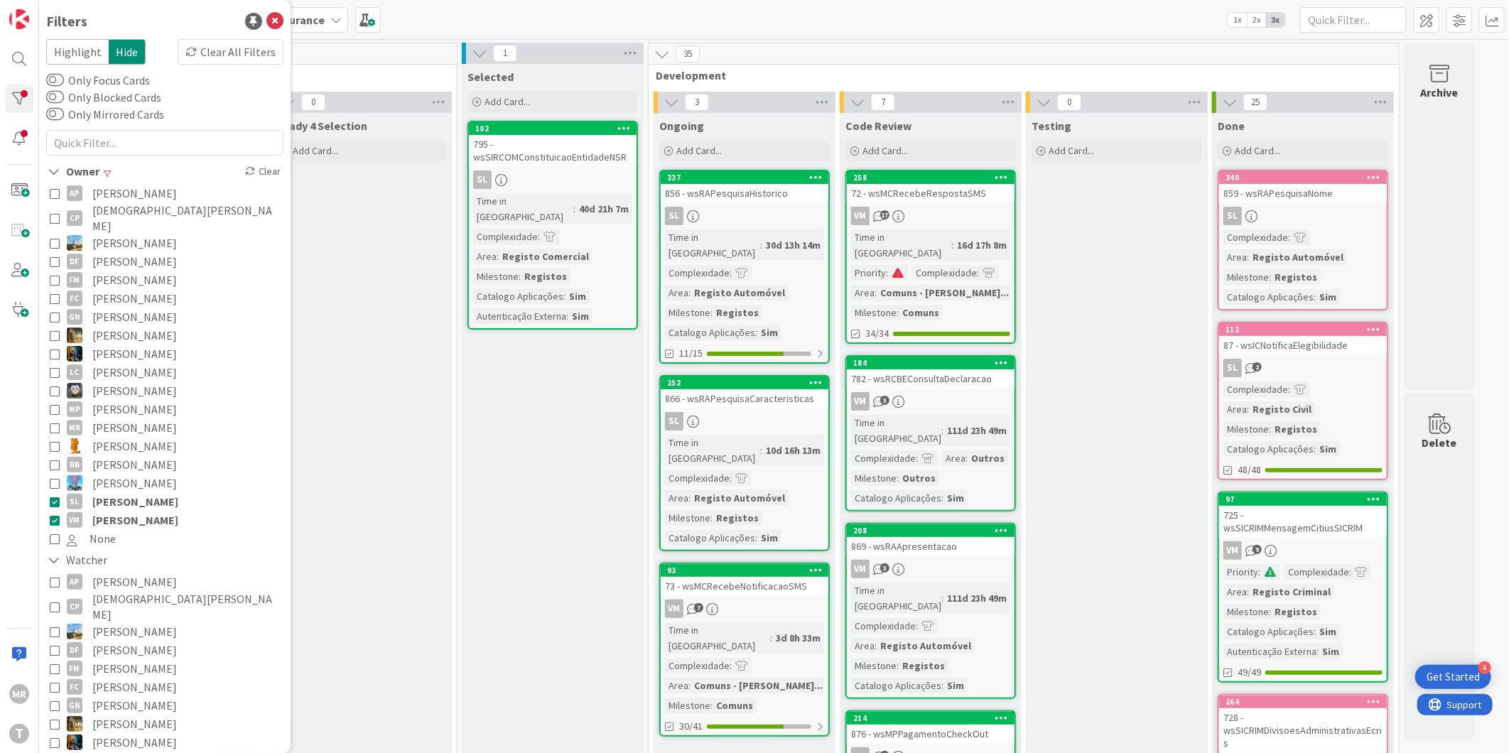
click at [144, 492] on span "[PERSON_NAME]" at bounding box center [135, 501] width 86 height 18
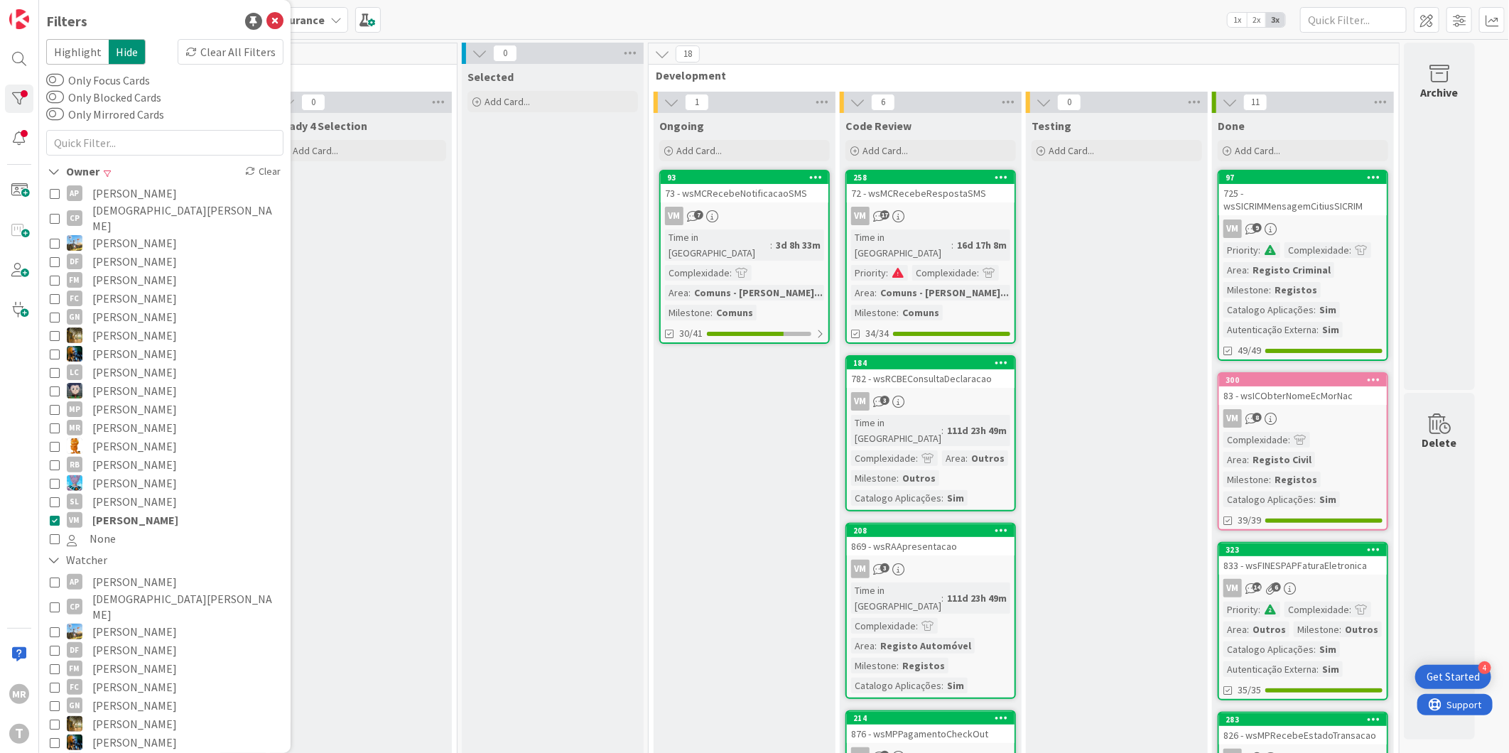
drag, startPoint x: 117, startPoint y: 504, endPoint x: 295, endPoint y: 576, distance: 191.6
click at [117, 511] on span "[PERSON_NAME]" at bounding box center [135, 520] width 86 height 18
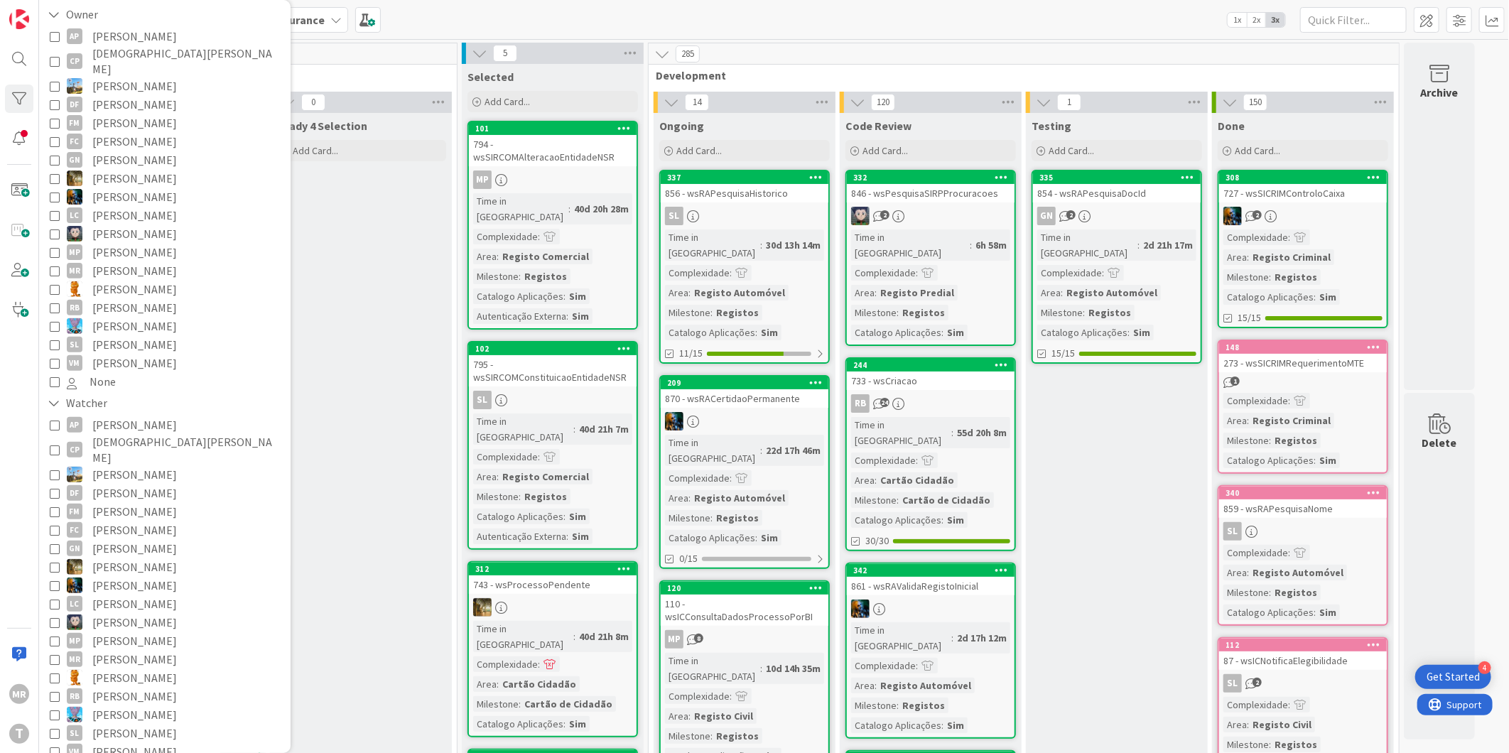
scroll to position [158, 0]
click at [131, 686] on span "[PERSON_NAME]" at bounding box center [134, 695] width 85 height 18
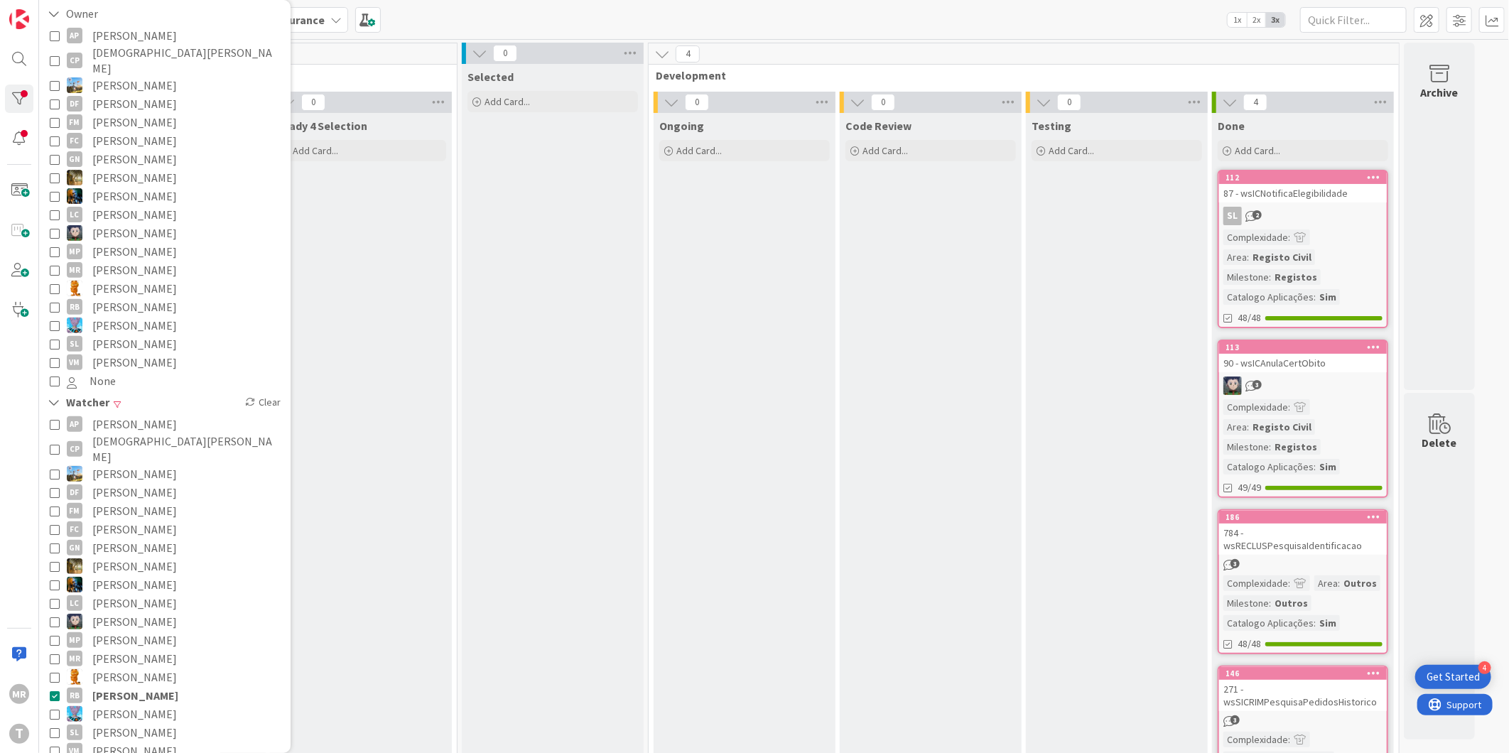
click at [131, 686] on span "[PERSON_NAME]" at bounding box center [135, 695] width 86 height 18
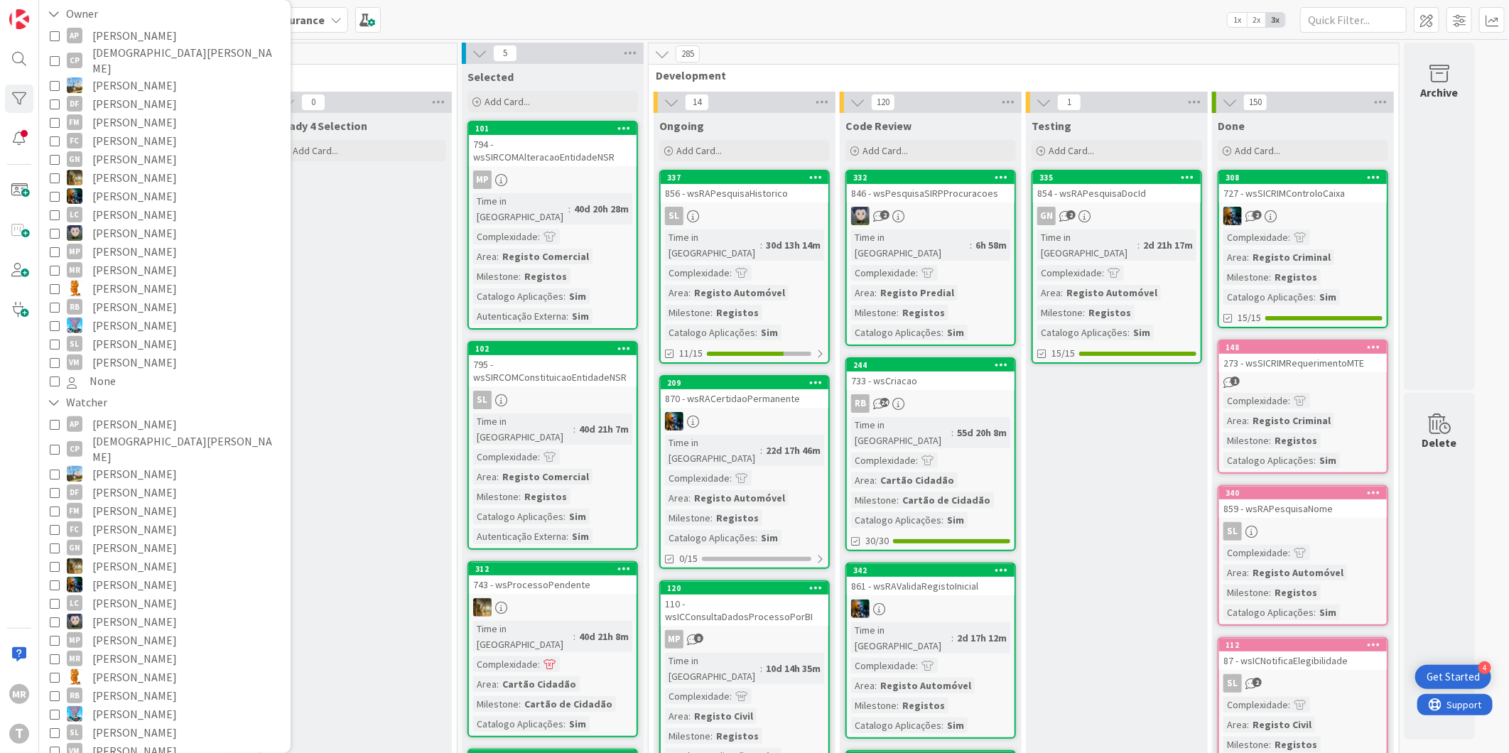
click at [122, 686] on span "[PERSON_NAME]" at bounding box center [134, 695] width 85 height 18
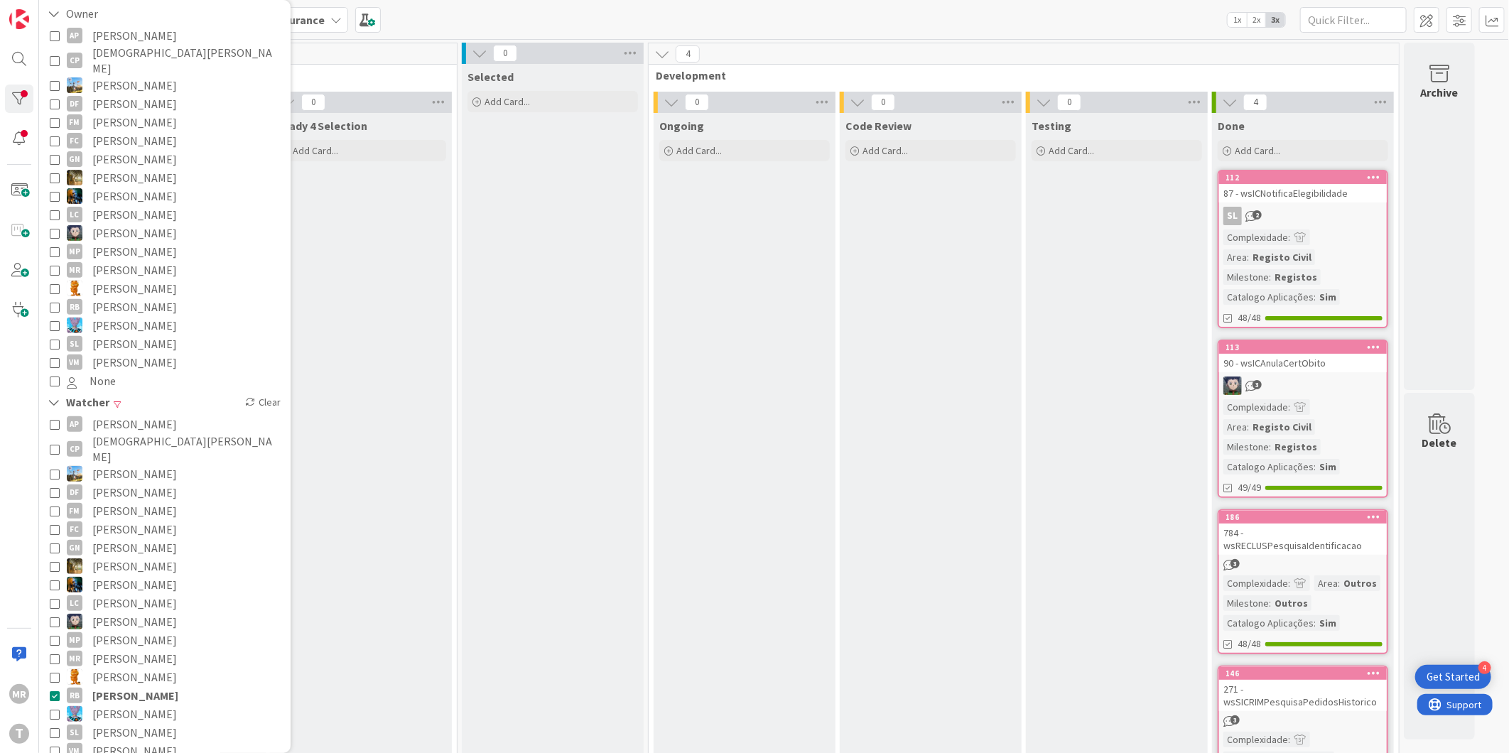
click at [122, 686] on span "[PERSON_NAME]" at bounding box center [135, 695] width 86 height 18
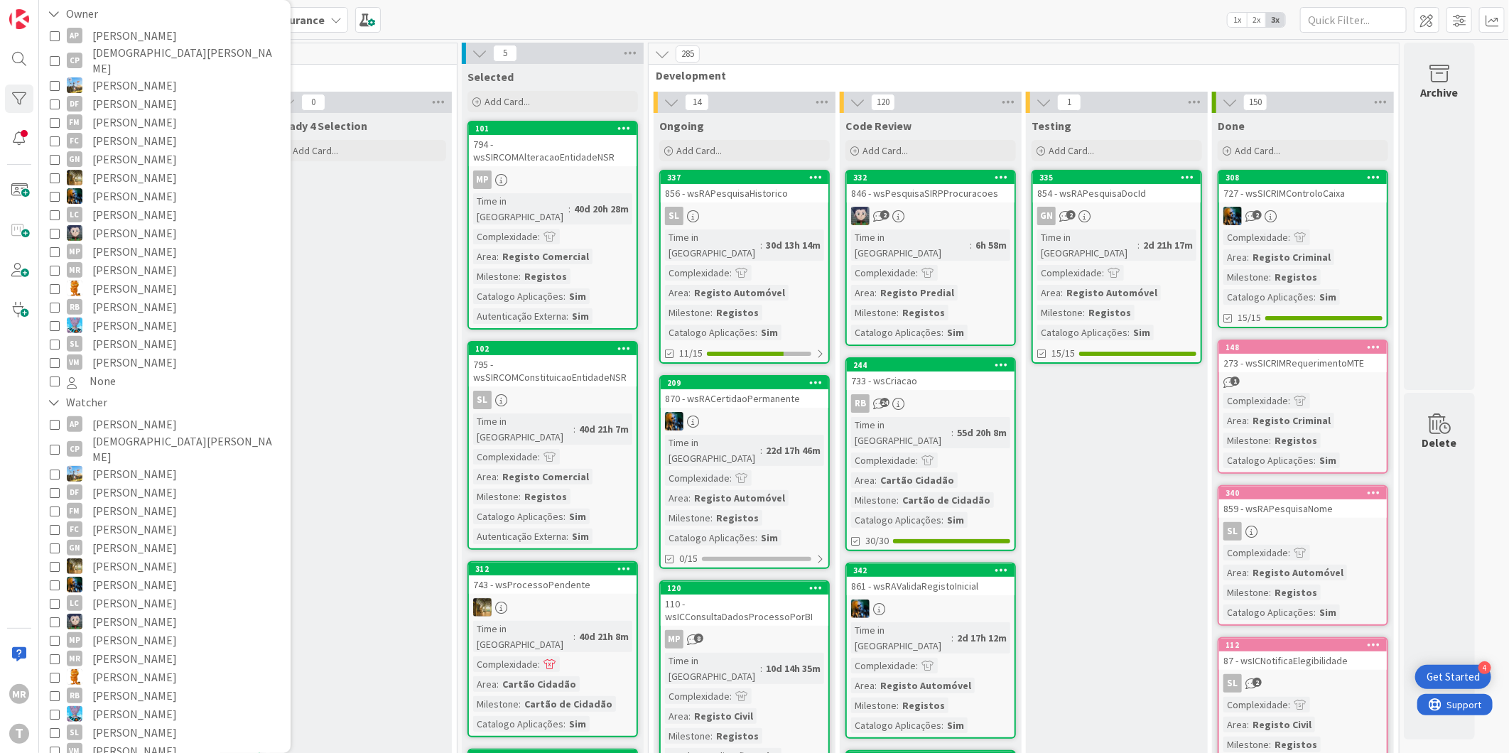
click at [124, 668] on span "[PERSON_NAME]" at bounding box center [134, 677] width 85 height 18
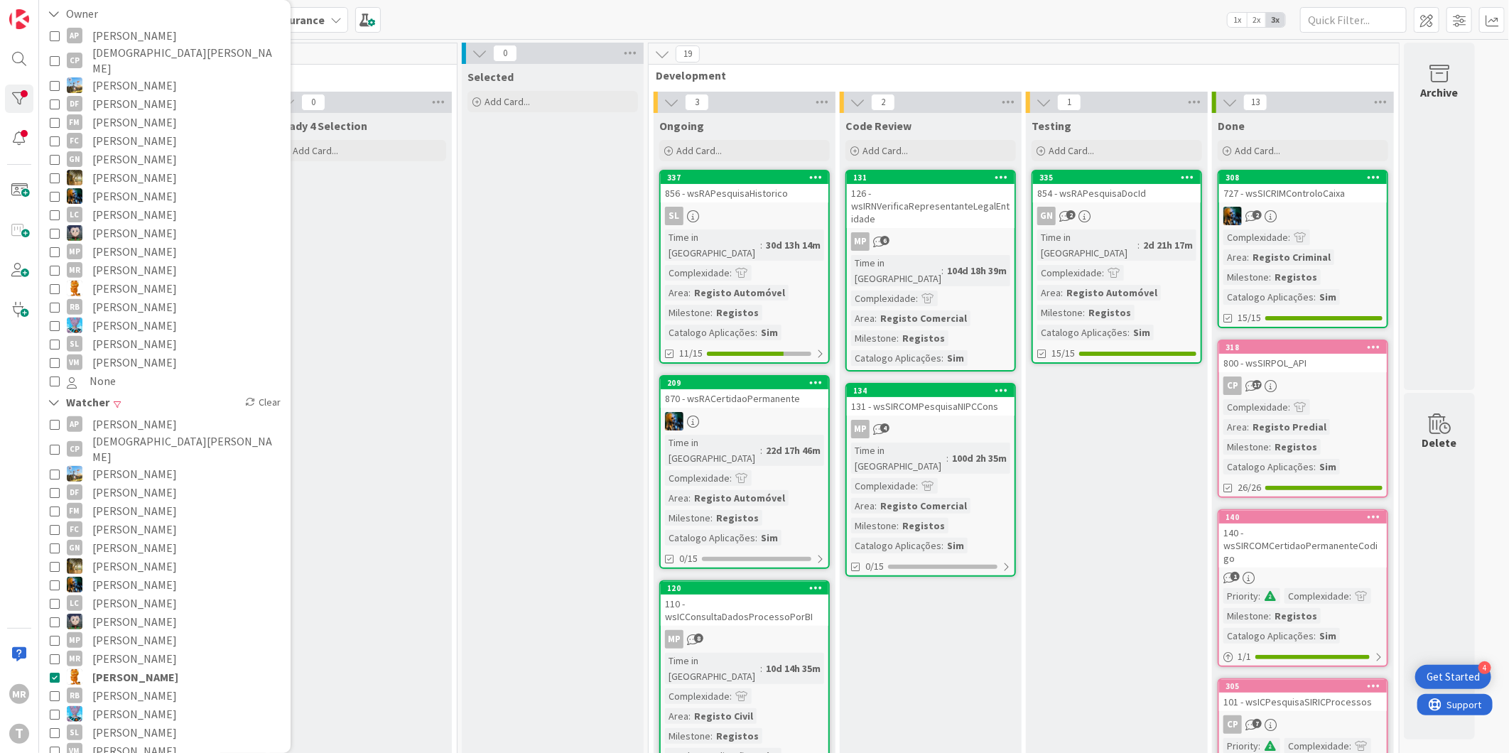
click at [124, 668] on span "[PERSON_NAME]" at bounding box center [135, 677] width 86 height 18
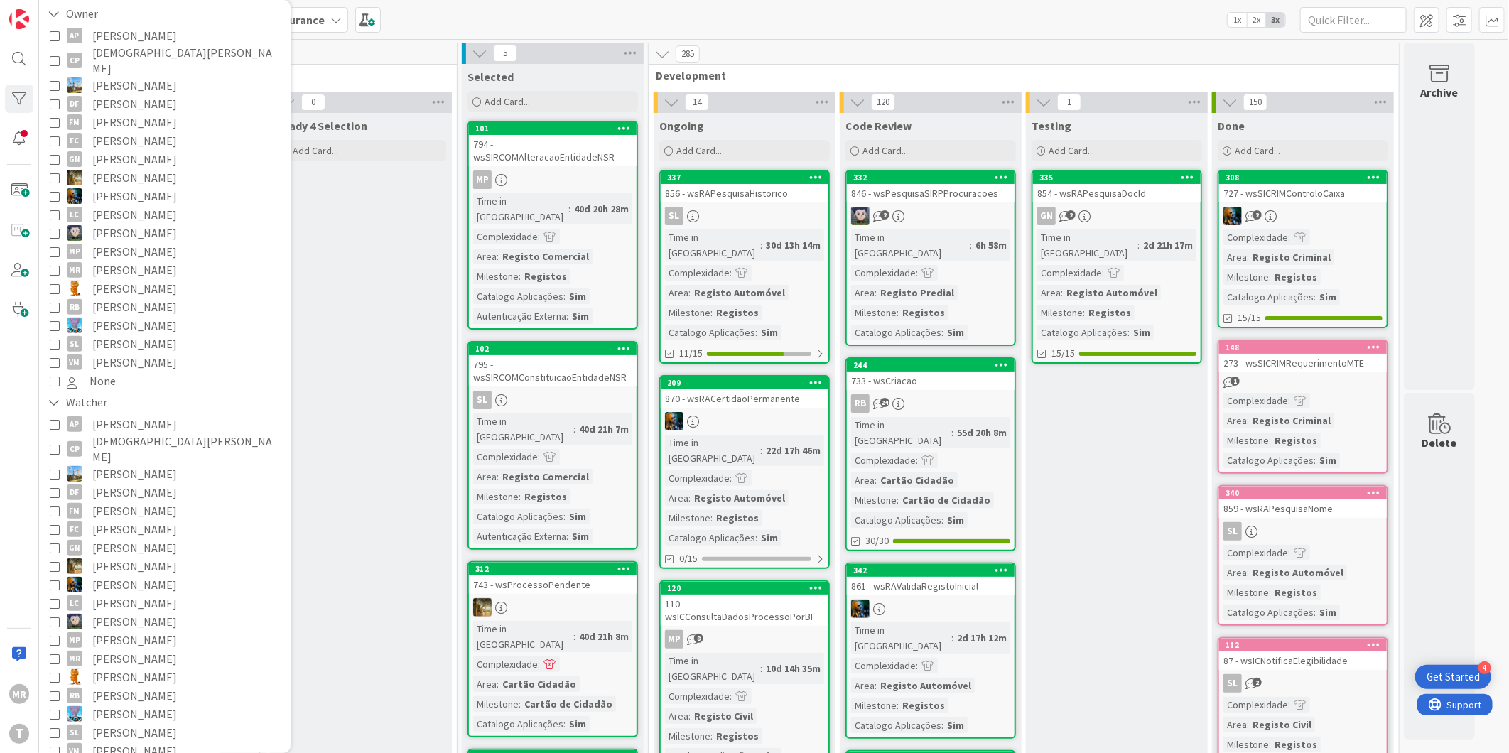
click at [147, 282] on button "[PERSON_NAME]" at bounding box center [165, 288] width 230 height 18
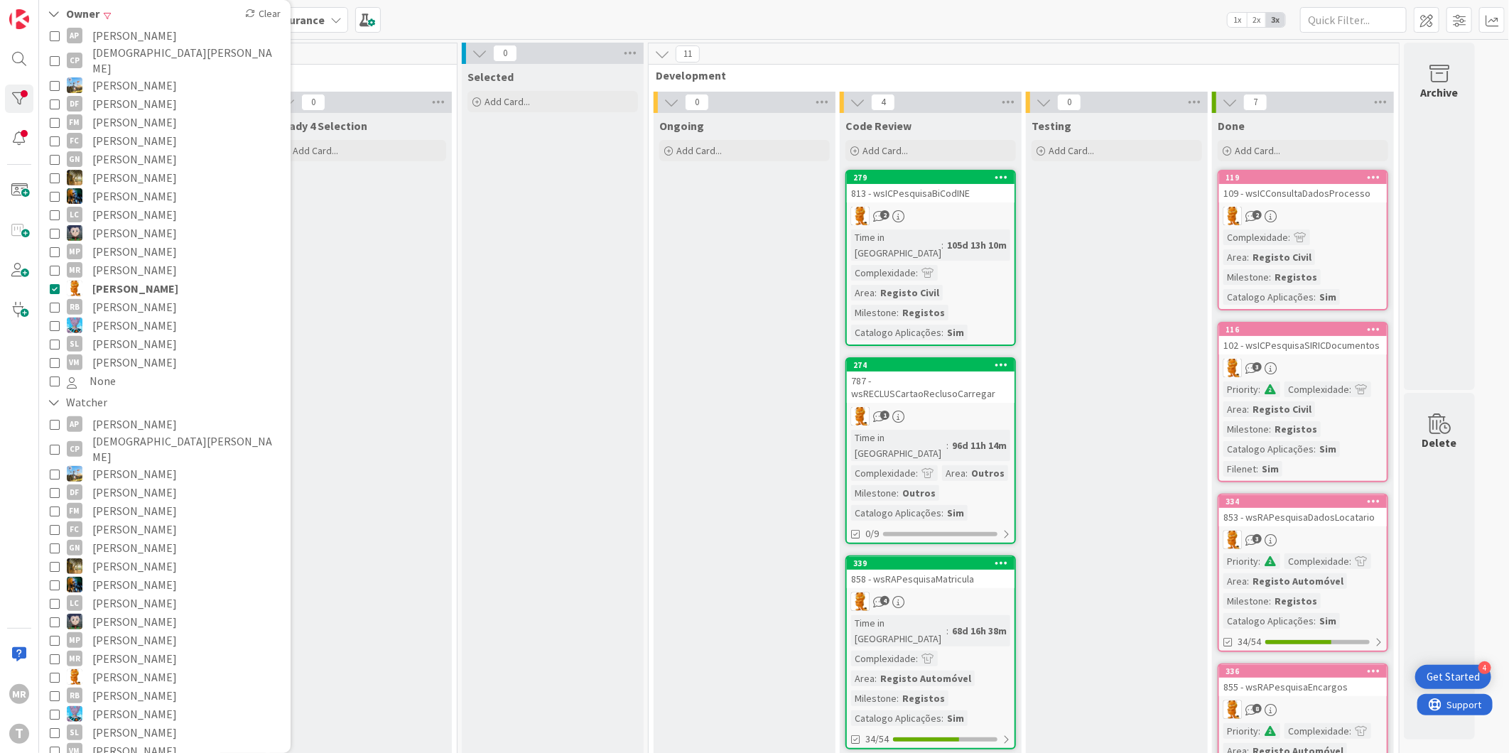
click at [144, 279] on span "[PERSON_NAME]" at bounding box center [135, 288] width 86 height 18
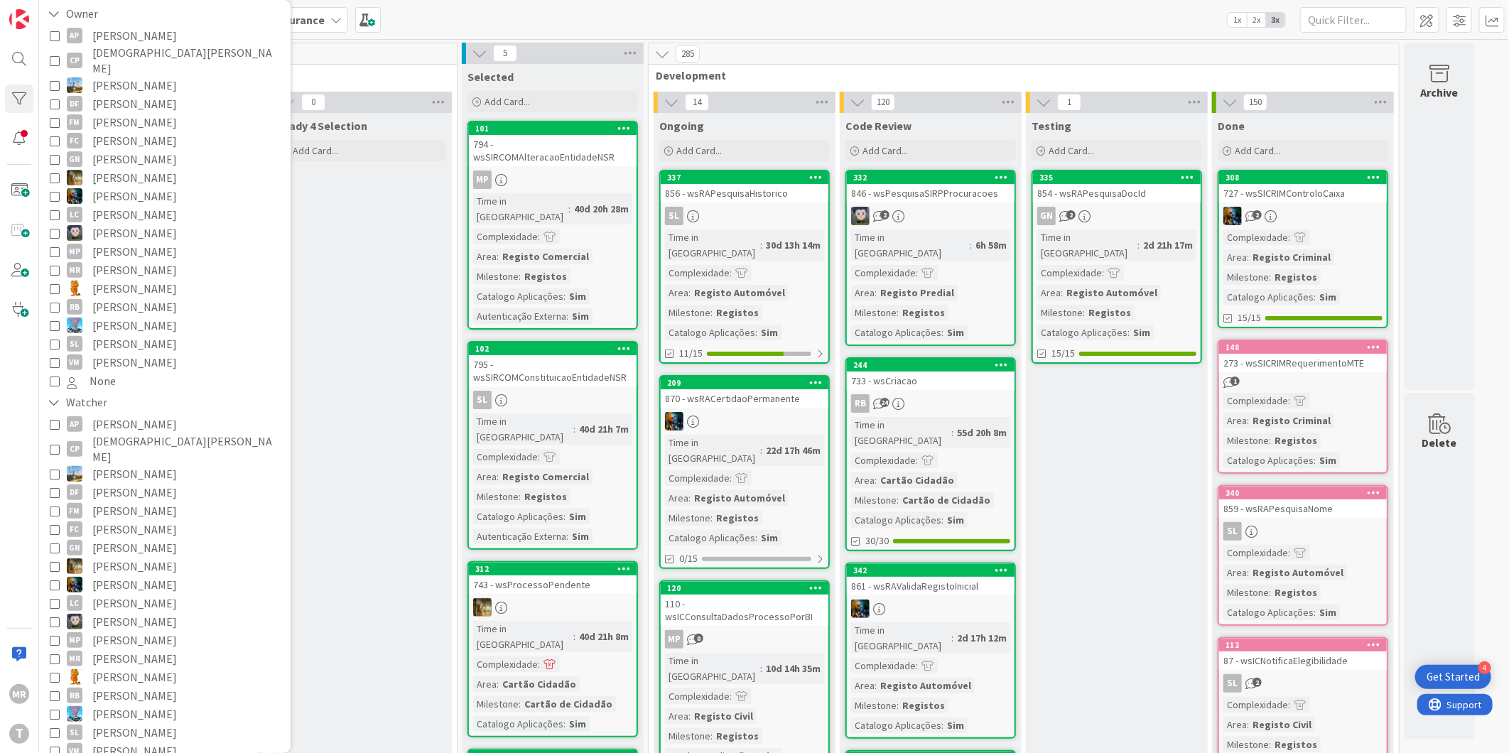
click at [131, 31] on span "[PERSON_NAME]" at bounding box center [134, 35] width 85 height 18
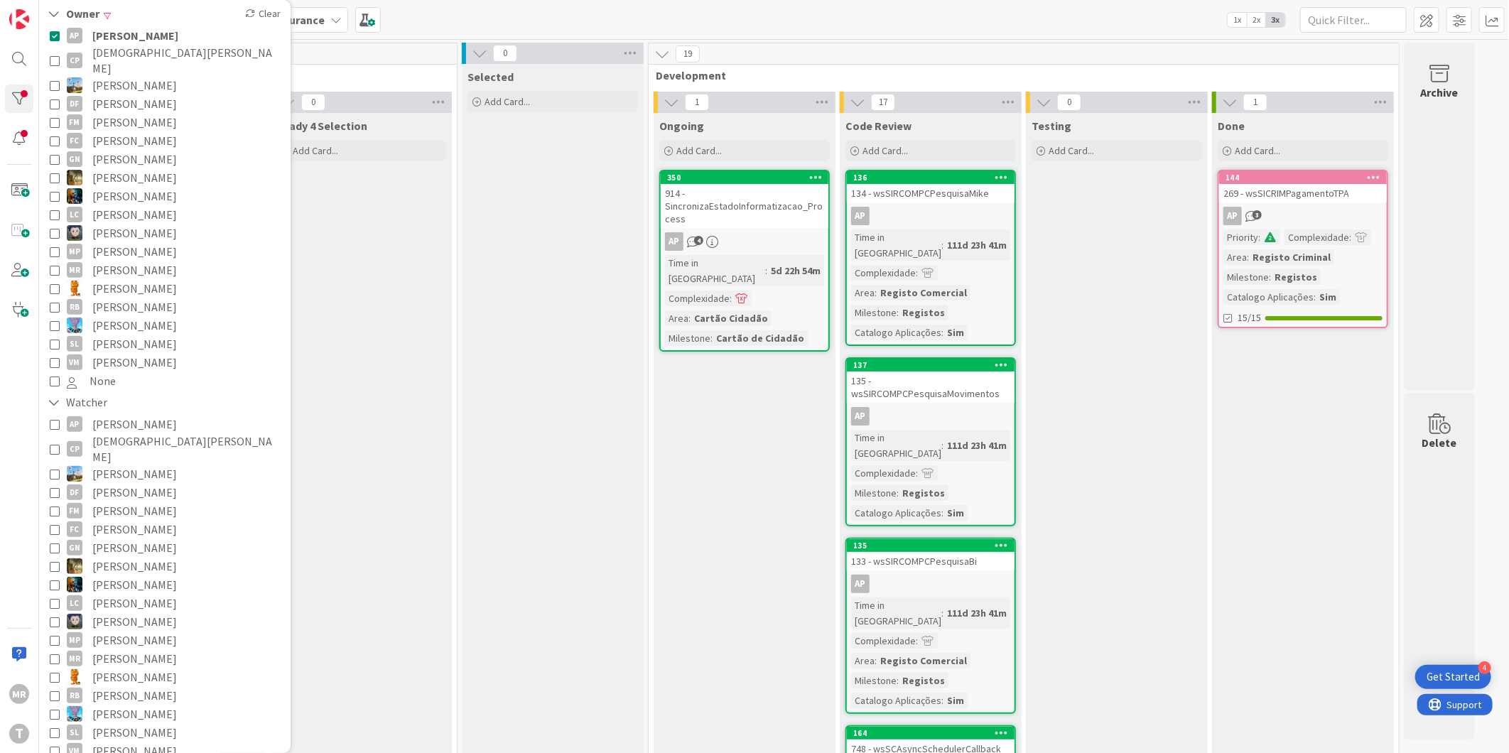
click at [133, 36] on span "[PERSON_NAME]" at bounding box center [135, 35] width 86 height 18
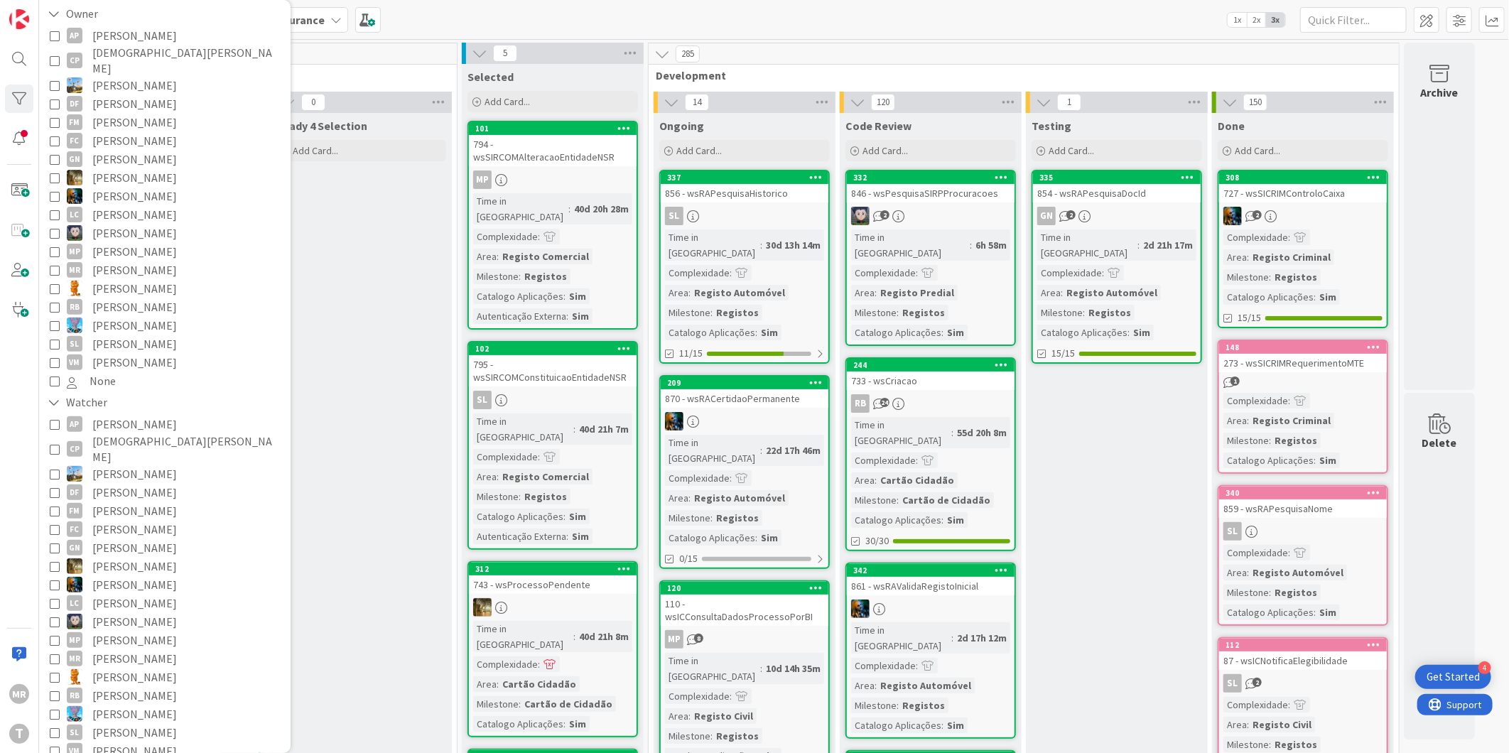
click at [133, 55] on span "[DEMOGRAPHIC_DATA][PERSON_NAME]" at bounding box center [186, 60] width 188 height 31
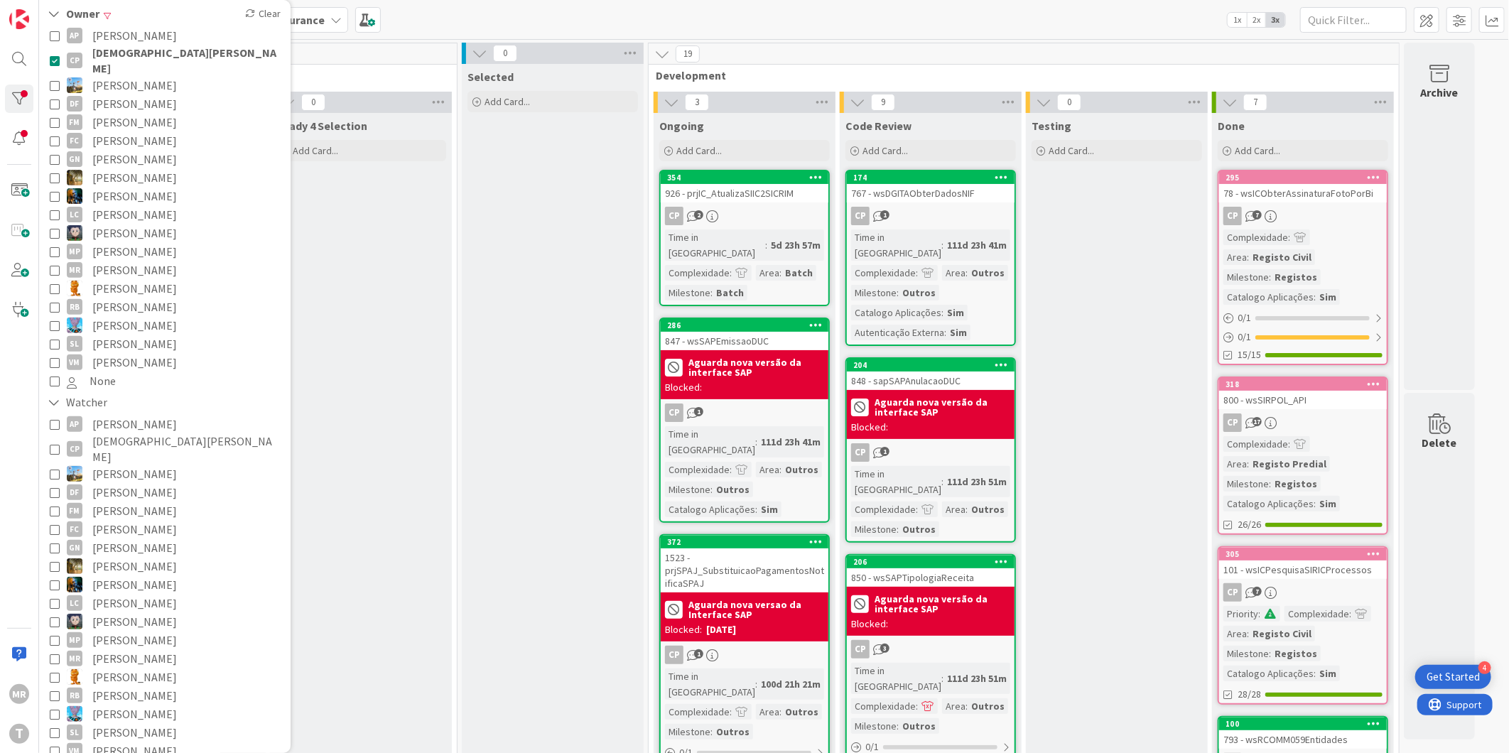
click at [143, 55] on span "[DEMOGRAPHIC_DATA][PERSON_NAME]" at bounding box center [186, 60] width 188 height 31
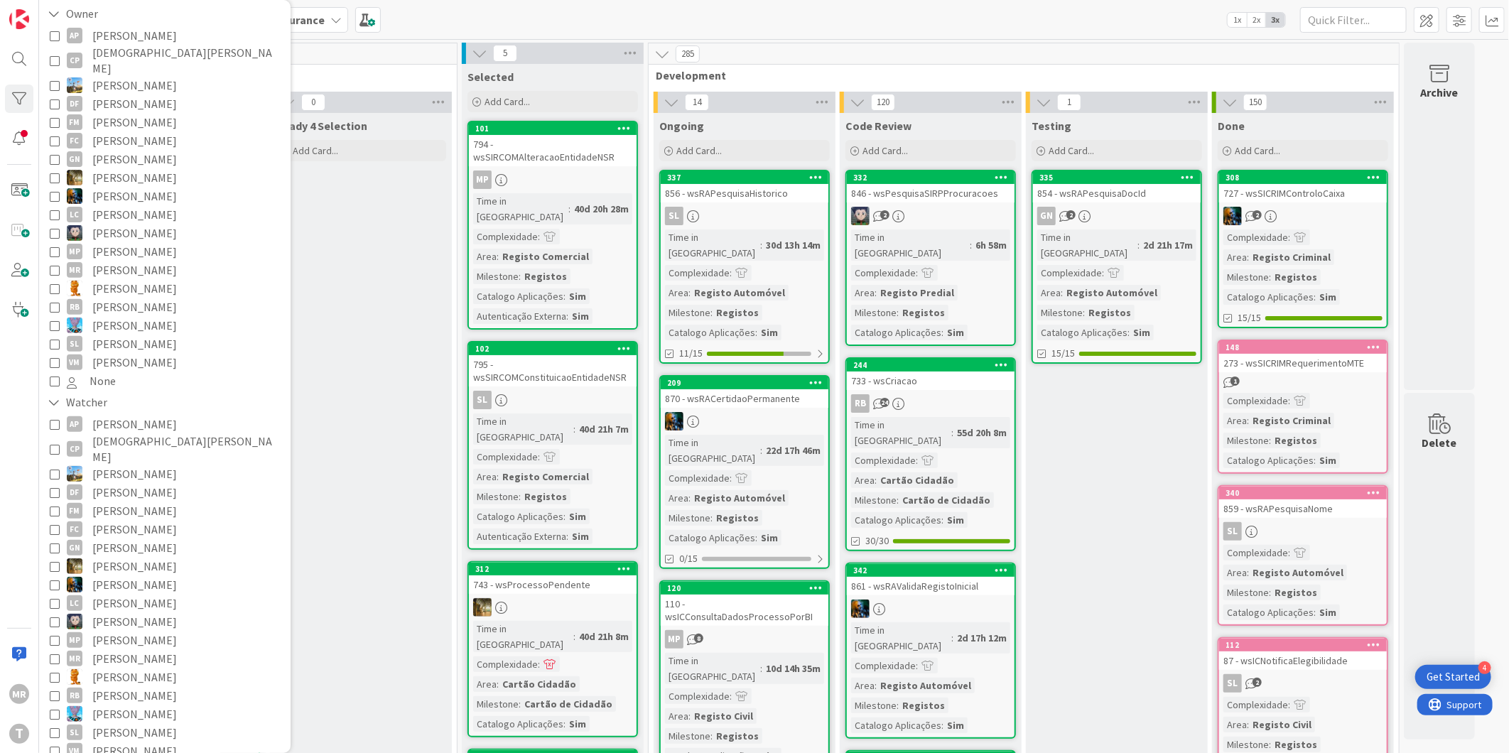
click at [150, 335] on span "[PERSON_NAME]" at bounding box center [134, 344] width 85 height 18
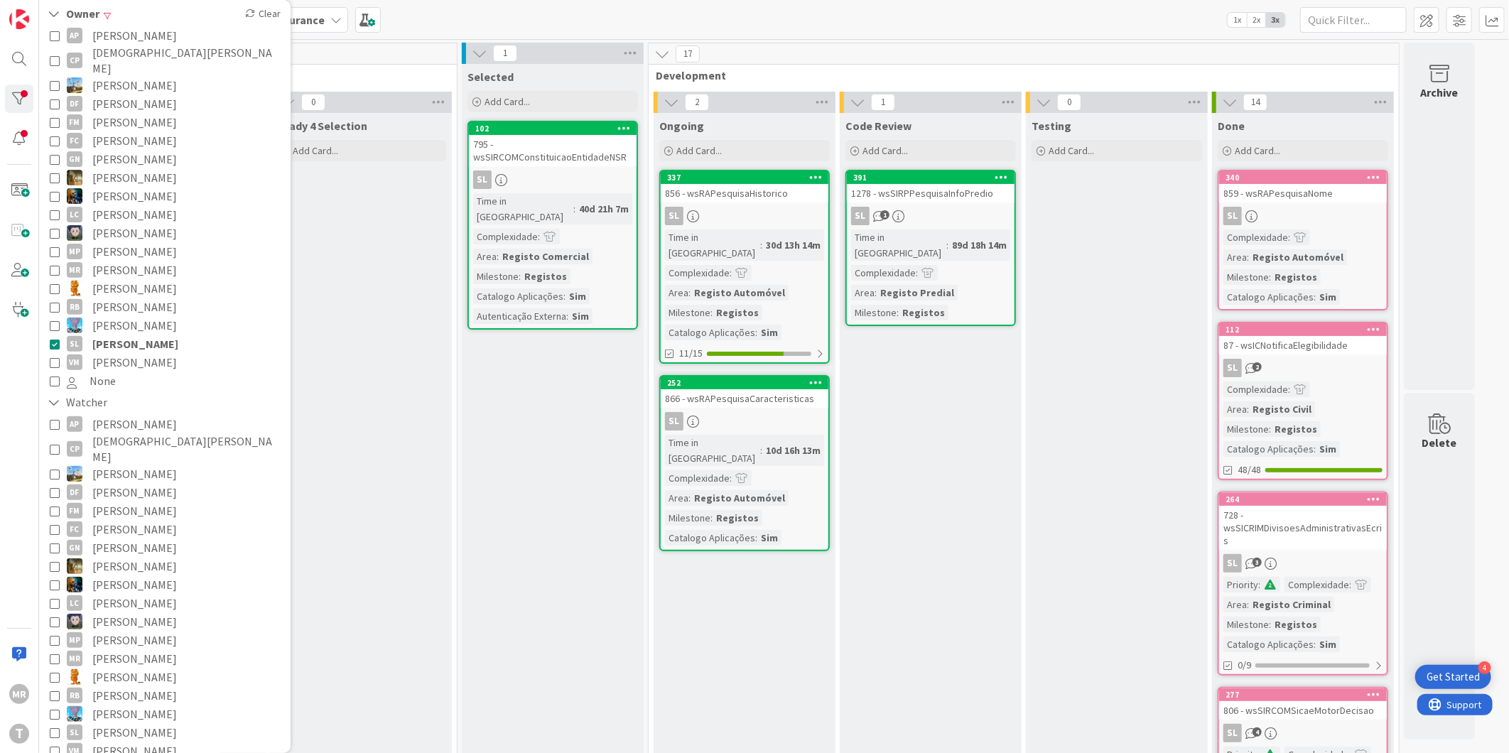
click at [139, 242] on span "[PERSON_NAME]" at bounding box center [134, 251] width 85 height 18
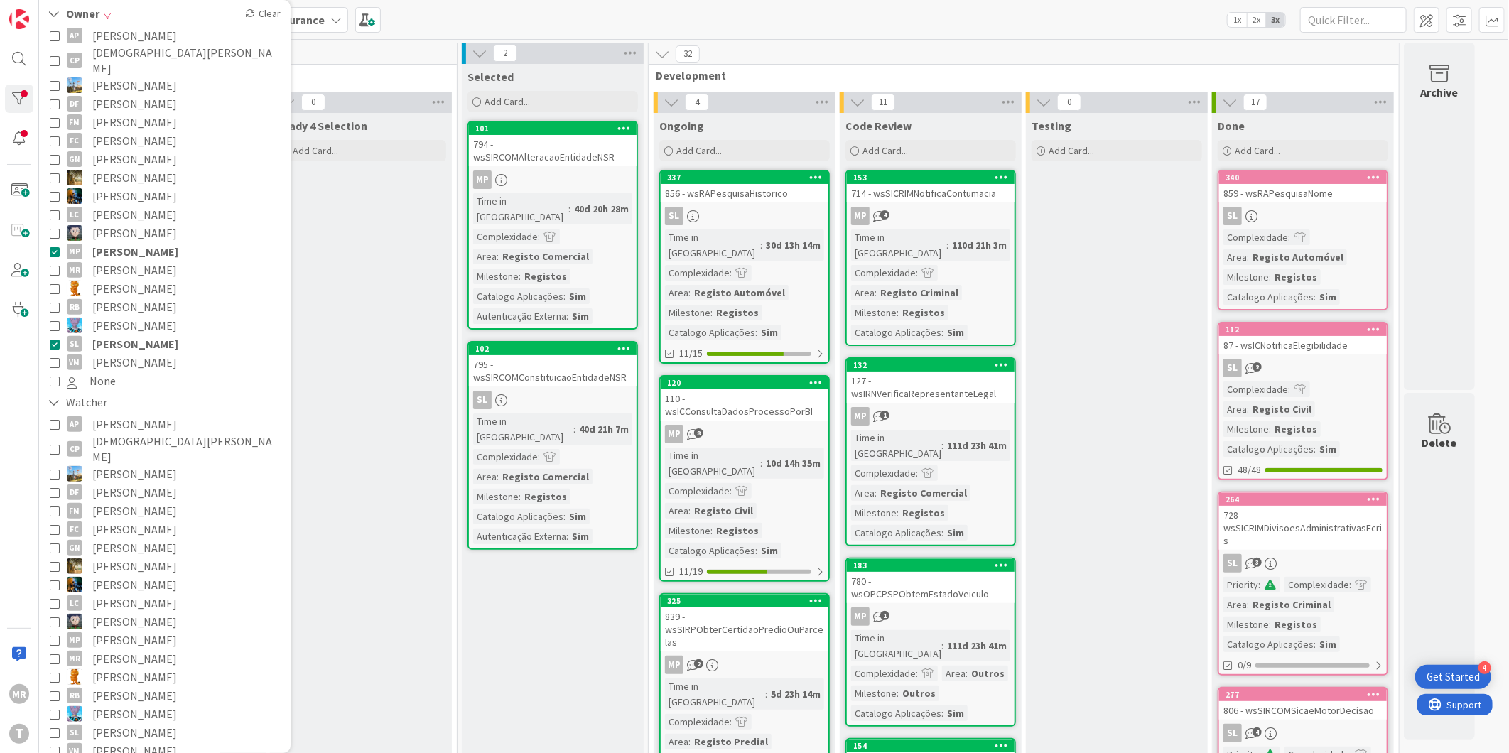
click at [155, 335] on span "[PERSON_NAME]" at bounding box center [135, 344] width 86 height 18
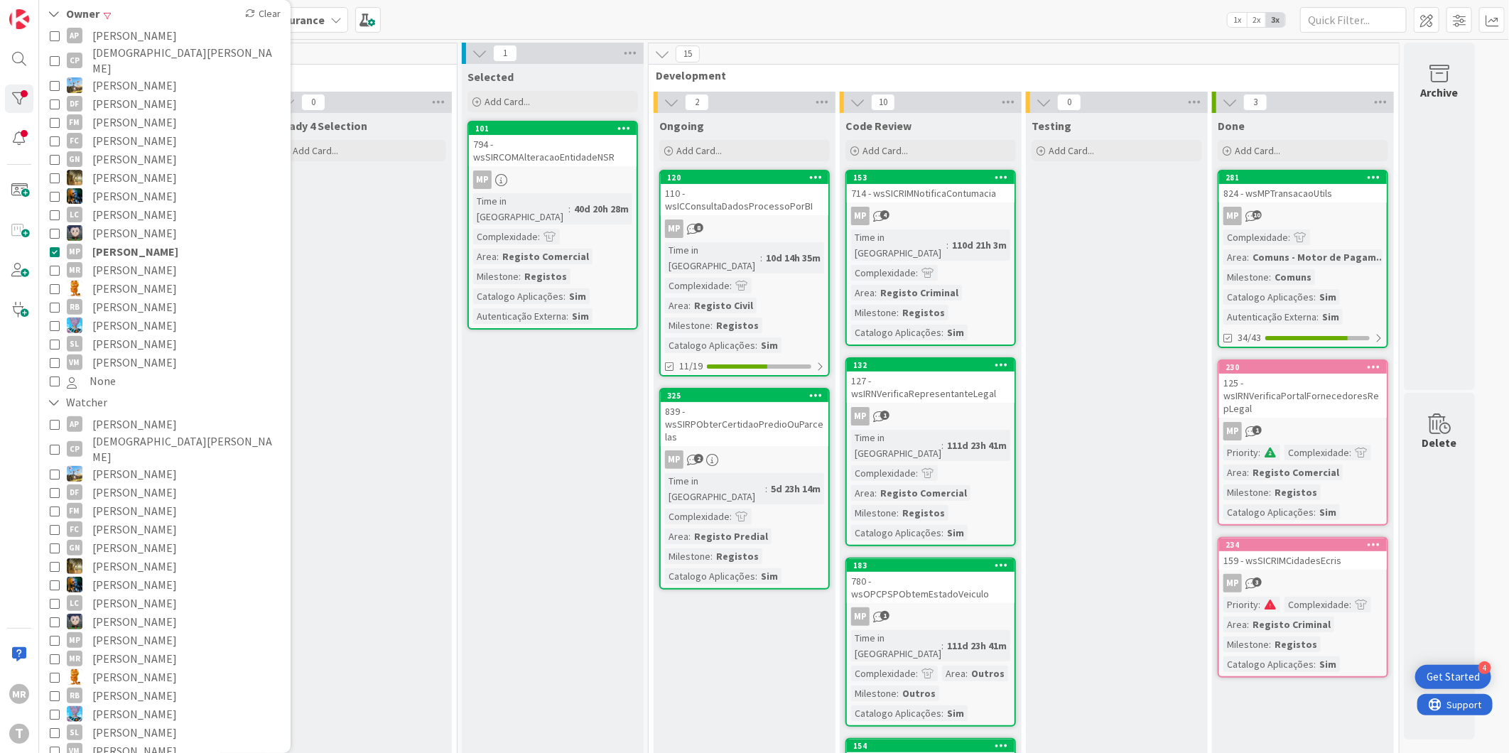
click at [134, 335] on span "[PERSON_NAME]" at bounding box center [134, 344] width 85 height 18
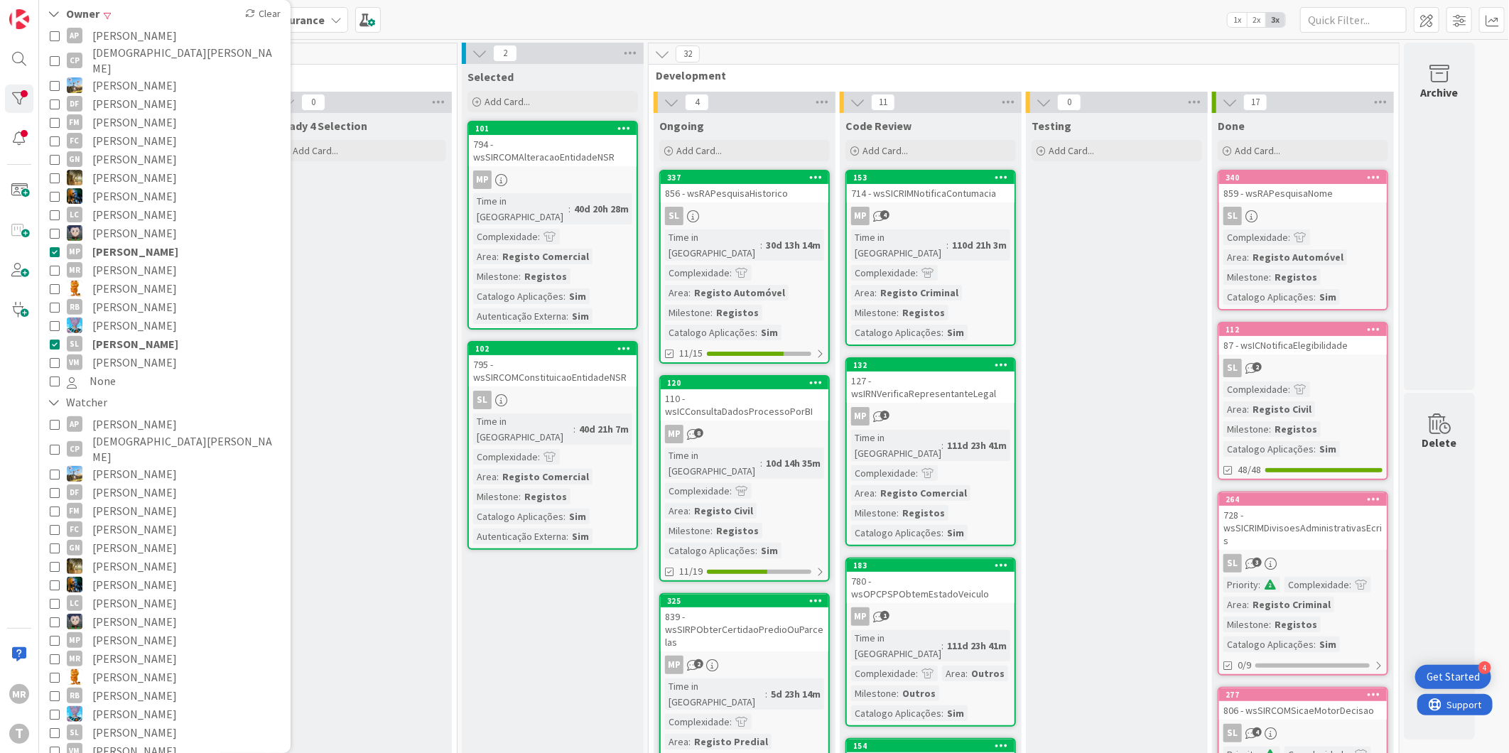
click at [125, 242] on span "[PERSON_NAME]" at bounding box center [135, 251] width 86 height 18
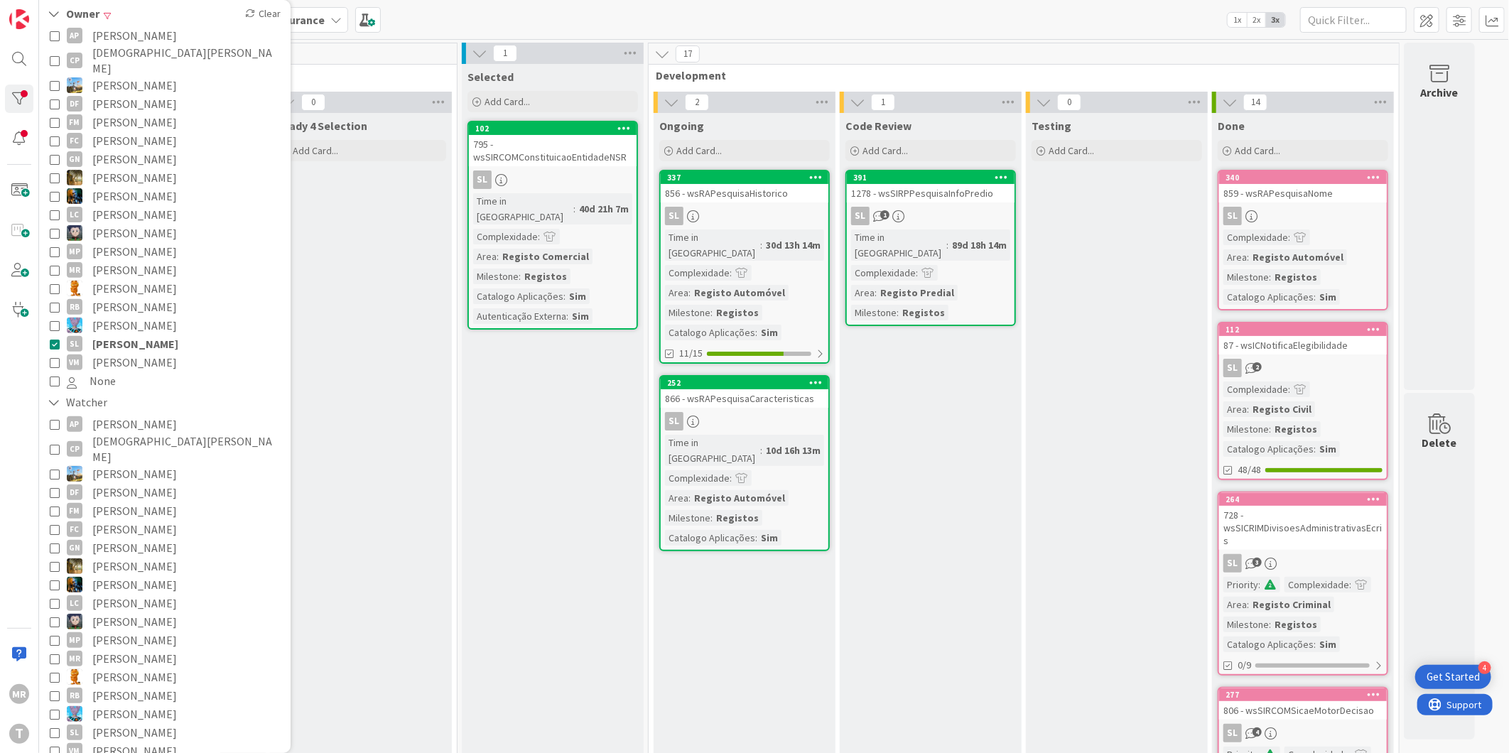
click at [119, 242] on span "[PERSON_NAME]" at bounding box center [134, 251] width 85 height 18
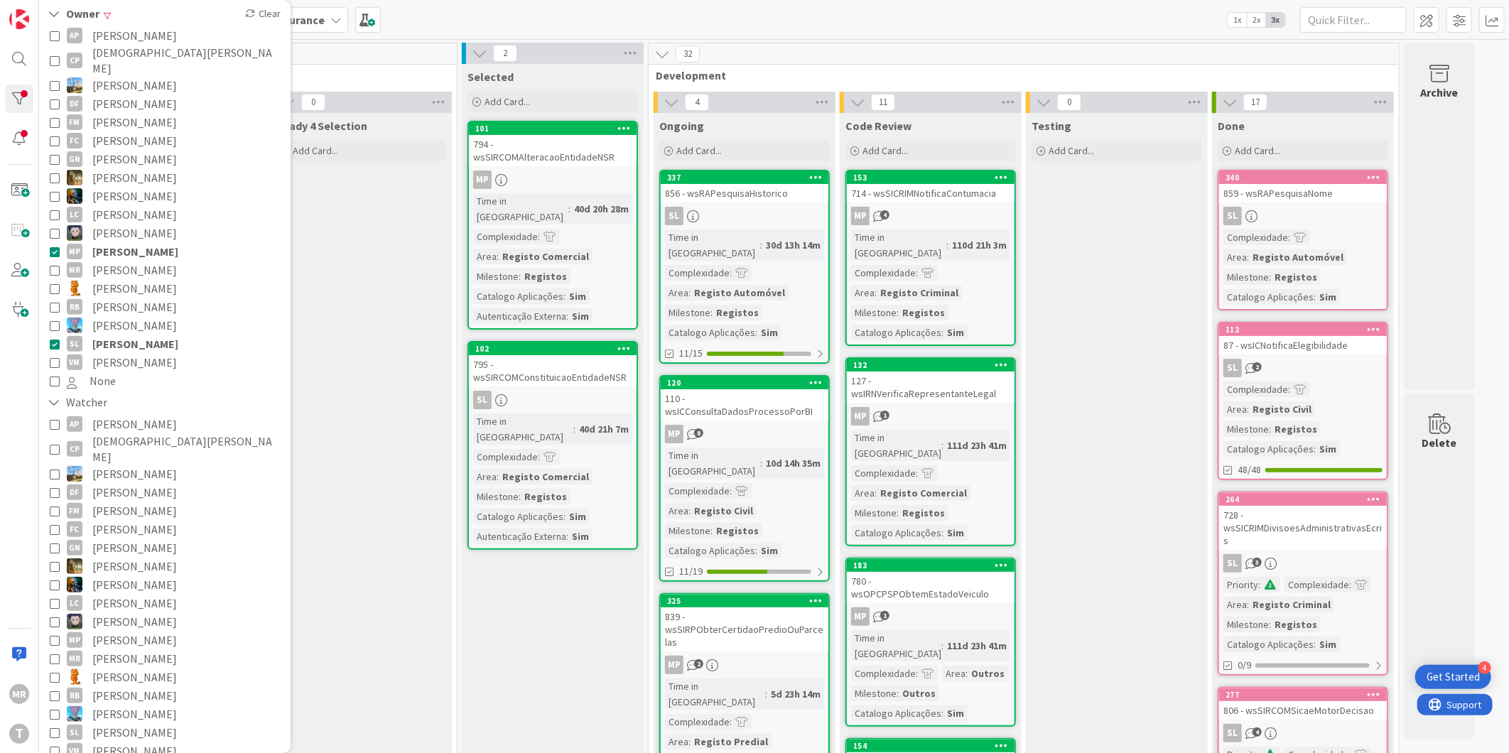
click at [137, 335] on span "[PERSON_NAME]" at bounding box center [135, 344] width 86 height 18
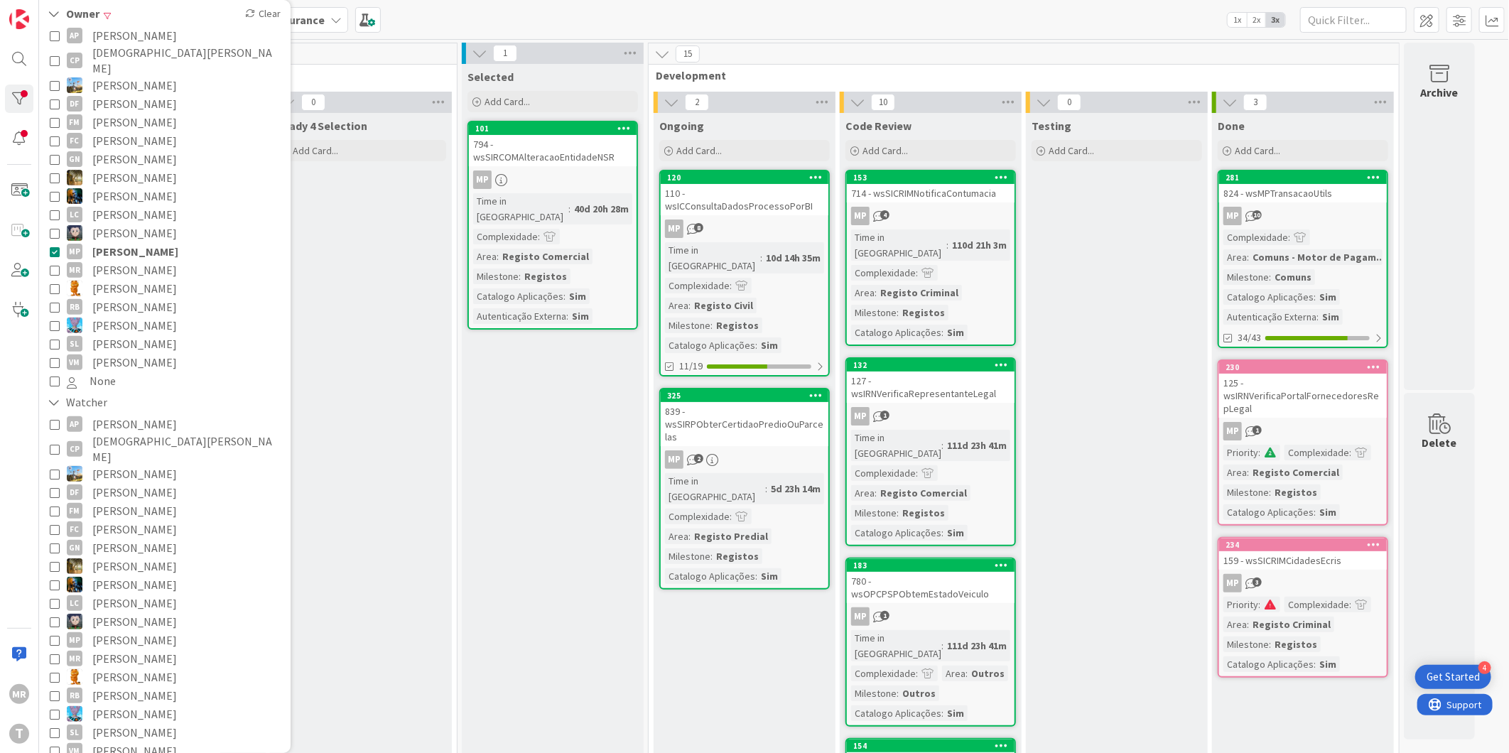
click at [132, 242] on span "[PERSON_NAME]" at bounding box center [135, 251] width 86 height 18
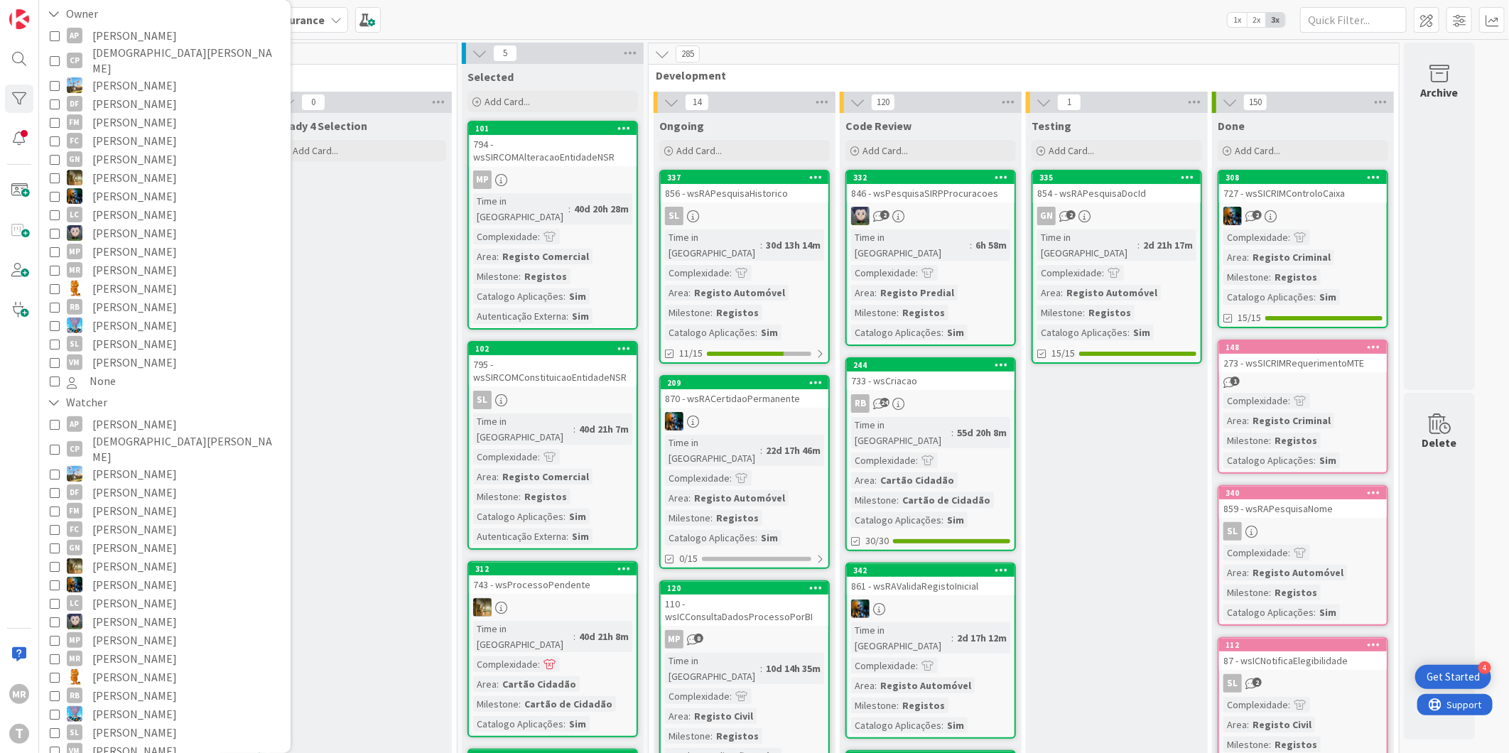
click at [129, 335] on span "[PERSON_NAME]" at bounding box center [134, 344] width 85 height 18
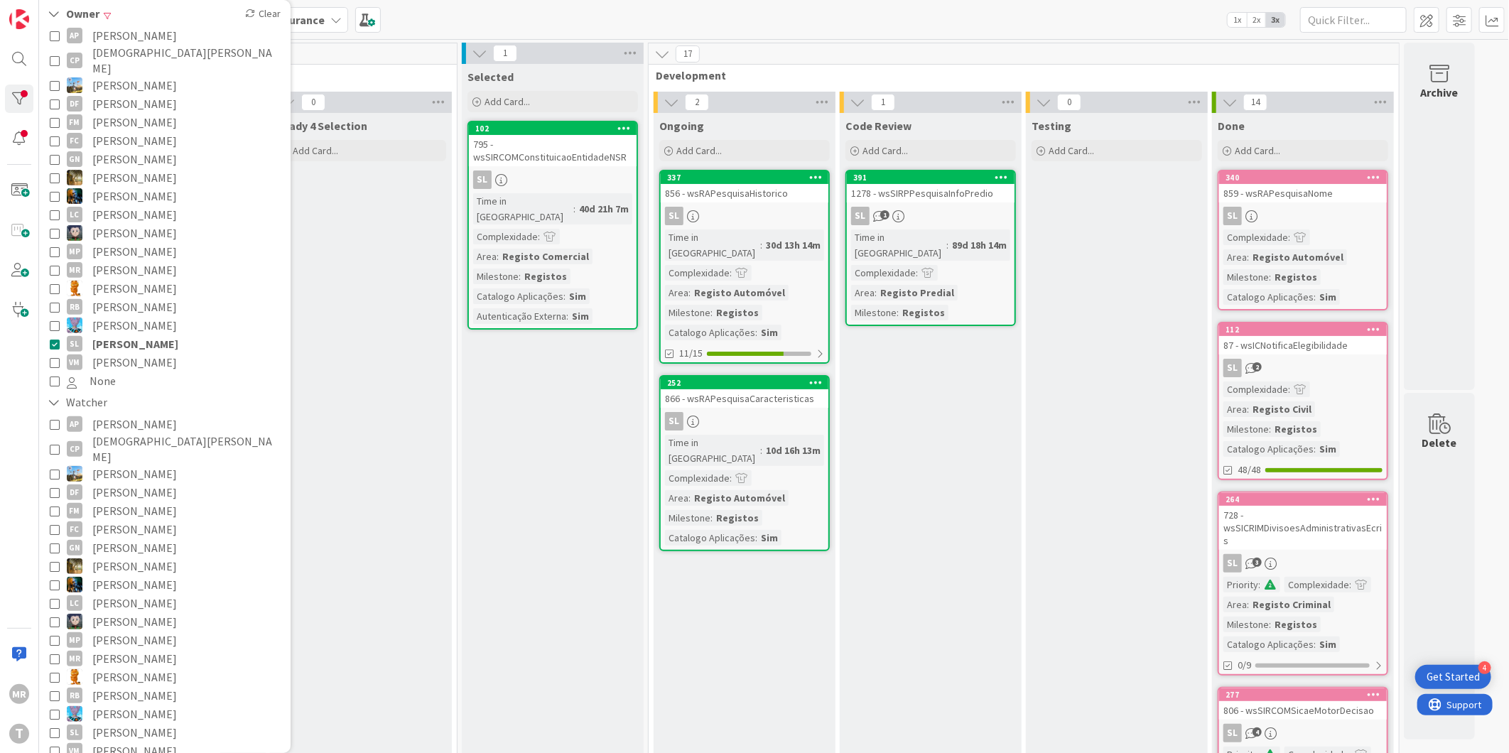
click at [97, 242] on span "[PERSON_NAME]" at bounding box center [134, 251] width 85 height 18
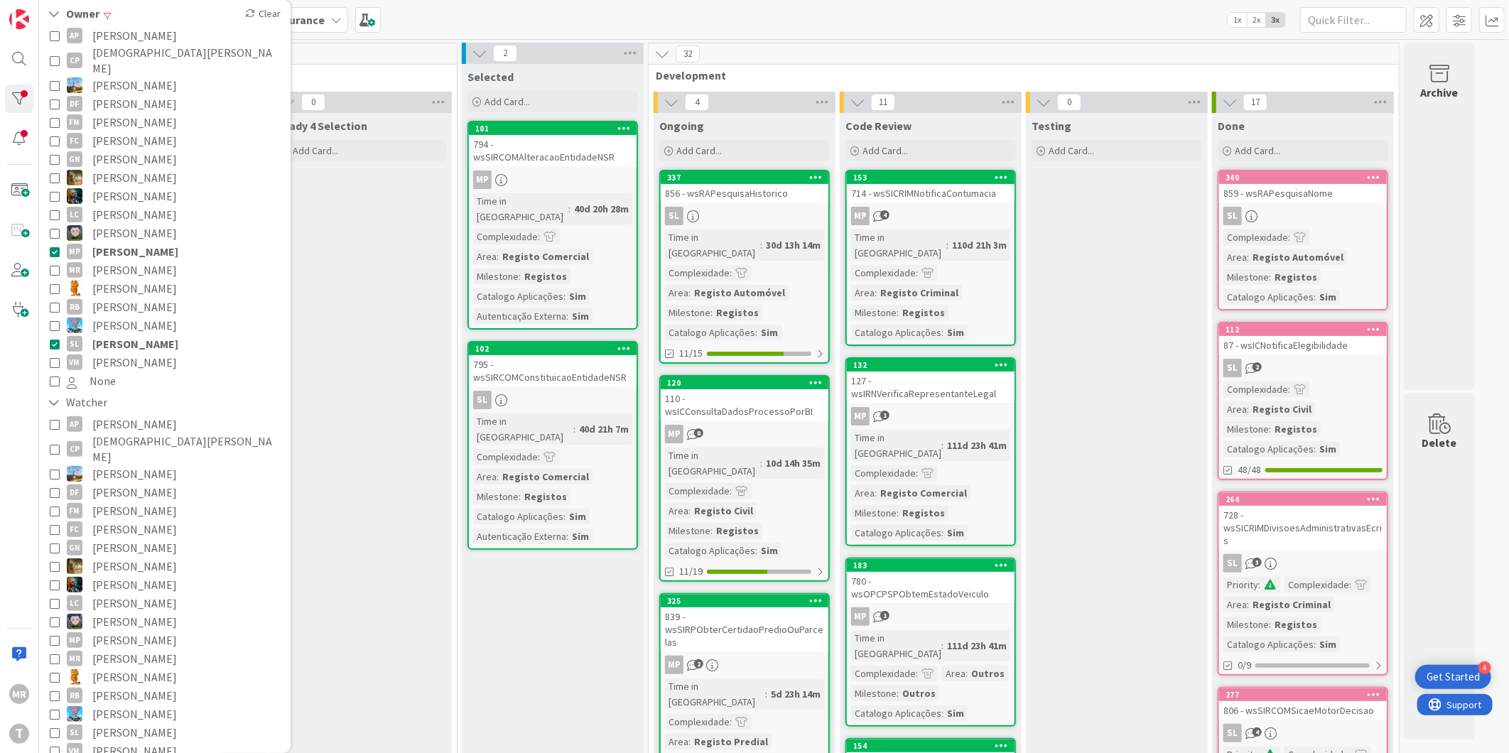
click at [125, 242] on span "[PERSON_NAME]" at bounding box center [135, 251] width 86 height 18
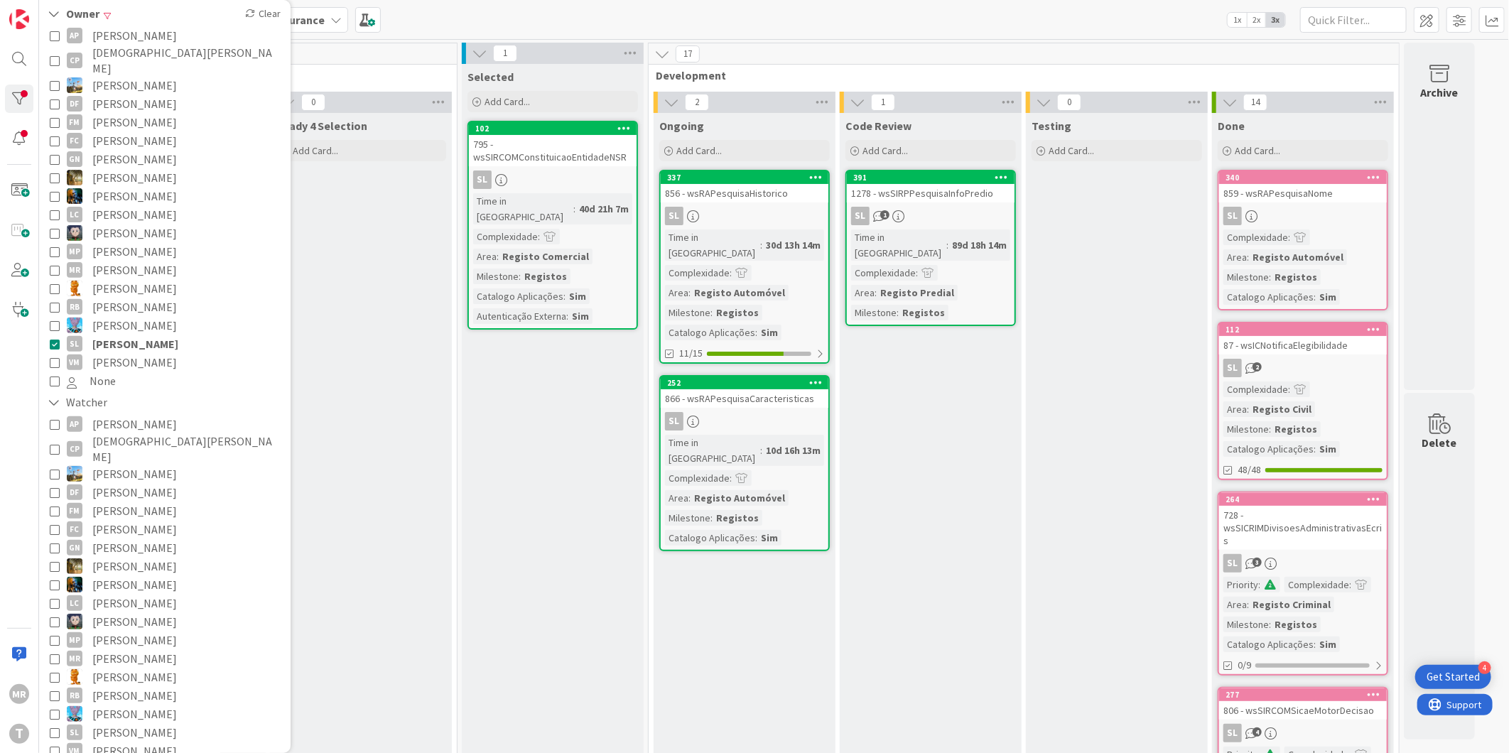
click at [137, 320] on span "[PERSON_NAME]" at bounding box center [134, 325] width 85 height 18
click at [131, 316] on span "[PERSON_NAME]" at bounding box center [135, 325] width 86 height 18
click at [136, 335] on span "[PERSON_NAME]" at bounding box center [135, 344] width 86 height 18
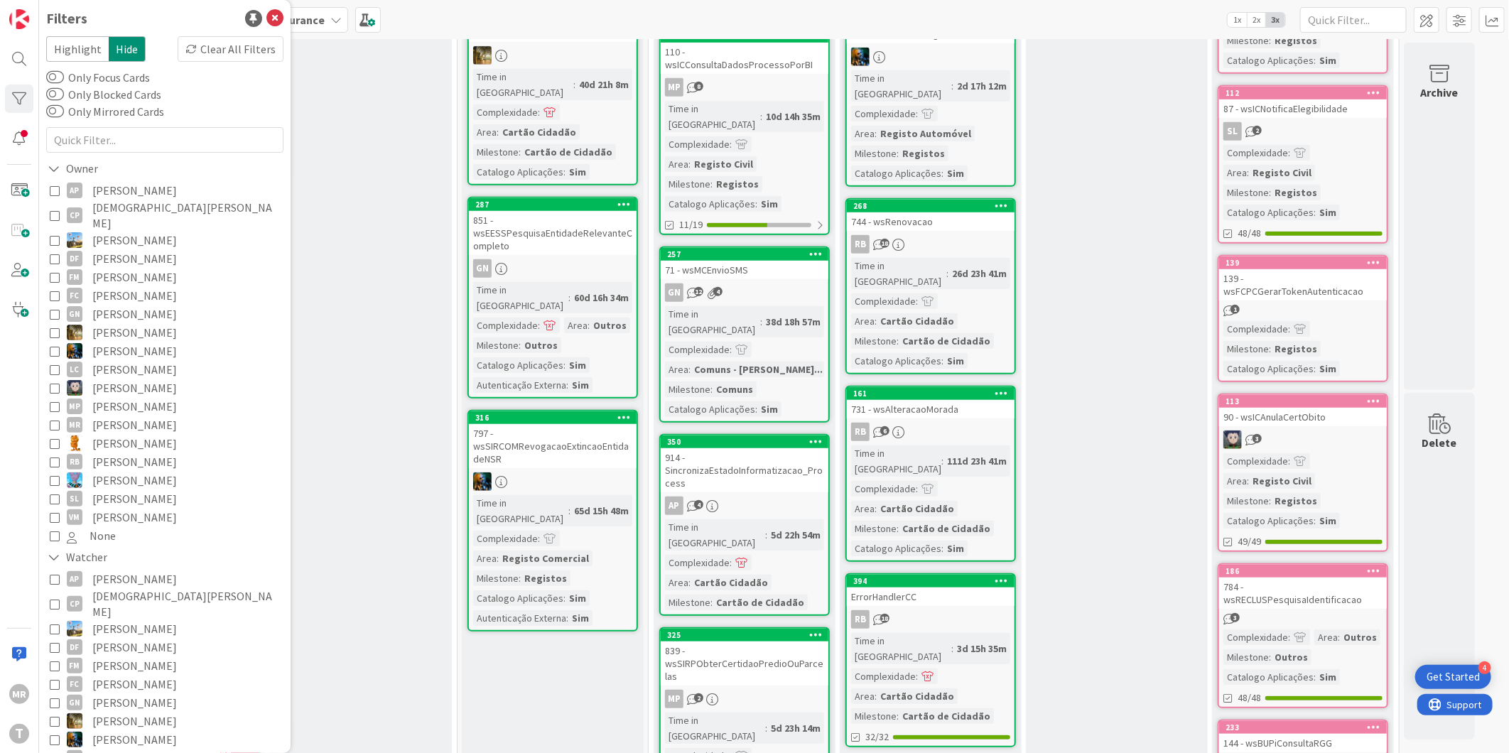
scroll to position [0, 0]
click at [129, 400] on span "[PERSON_NAME]" at bounding box center [134, 409] width 85 height 18
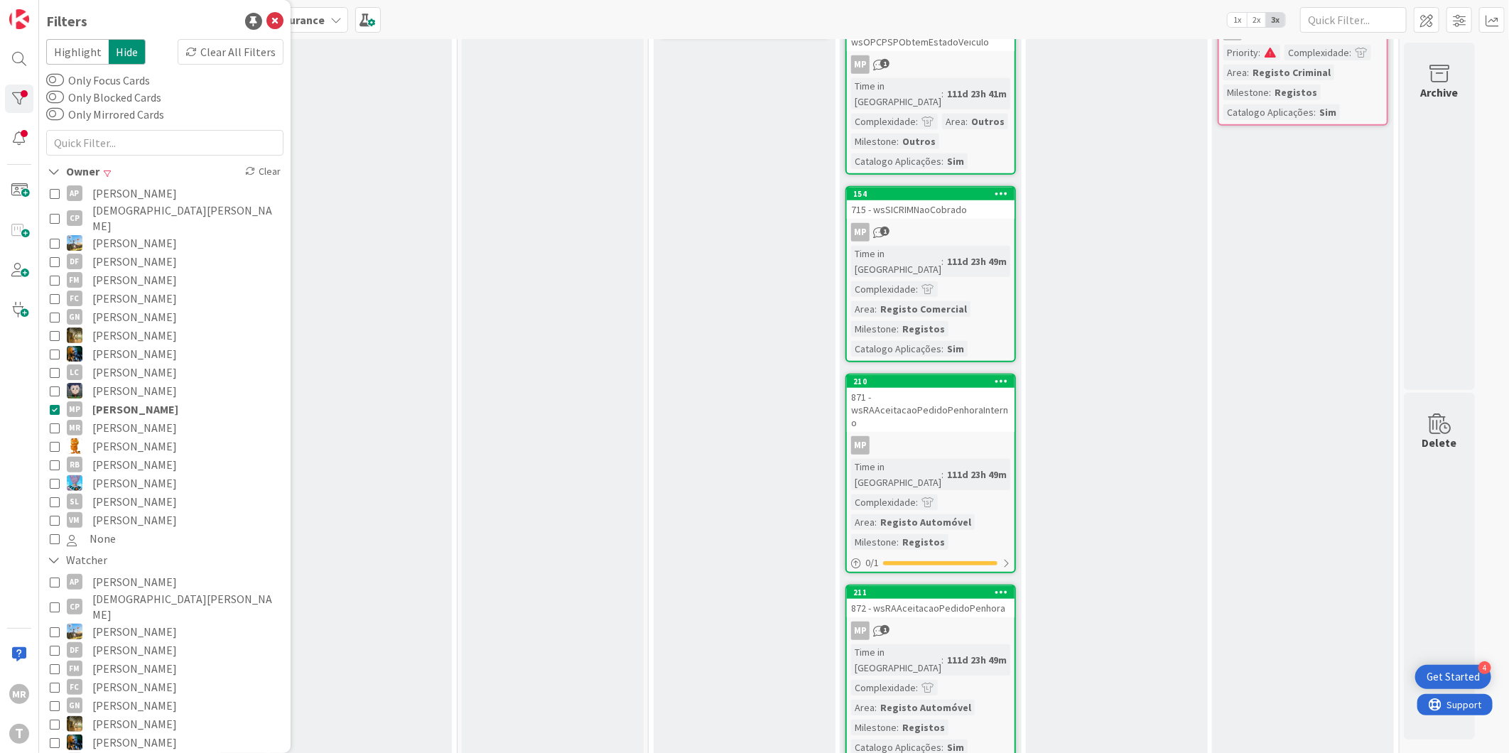
click at [131, 492] on span "[PERSON_NAME]" at bounding box center [134, 501] width 85 height 18
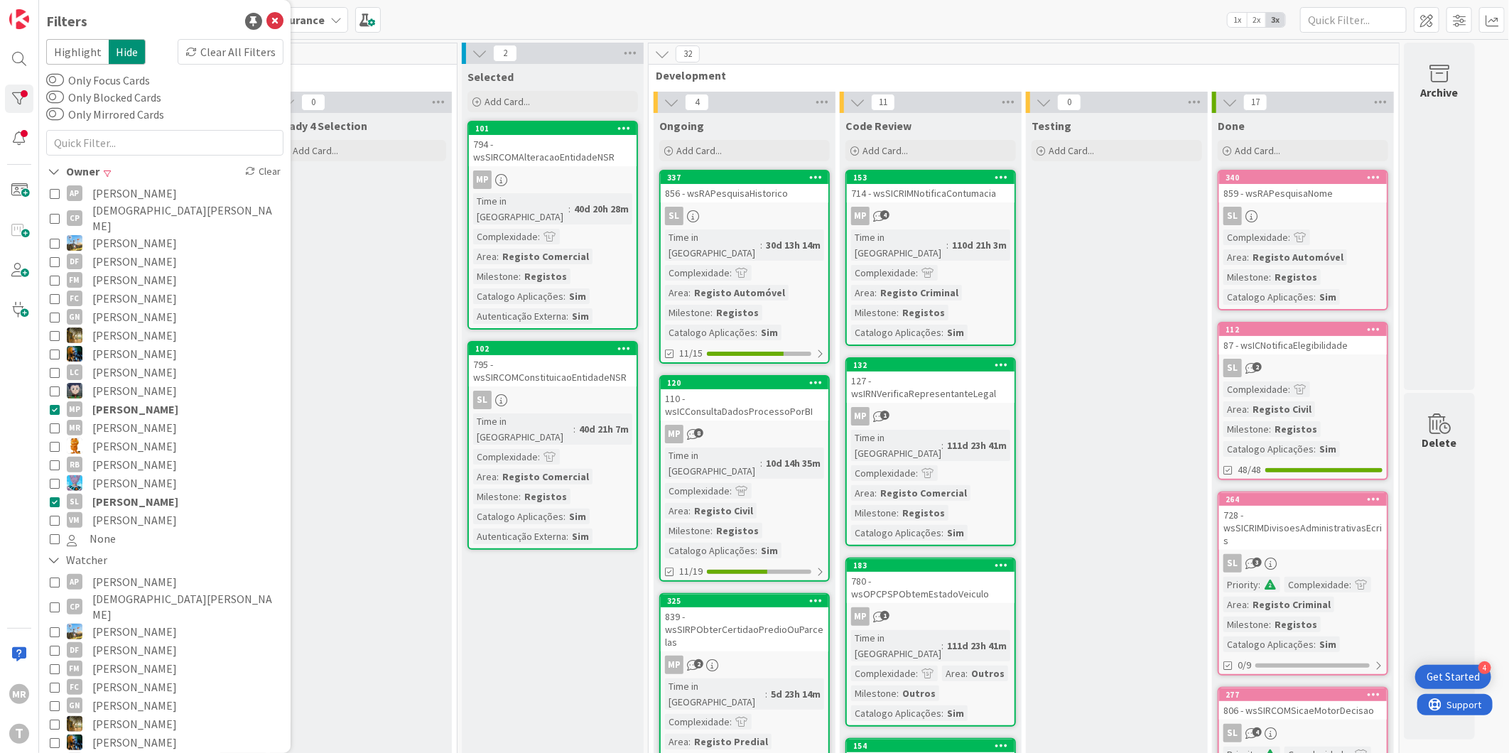
click at [117, 400] on span "[PERSON_NAME]" at bounding box center [135, 409] width 86 height 18
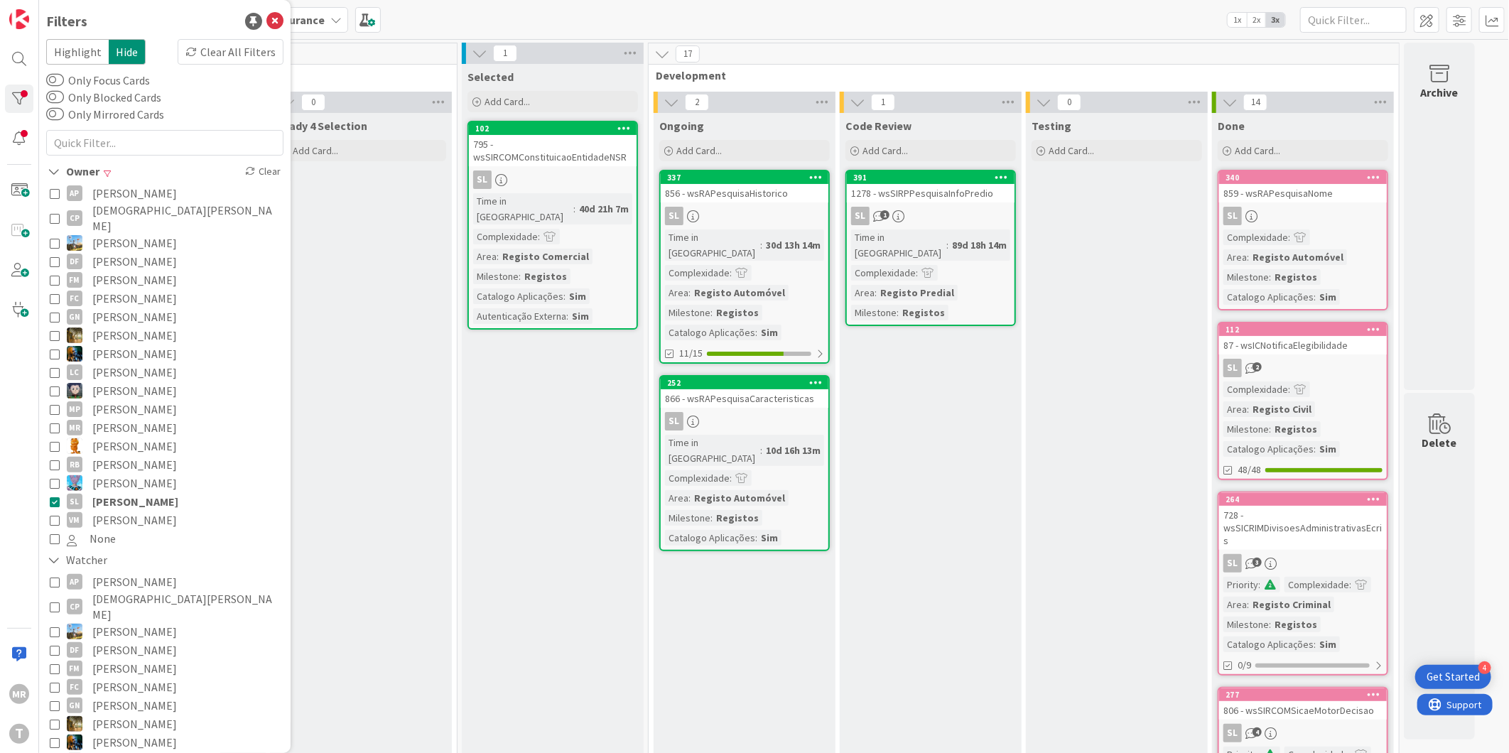
click at [115, 492] on span "[PERSON_NAME]" at bounding box center [135, 501] width 86 height 18
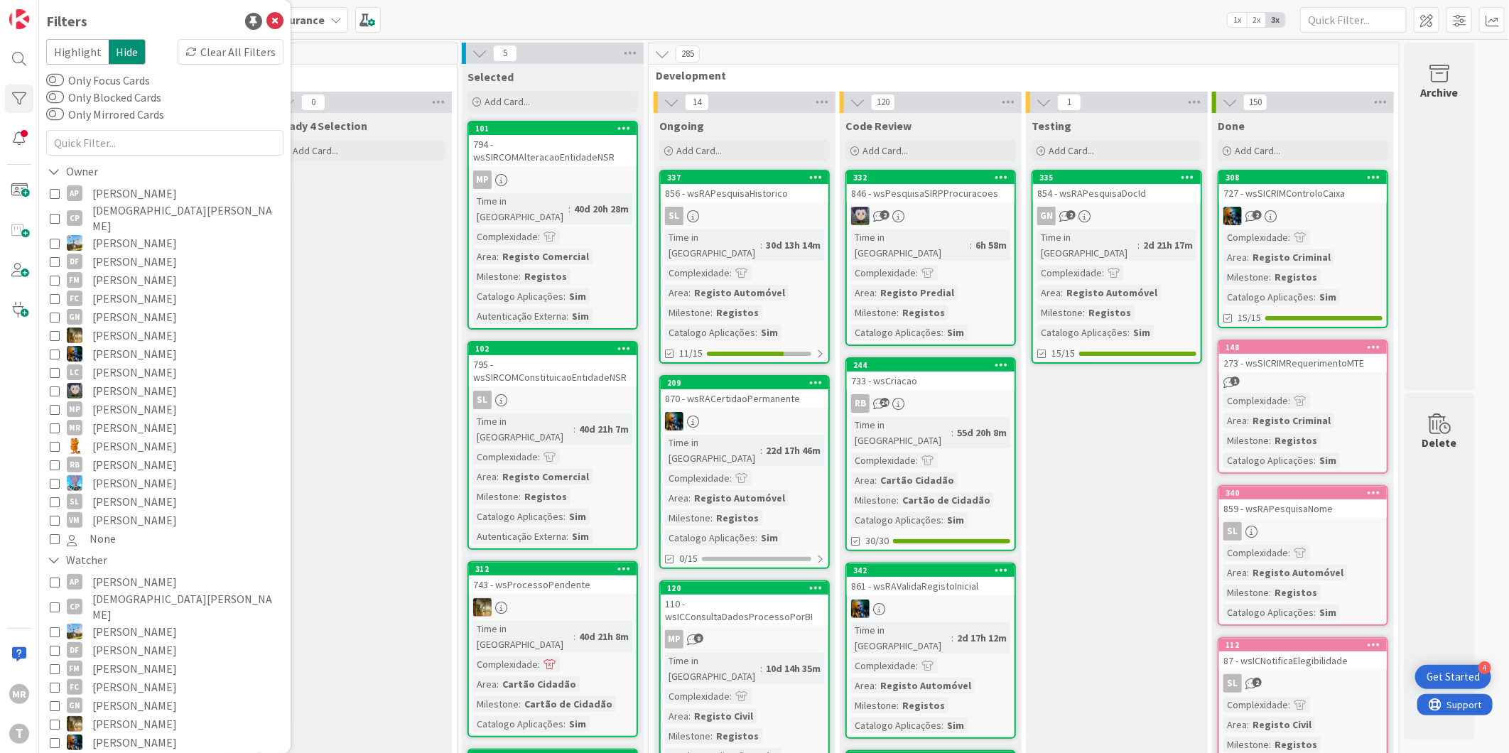
click at [139, 492] on span "[PERSON_NAME]" at bounding box center [134, 501] width 85 height 18
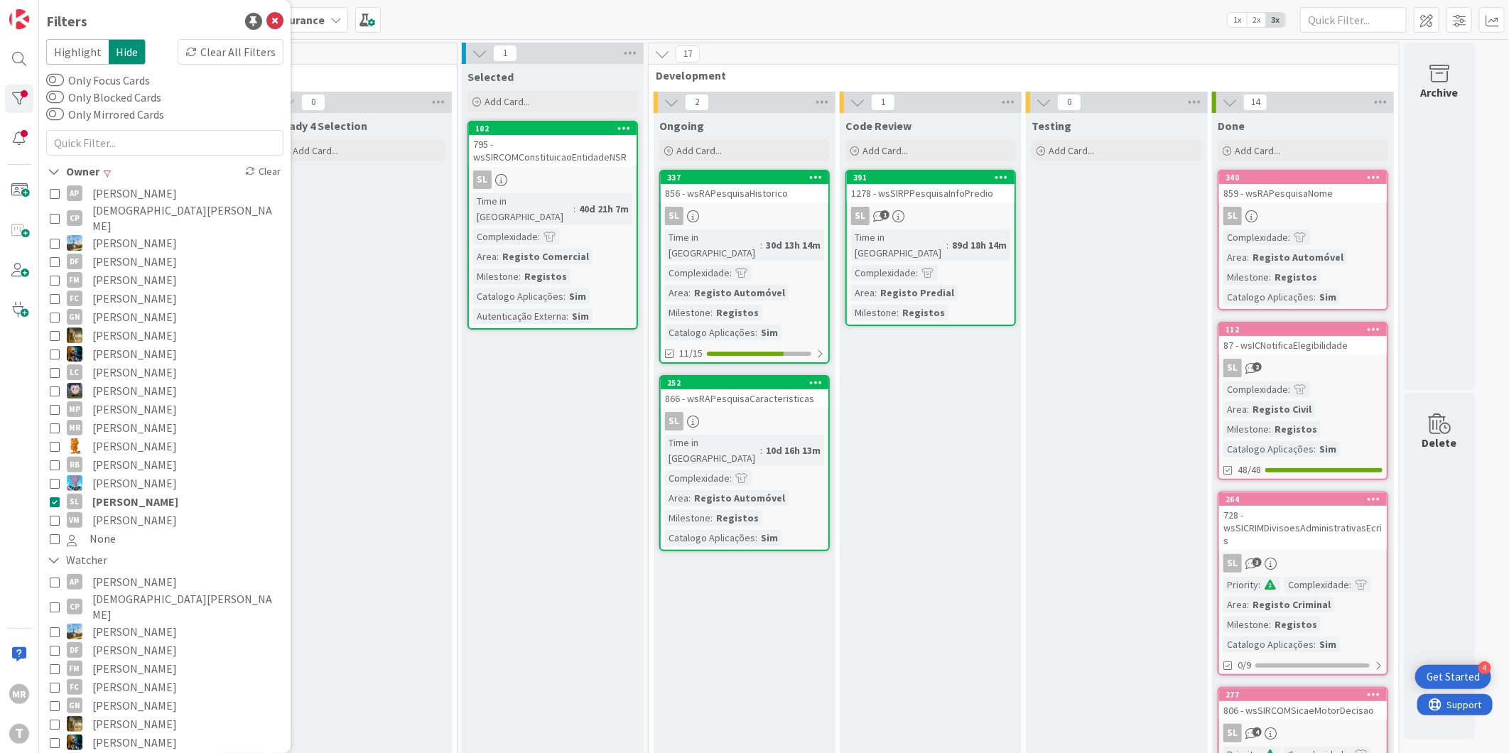
click at [119, 492] on span "[PERSON_NAME]" at bounding box center [135, 501] width 86 height 18
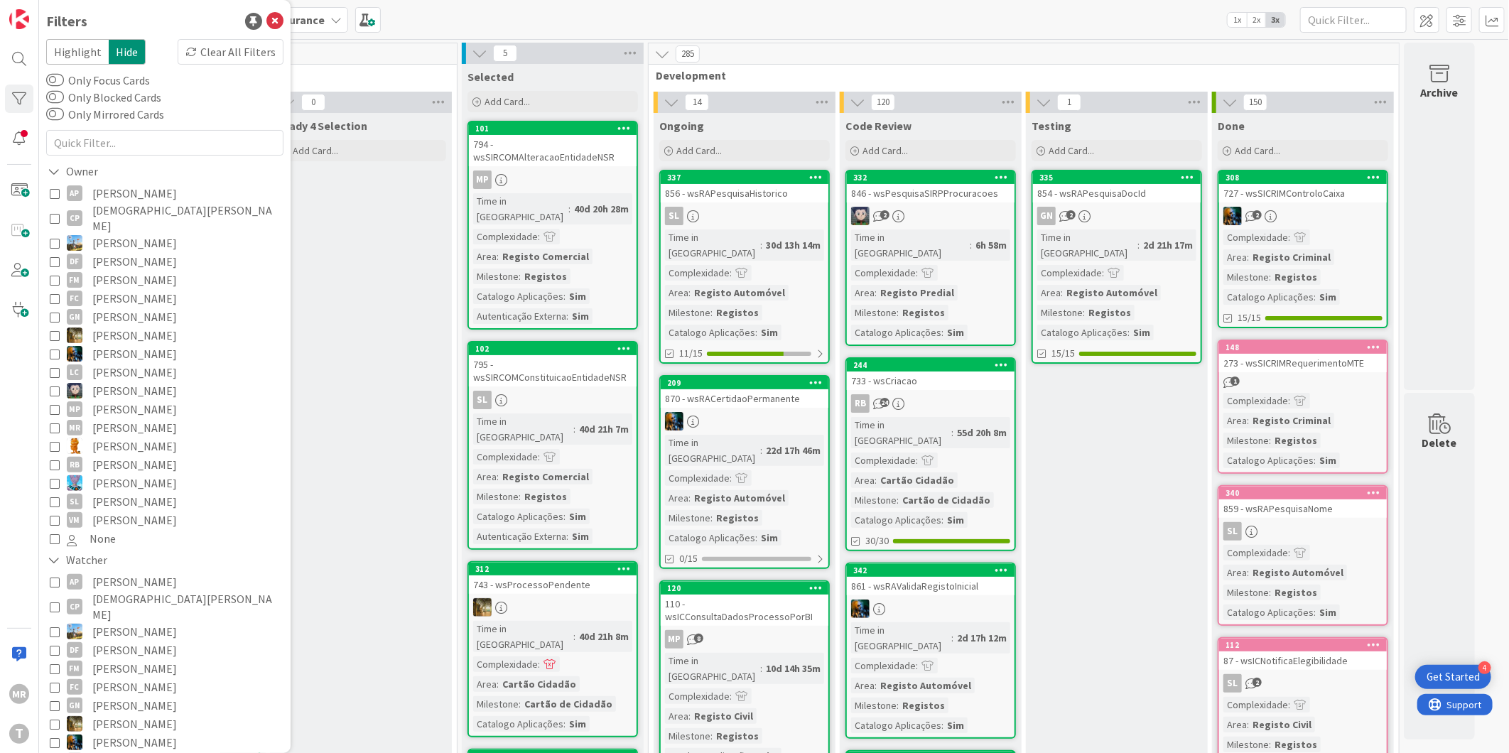
click at [123, 400] on span "[PERSON_NAME]" at bounding box center [134, 409] width 85 height 18
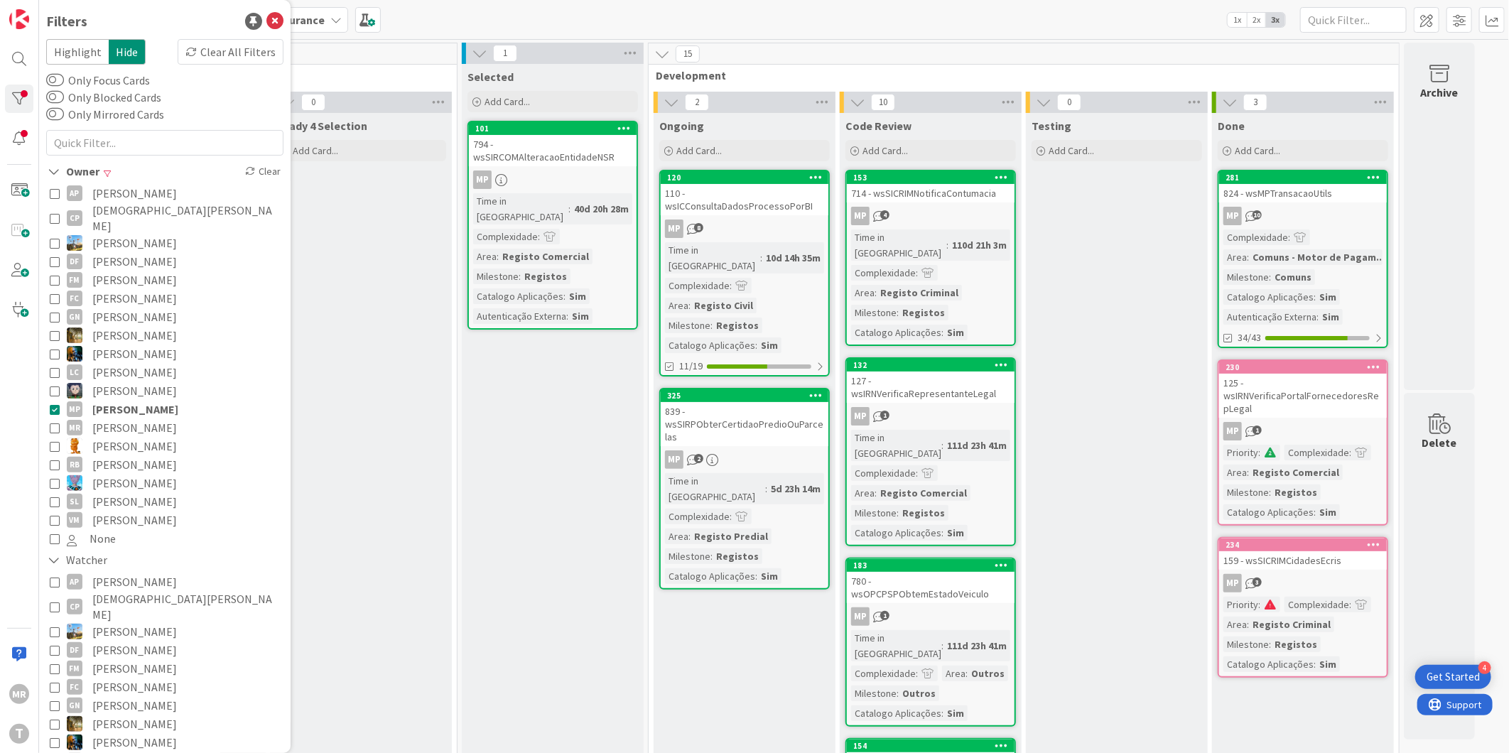
click at [764, 388] on div "325 839 - wsSIRPObterCertidaoPredioOuParcelas MP 2 Time in Column : 5d 23h 14m …" at bounding box center [744, 489] width 171 height 202
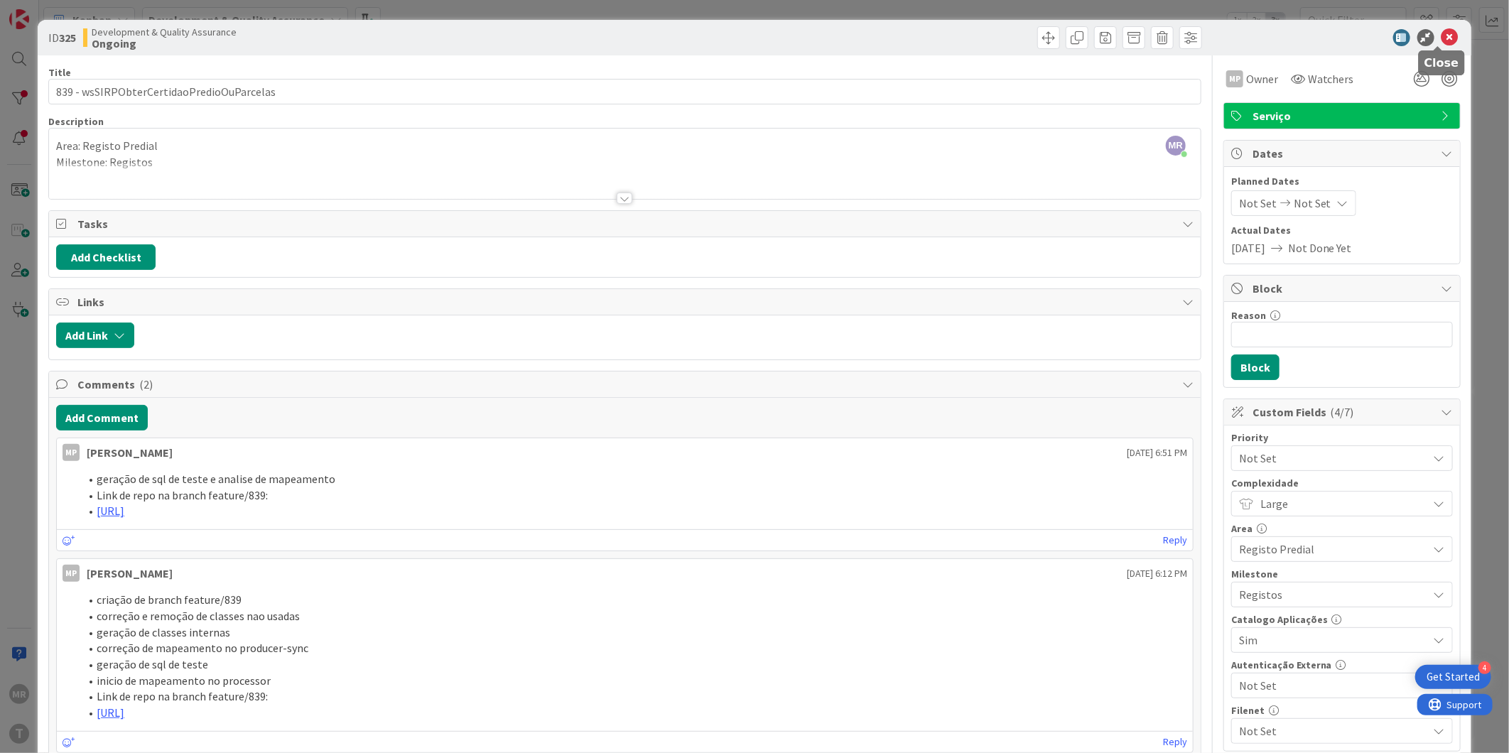
click at [1442, 39] on icon at bounding box center [1450, 37] width 17 height 17
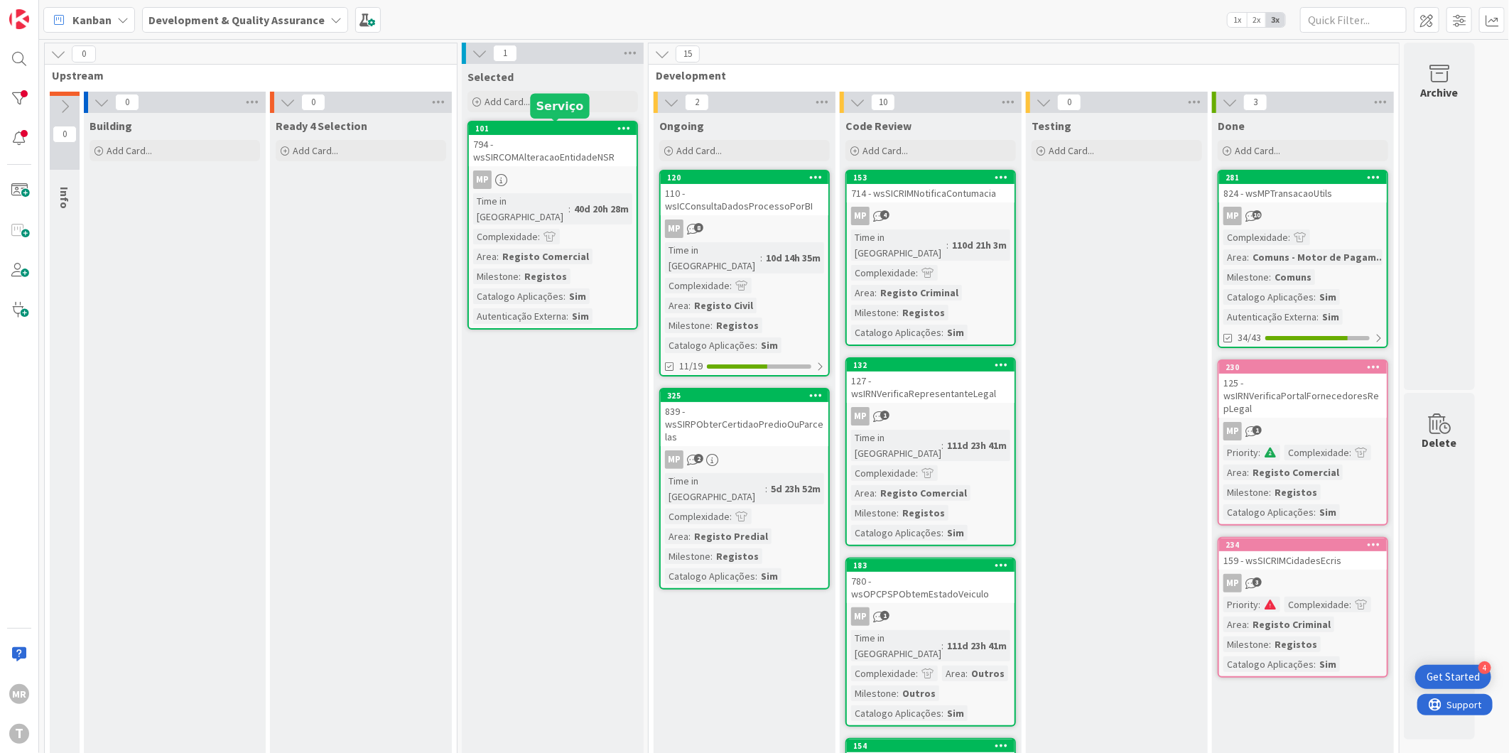
click at [583, 124] on div "101" at bounding box center [555, 129] width 161 height 10
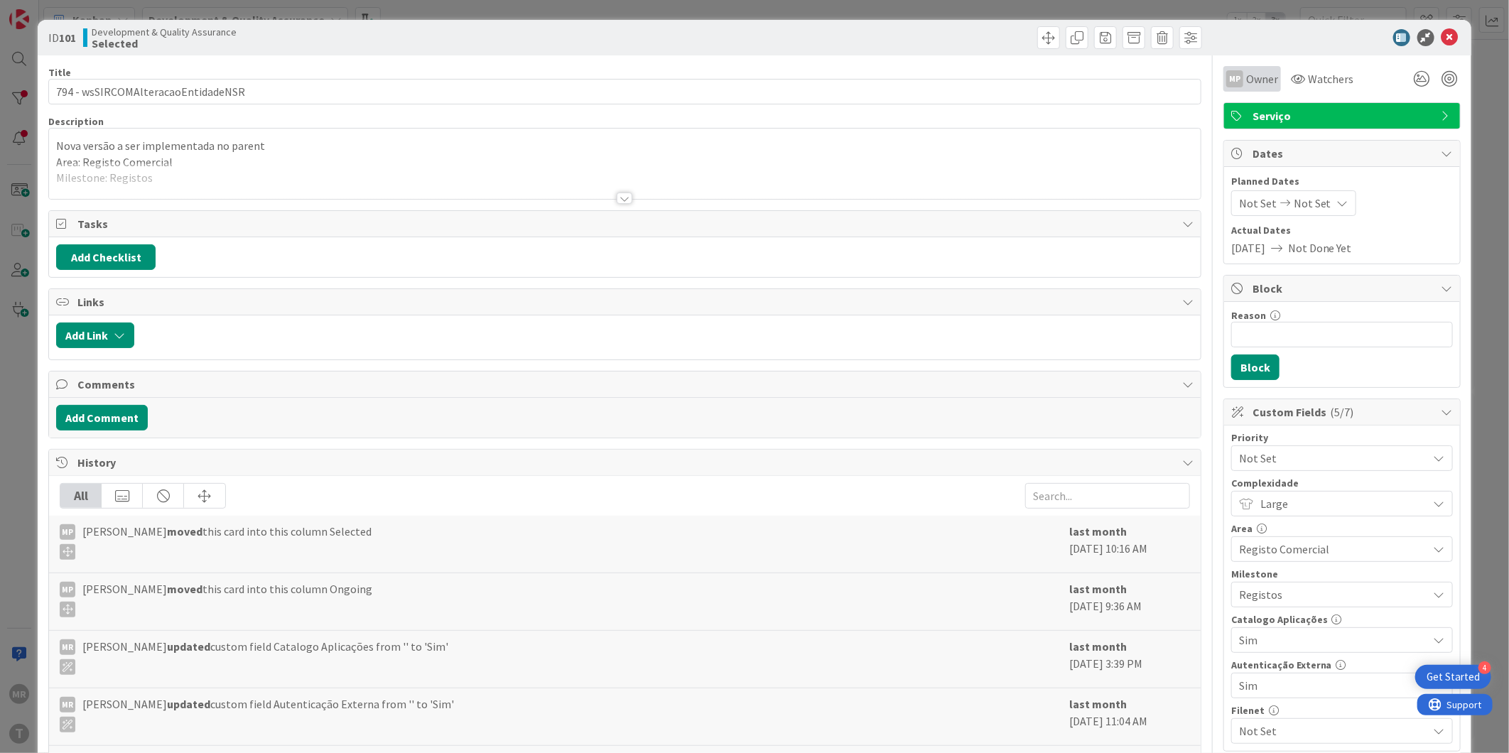
click at [1258, 80] on span "Owner" at bounding box center [1262, 78] width 32 height 17
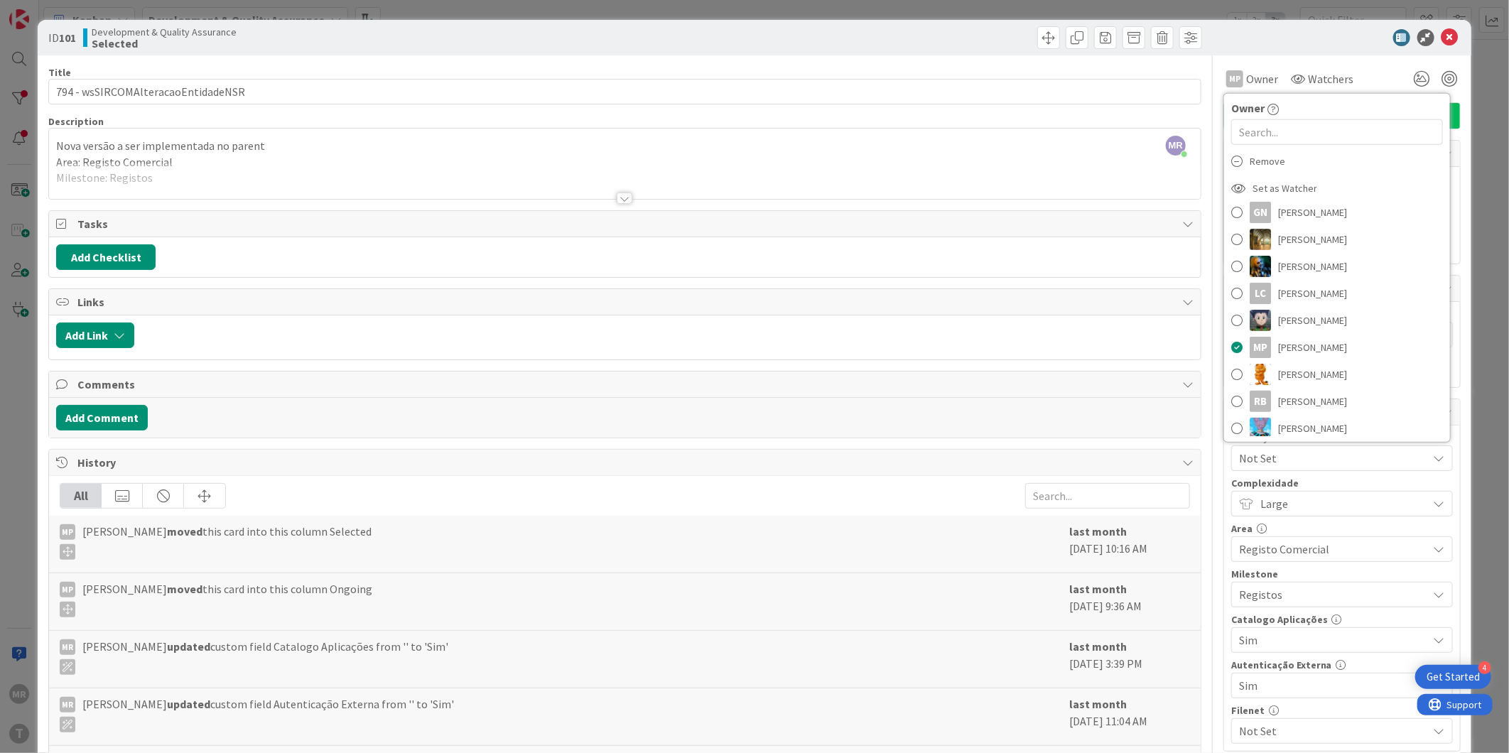
scroll to position [237, 0]
click at [1291, 320] on span "[PERSON_NAME]" at bounding box center [1312, 319] width 69 height 21
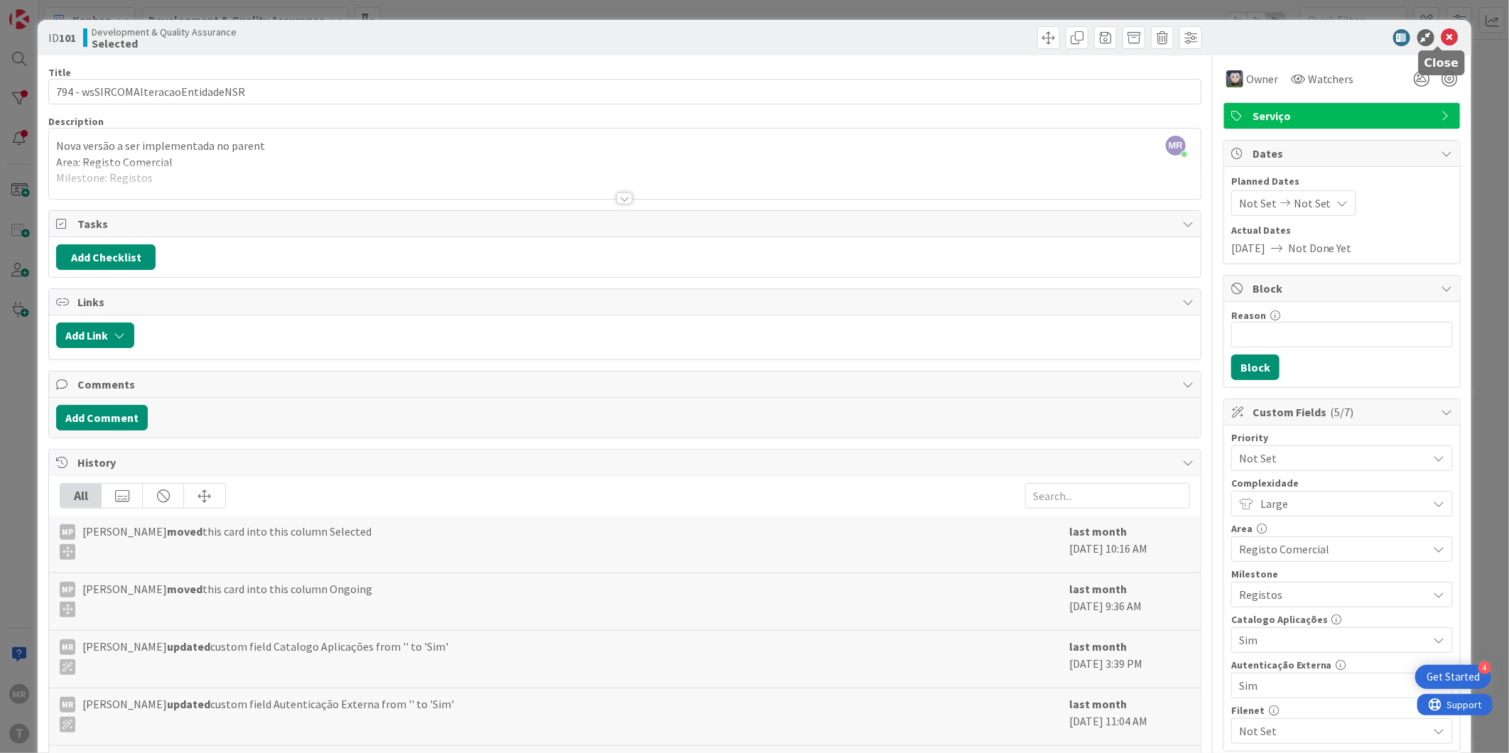
click at [1442, 37] on icon at bounding box center [1450, 37] width 17 height 17
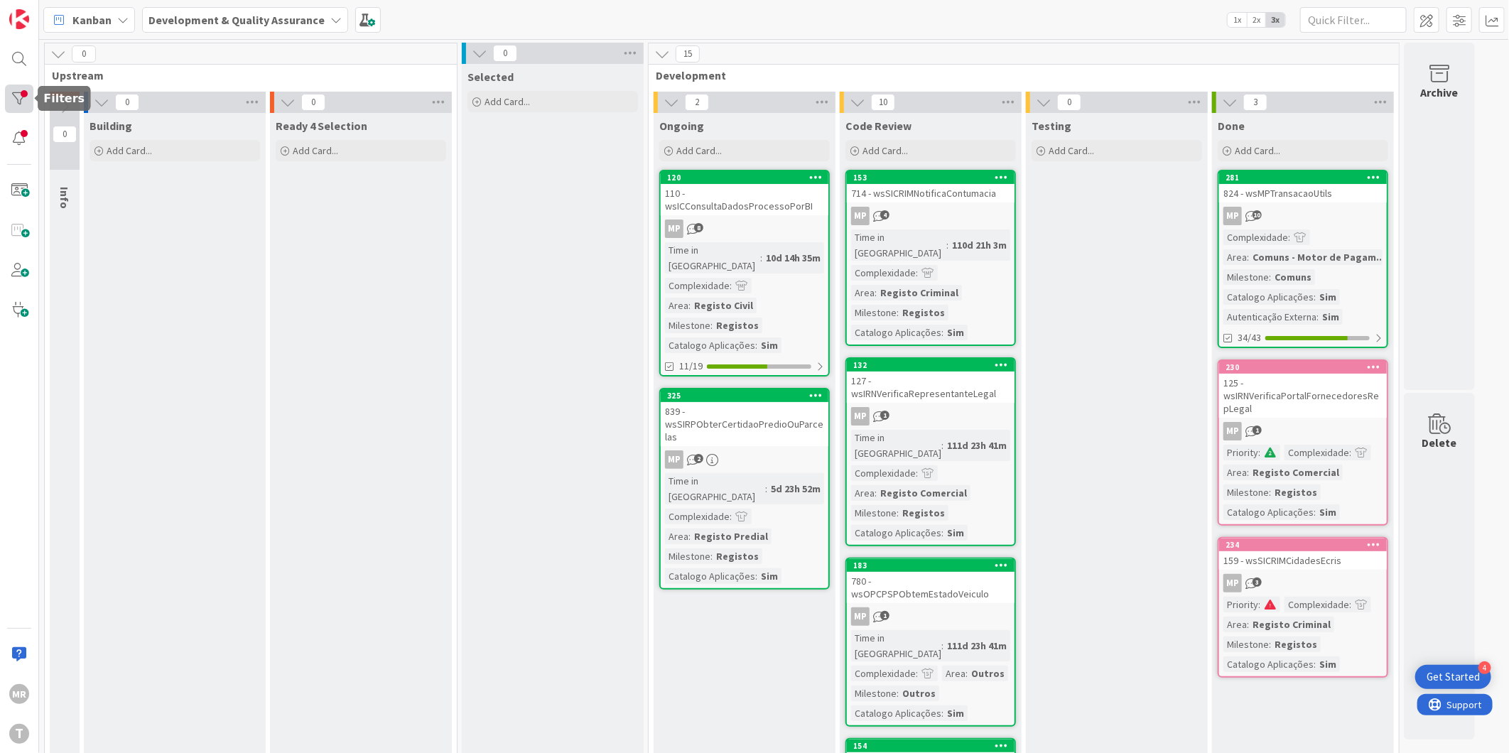
click at [16, 91] on div at bounding box center [19, 99] width 28 height 28
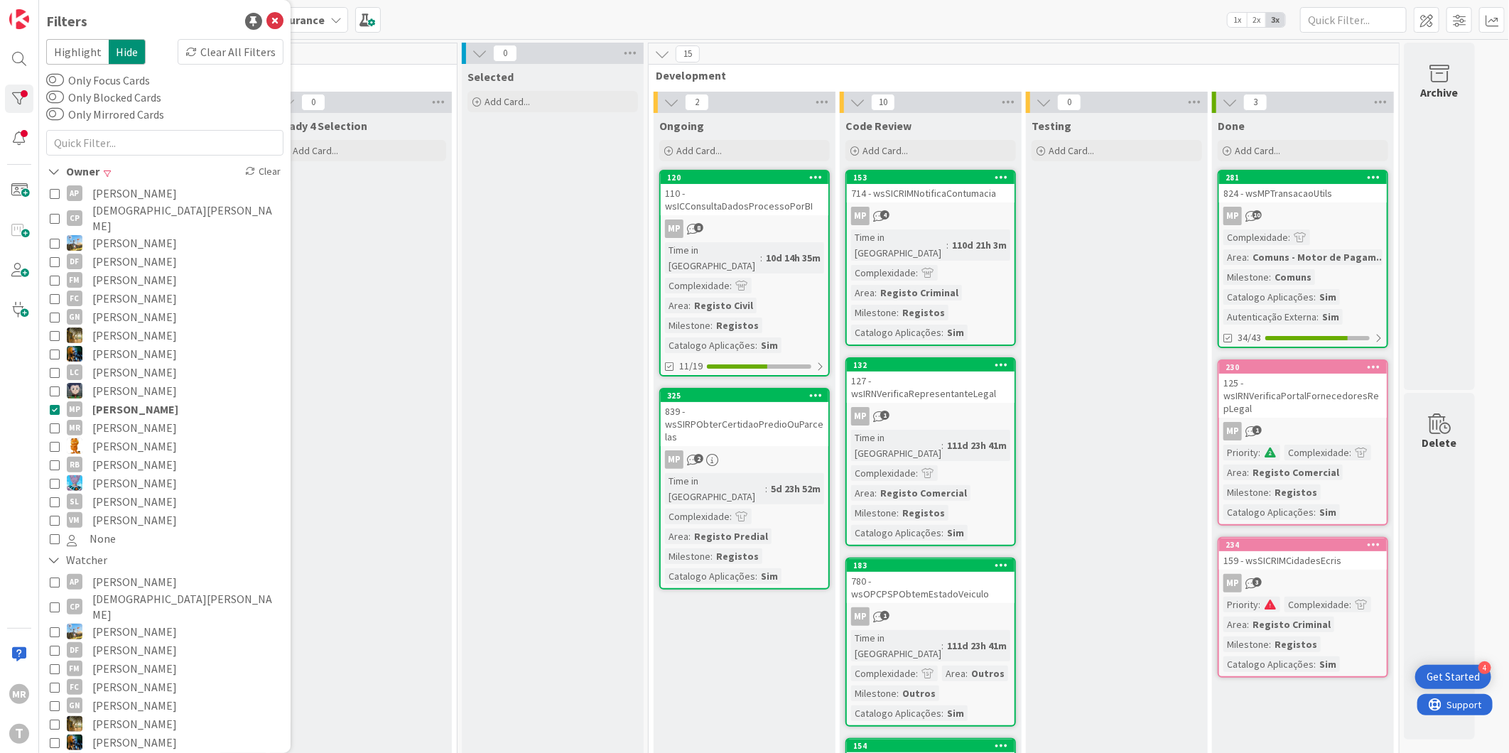
click at [117, 400] on span "[PERSON_NAME]" at bounding box center [135, 409] width 86 height 18
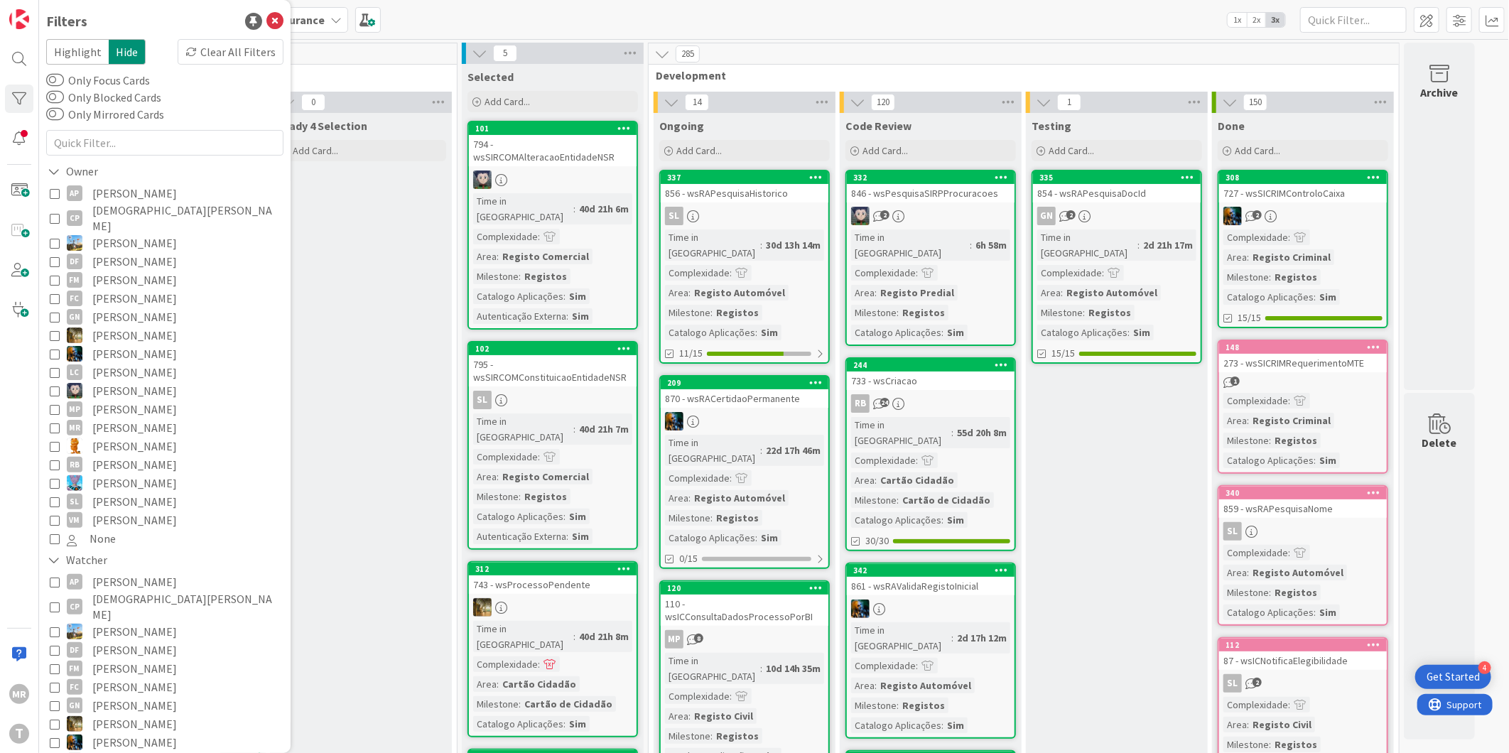
click at [122, 382] on span "[PERSON_NAME]" at bounding box center [134, 391] width 85 height 18
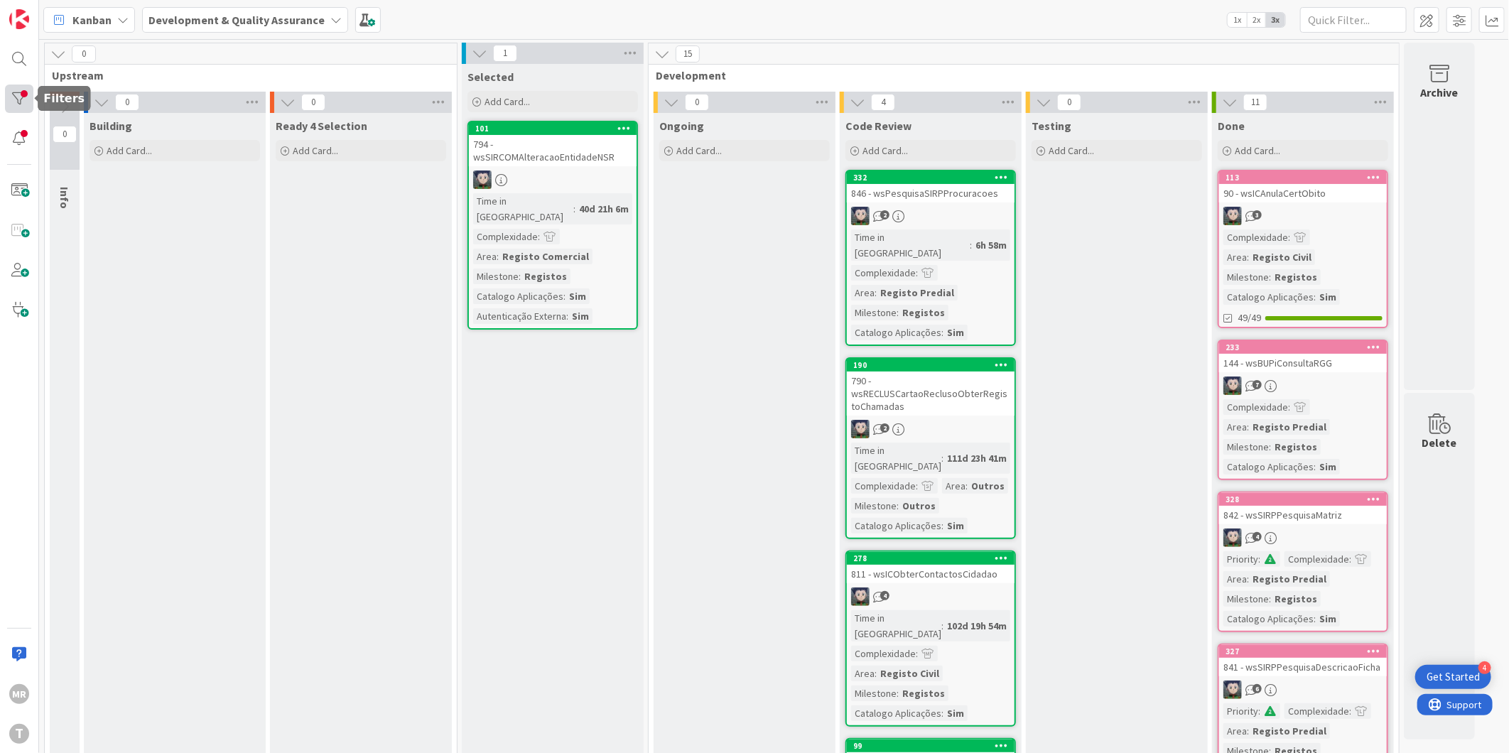
click at [5, 98] on div at bounding box center [19, 99] width 28 height 28
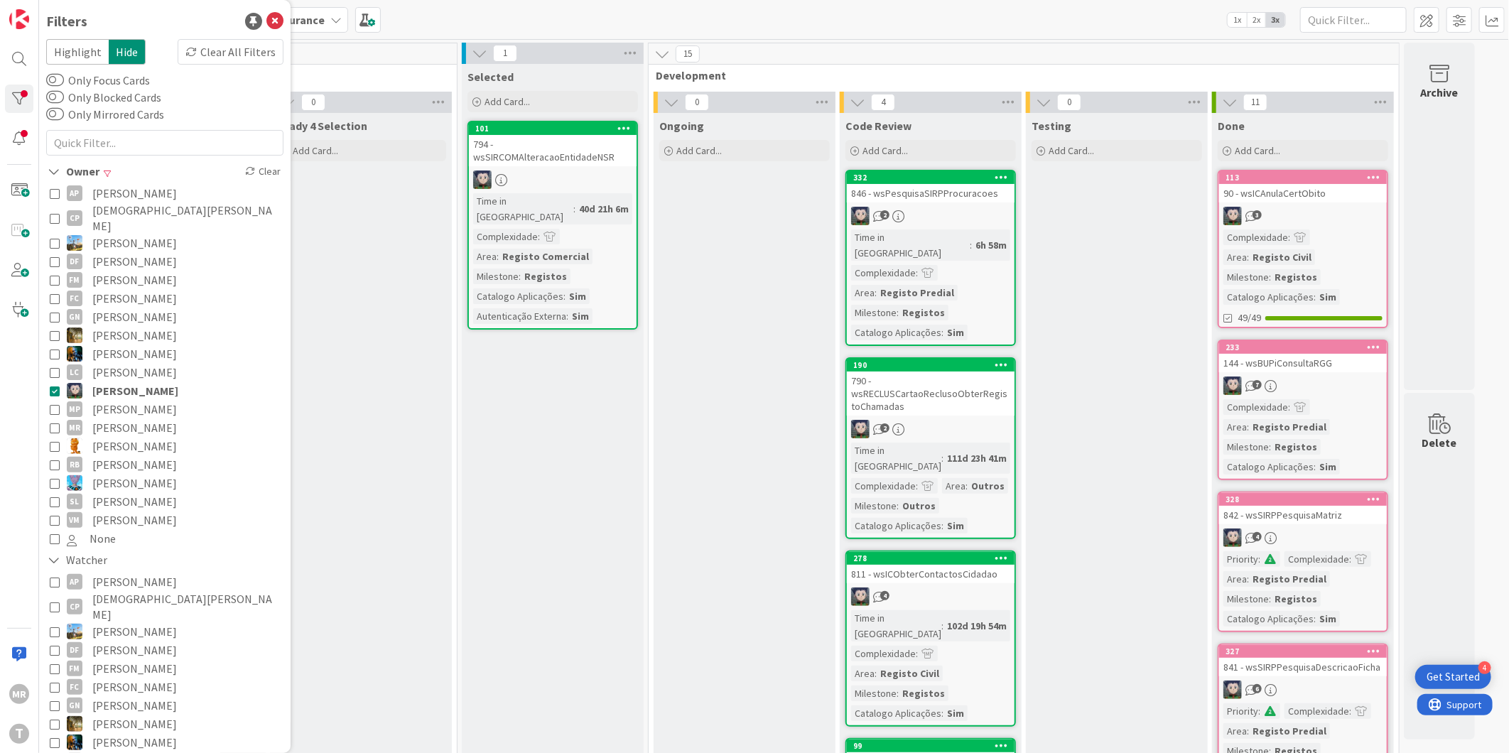
click at [126, 382] on span "[PERSON_NAME]" at bounding box center [135, 391] width 86 height 18
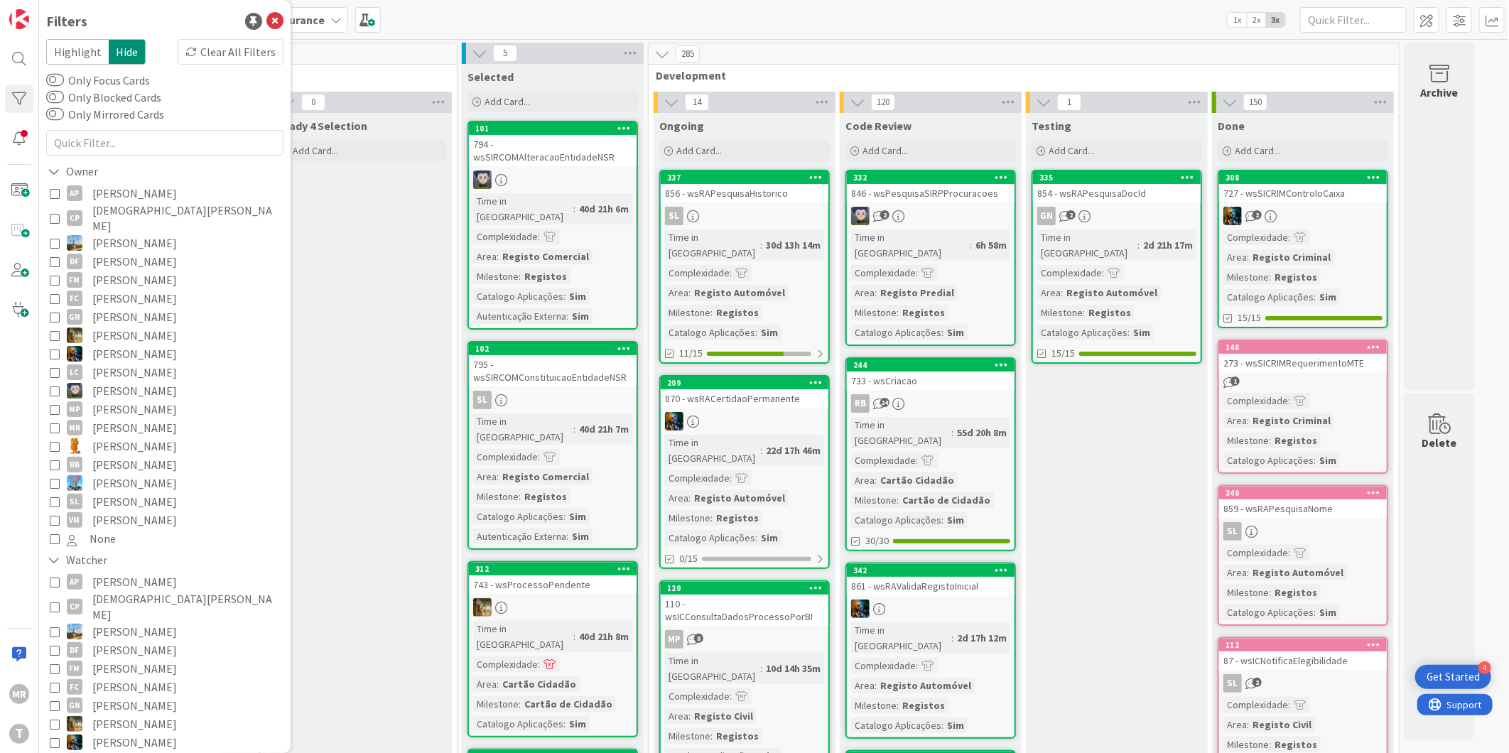
click at [116, 329] on span "[PERSON_NAME]" at bounding box center [134, 335] width 85 height 18
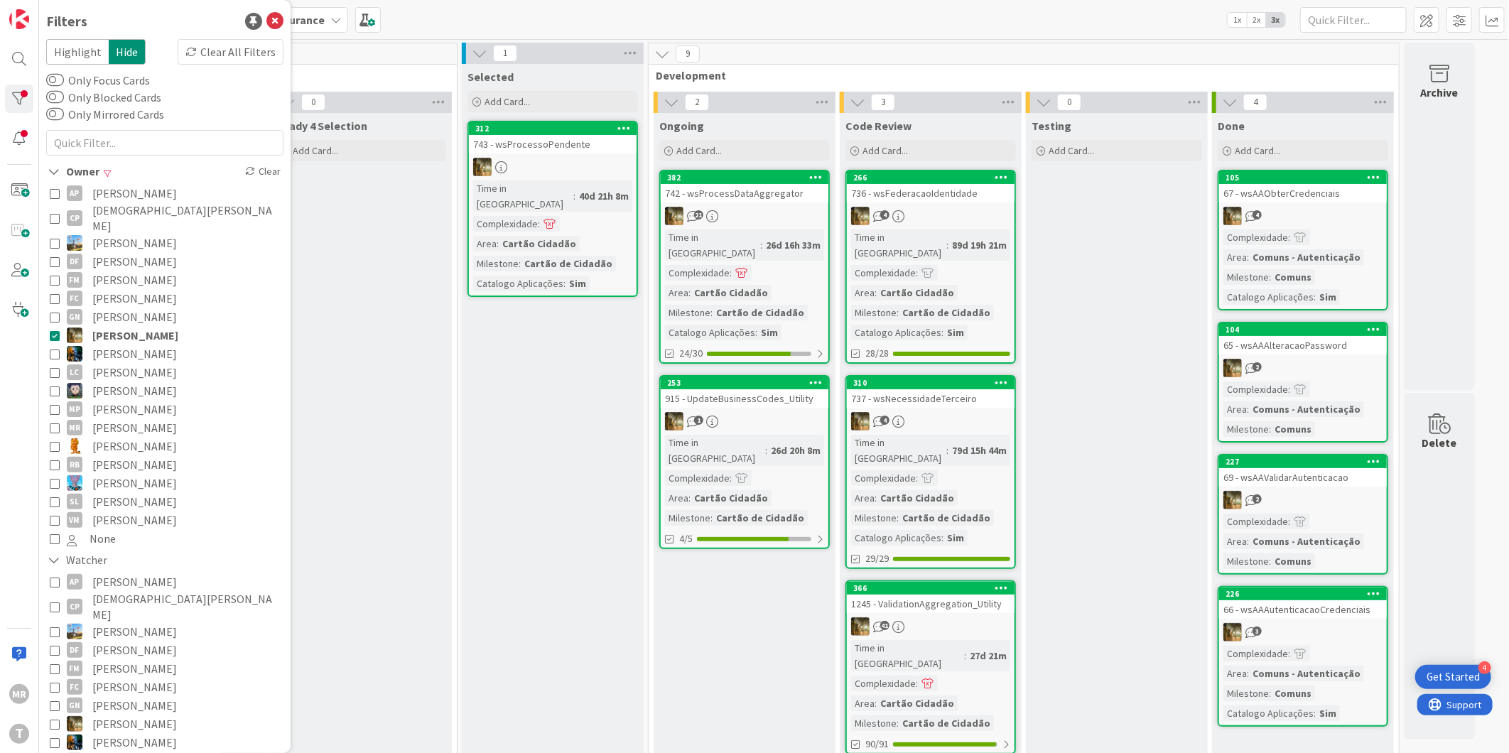
click at [116, 329] on span "[PERSON_NAME]" at bounding box center [135, 335] width 86 height 18
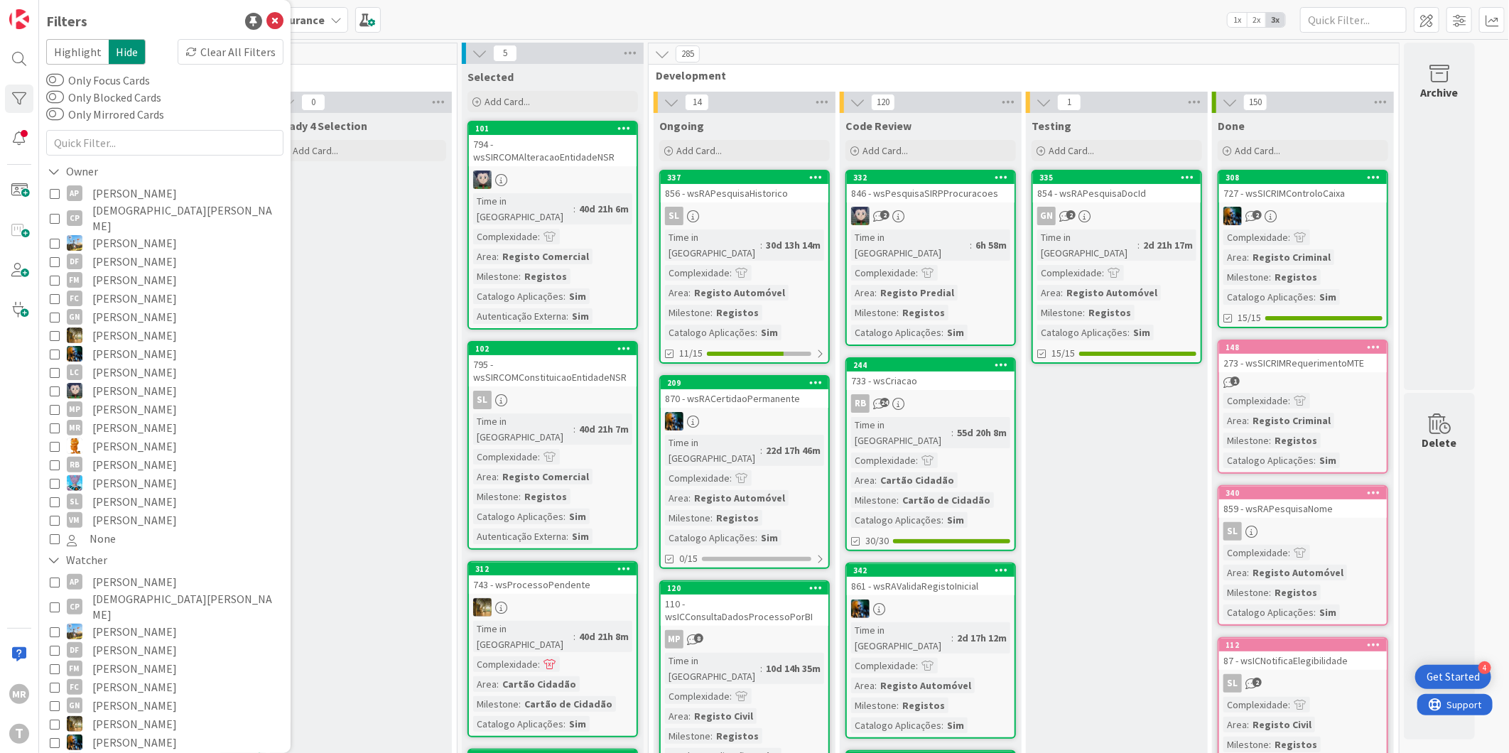
click at [114, 345] on span "[PERSON_NAME]" at bounding box center [134, 354] width 85 height 18
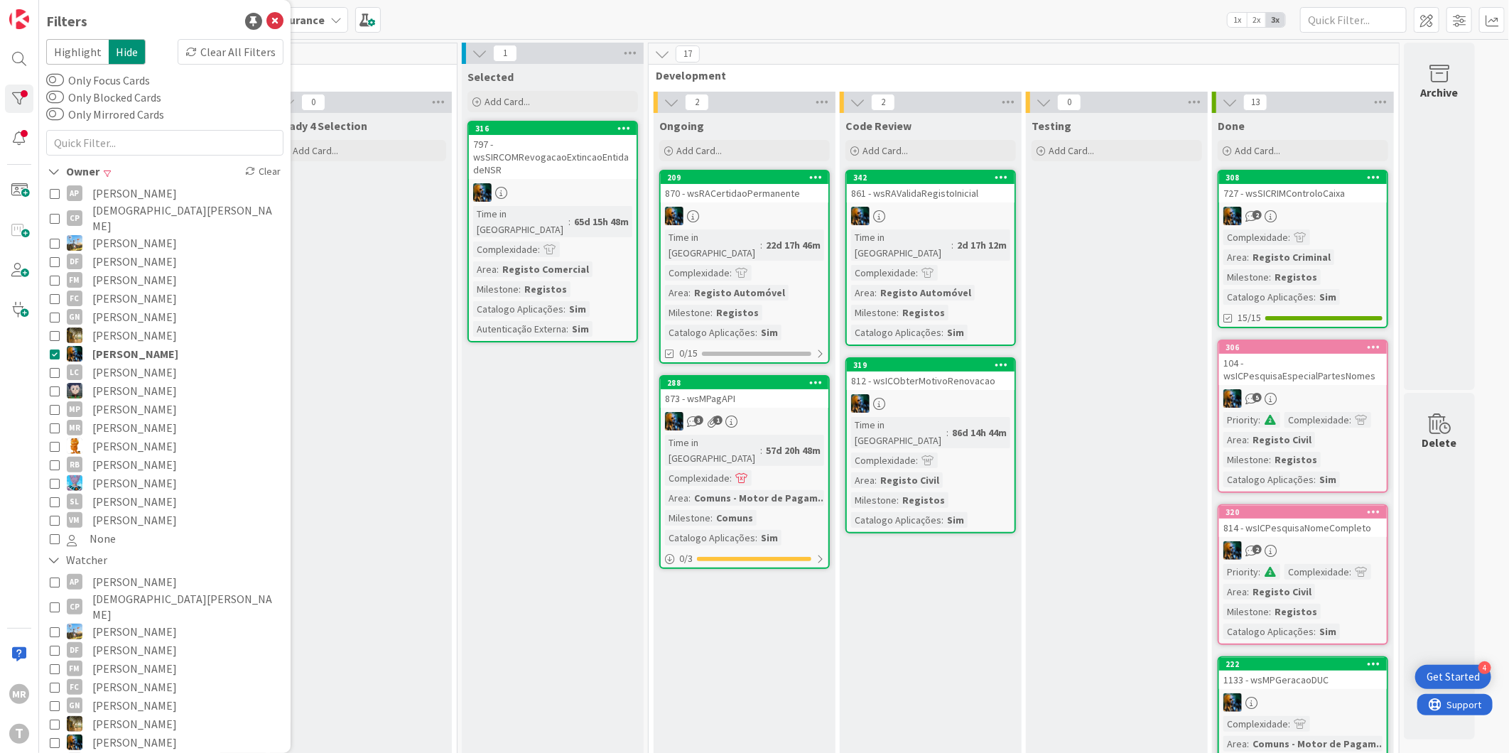
click at [114, 345] on span "[PERSON_NAME]" at bounding box center [135, 354] width 86 height 18
